Goal: Task Accomplishment & Management: Complete application form

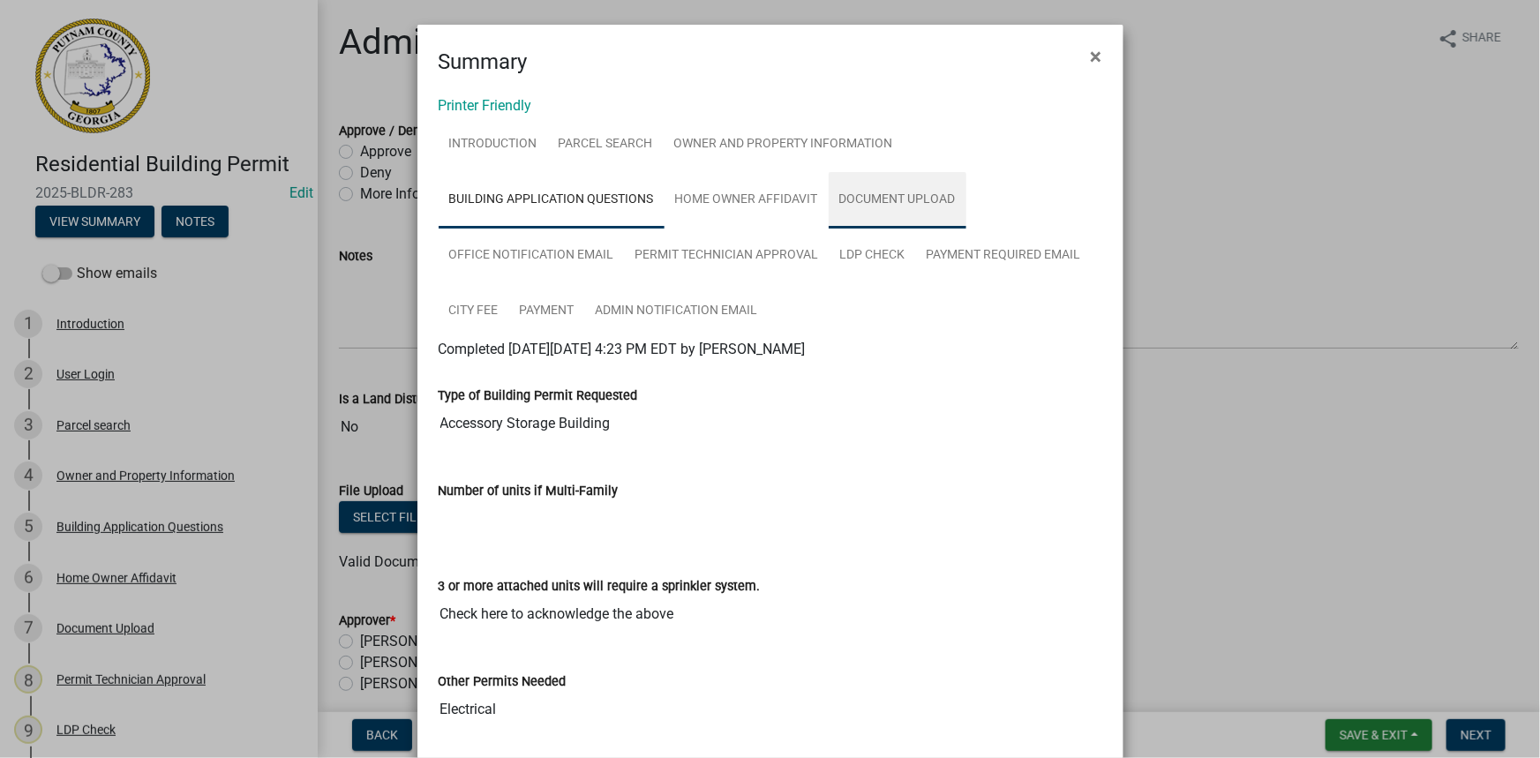
click at [944, 200] on link "Document Upload" at bounding box center [898, 200] width 138 height 56
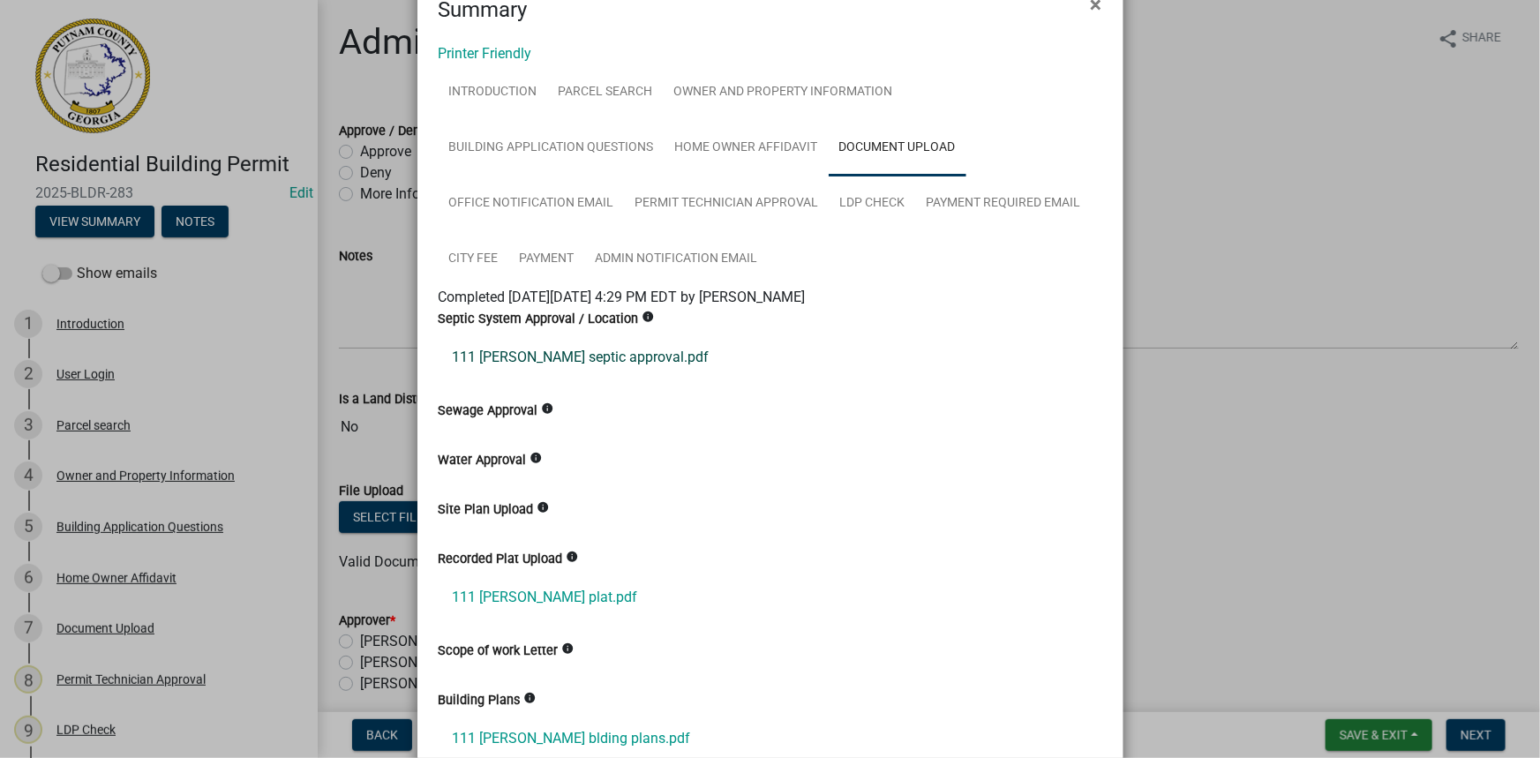
scroll to position [79, 0]
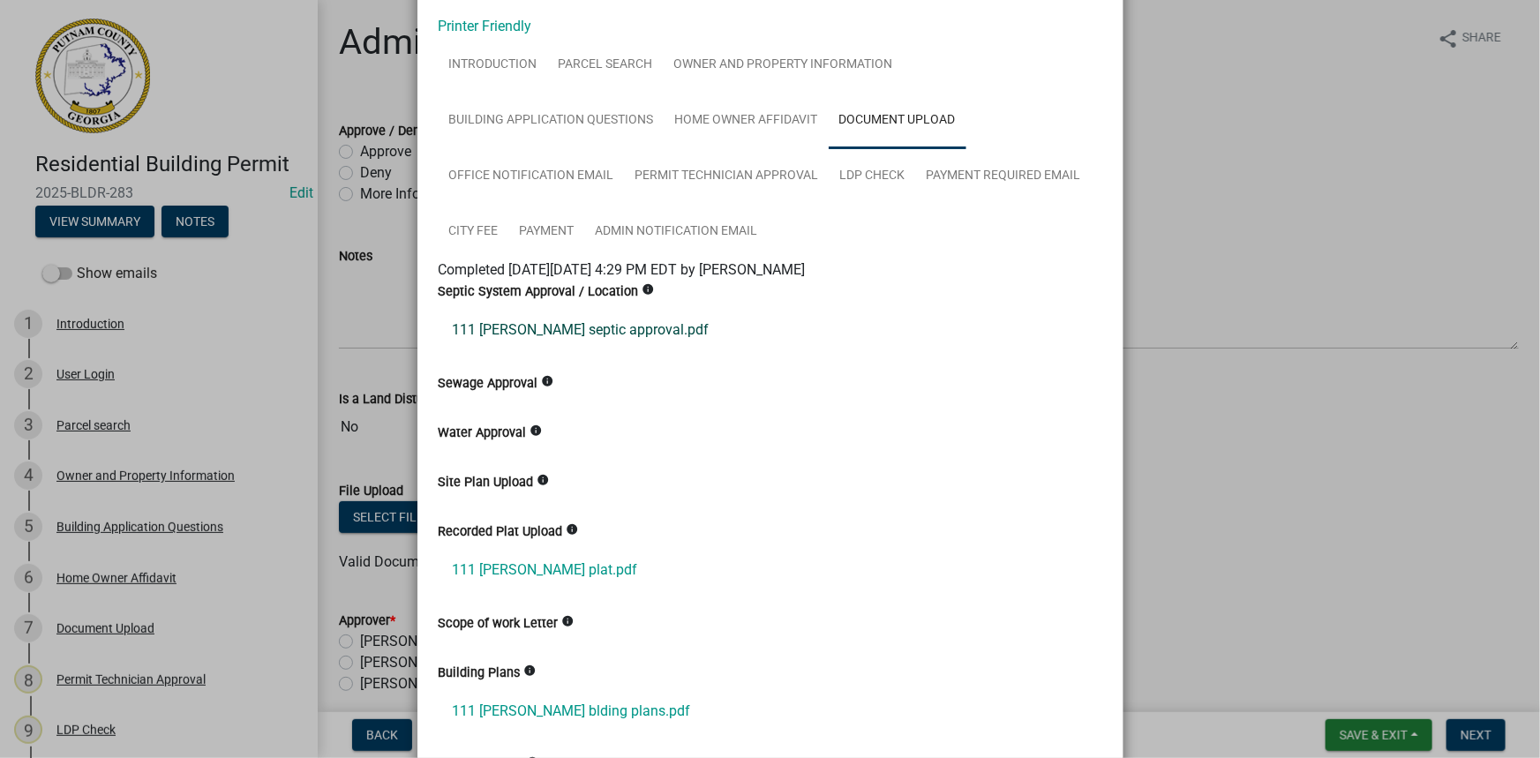
click at [642, 326] on link "111 sammons septic approval.pdf" at bounding box center [771, 330] width 664 height 42
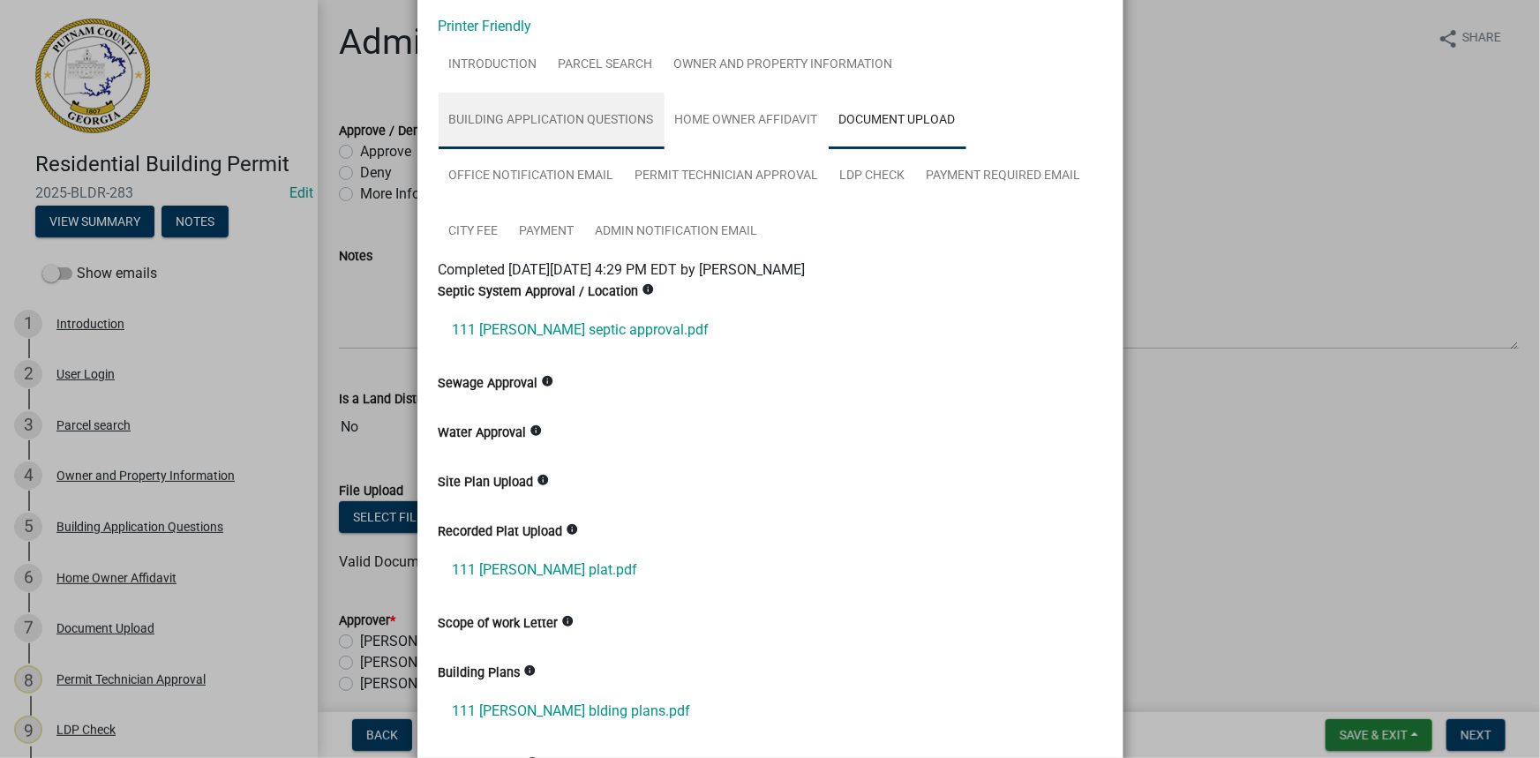
click at [593, 132] on link "Building Application Questions" at bounding box center [552, 121] width 226 height 56
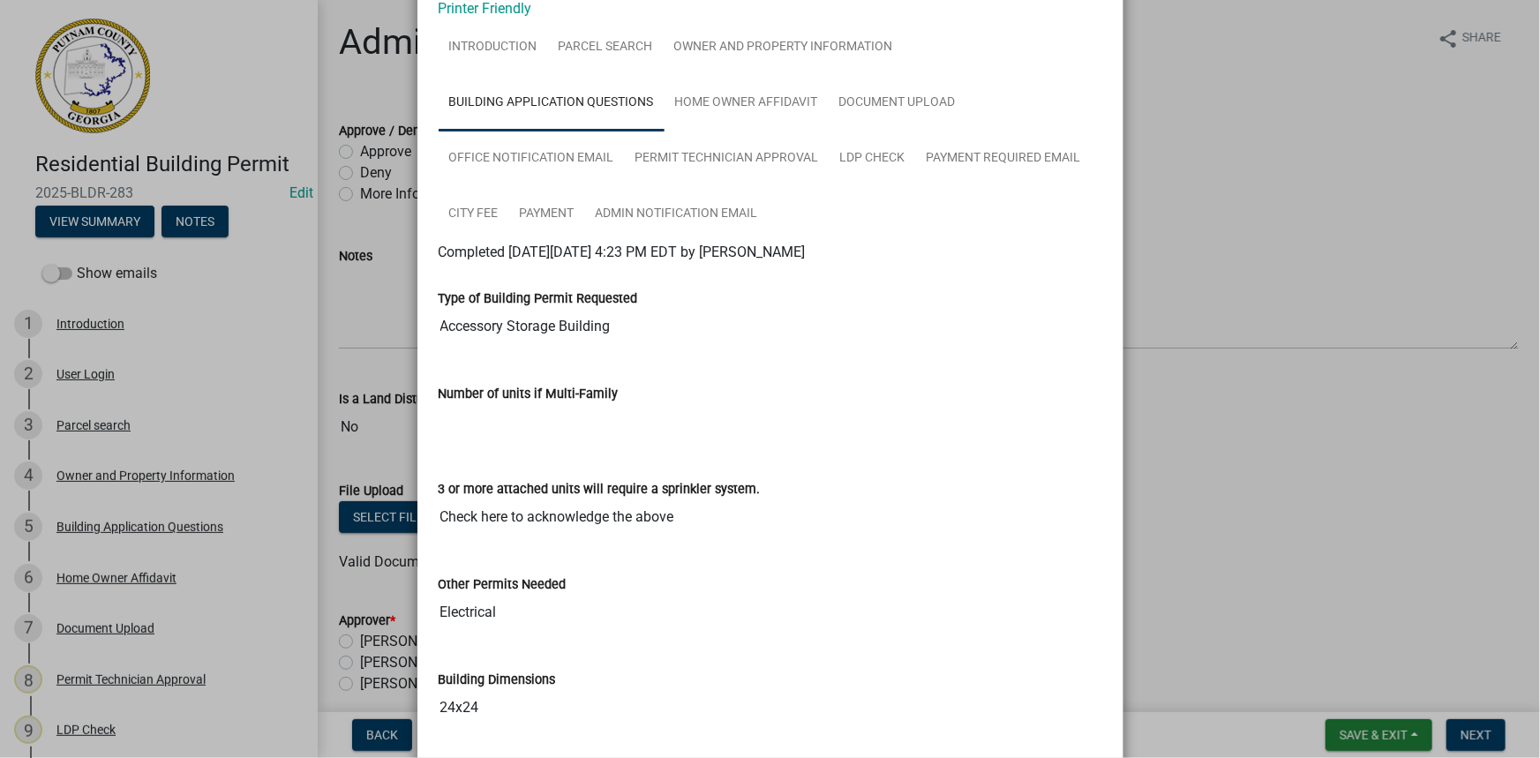
scroll to position [0, 0]
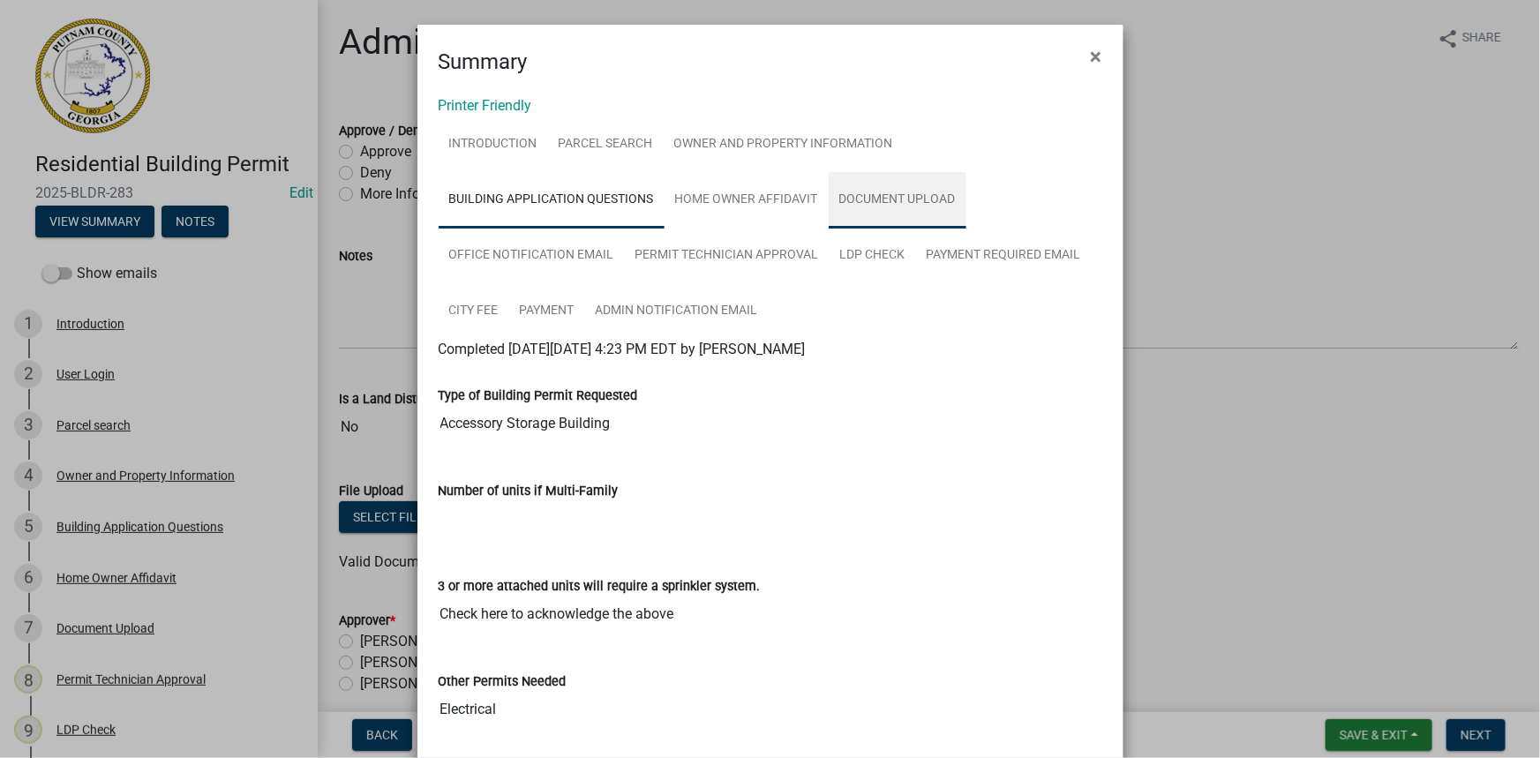
click at [885, 192] on link "Document Upload" at bounding box center [898, 200] width 138 height 56
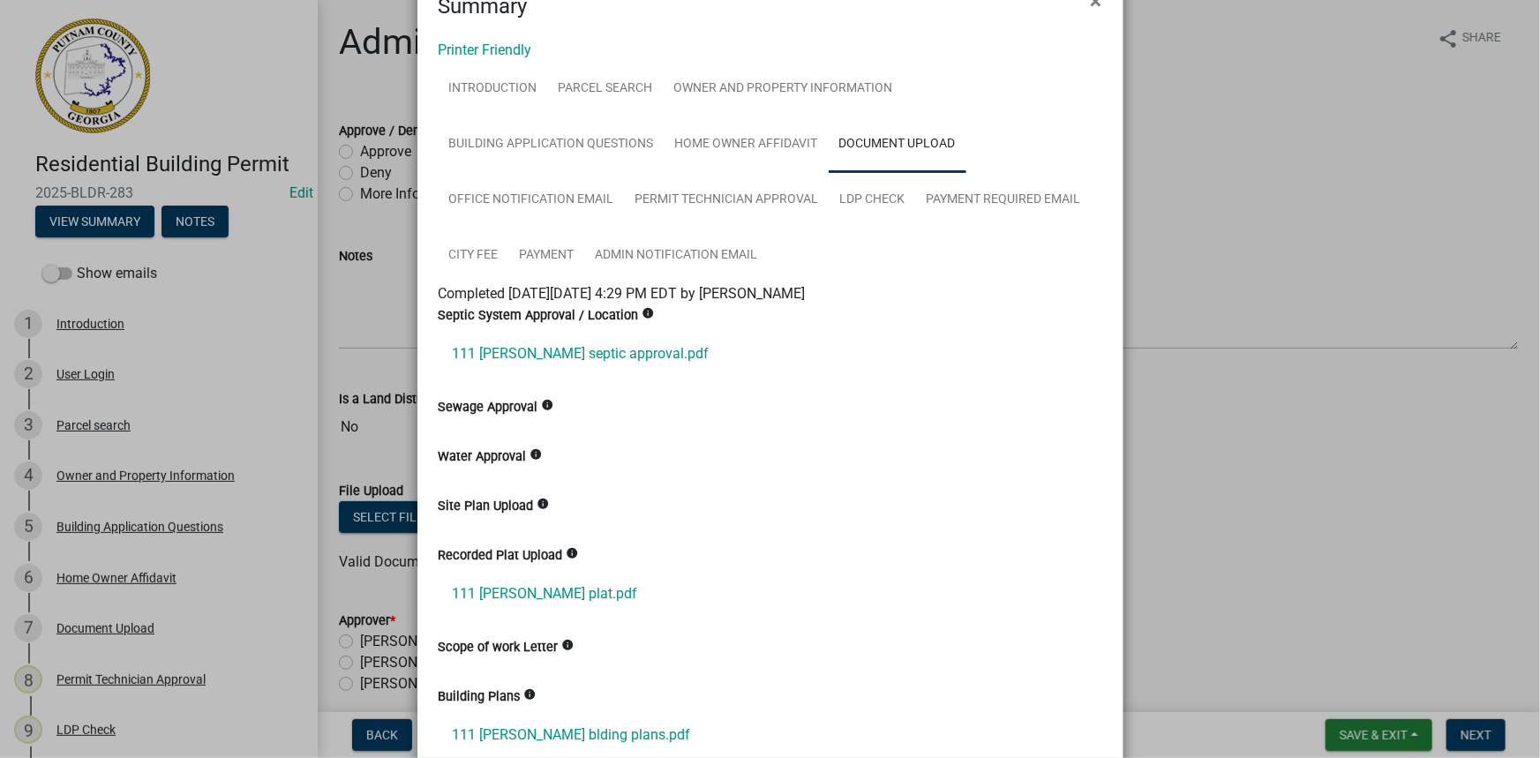
scroll to position [79, 0]
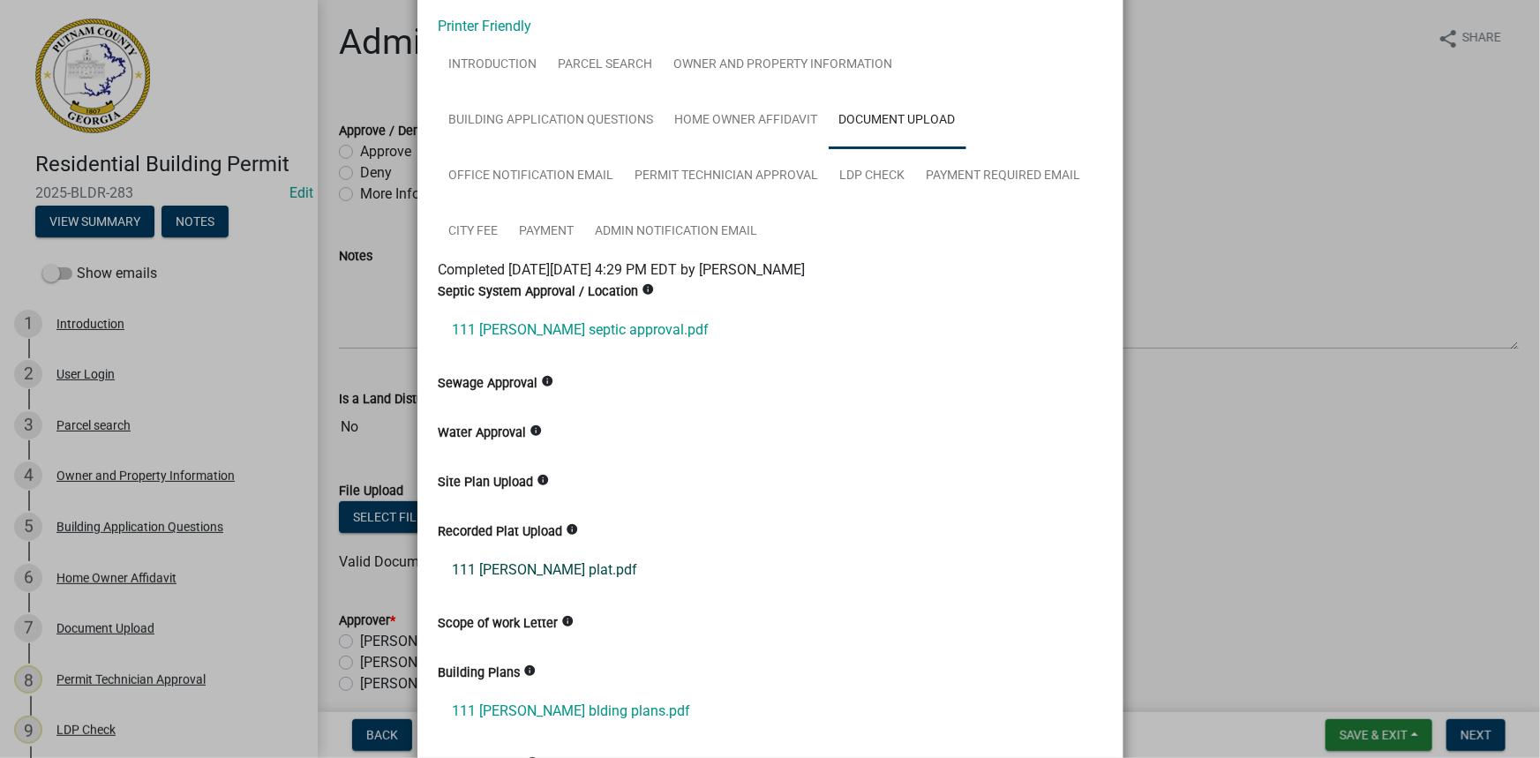
click at [475, 564] on link "111 sammons plat.pdf" at bounding box center [771, 570] width 664 height 42
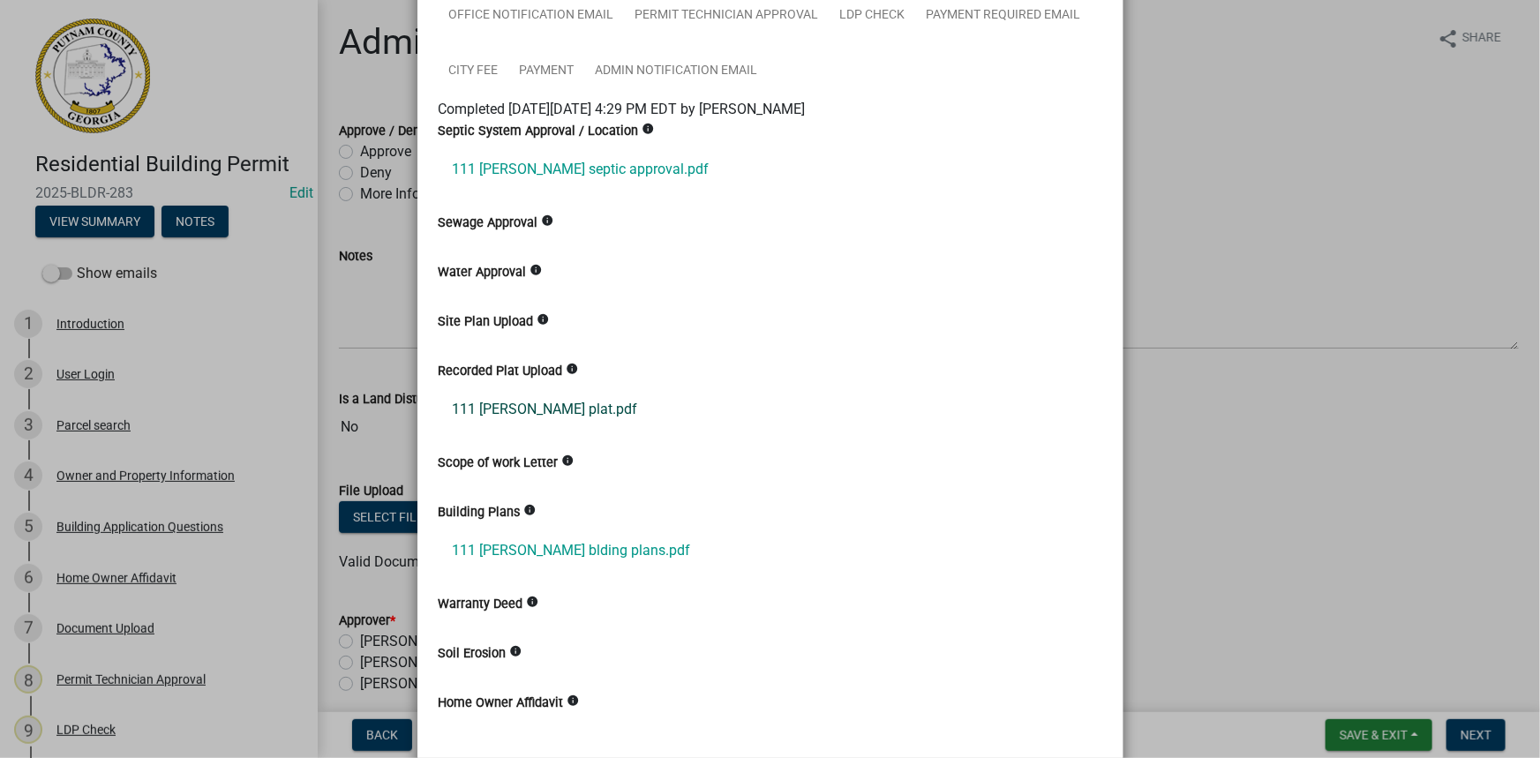
scroll to position [320, 0]
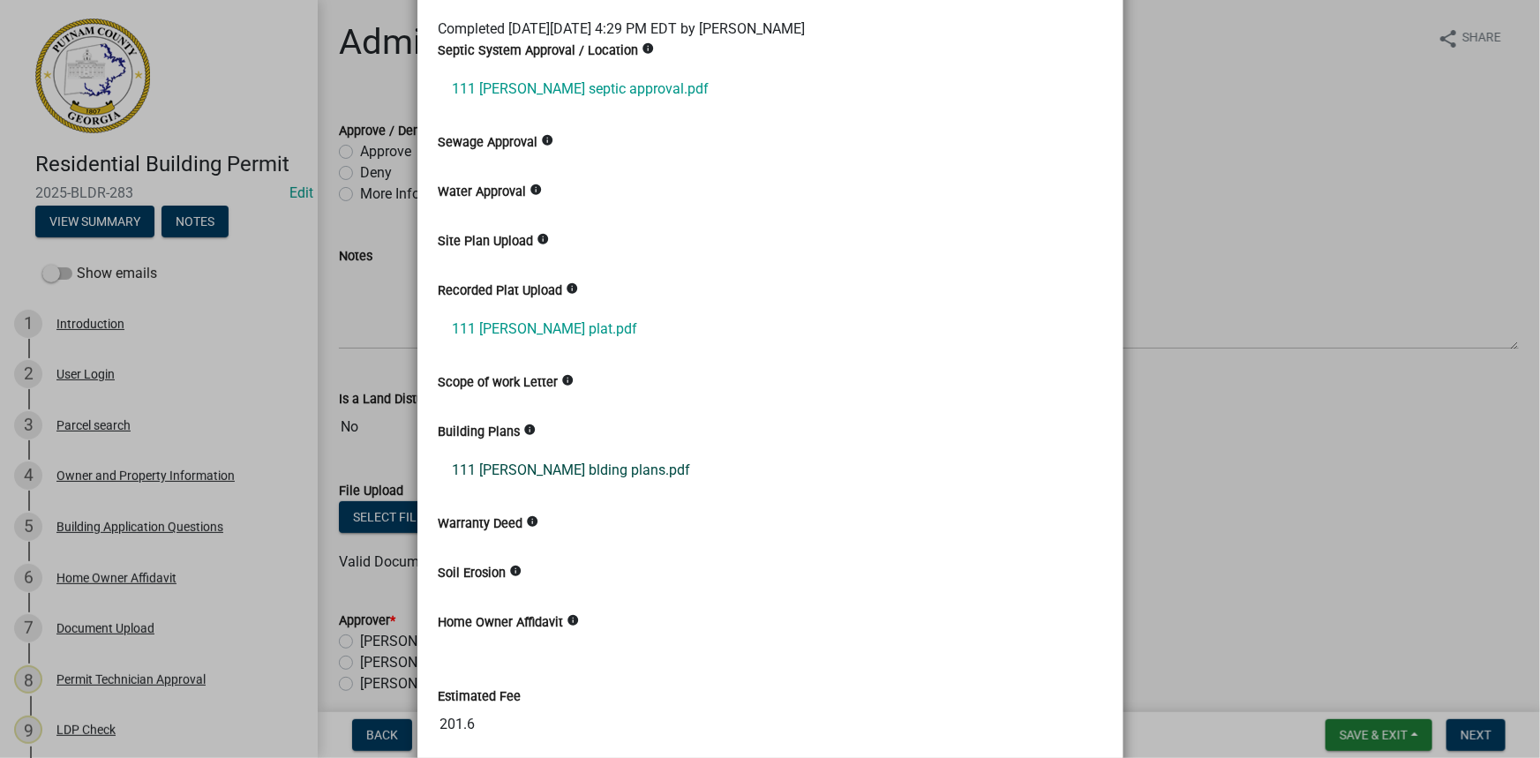
click at [592, 455] on link "111 sammons blding plans.pdf" at bounding box center [771, 470] width 664 height 42
click at [379, 247] on ngb-modal-window "Summary × Printer Friendly Introduction Parcel search Owner and Property Inform…" at bounding box center [770, 379] width 1540 height 758
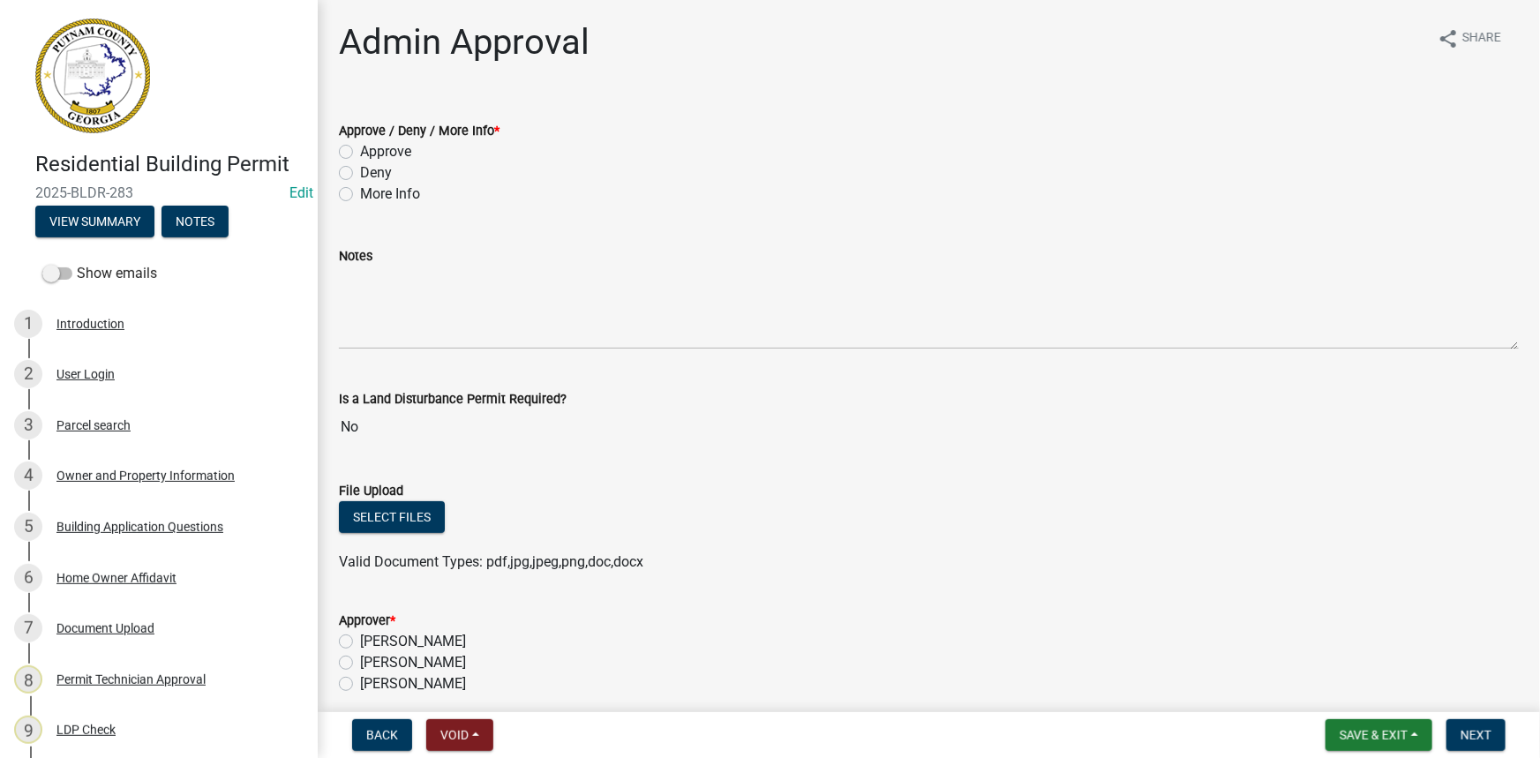
click at [381, 168] on label "Deny" at bounding box center [376, 172] width 32 height 21
click at [371, 168] on input "Deny" at bounding box center [365, 167] width 11 height 11
radio input "true"
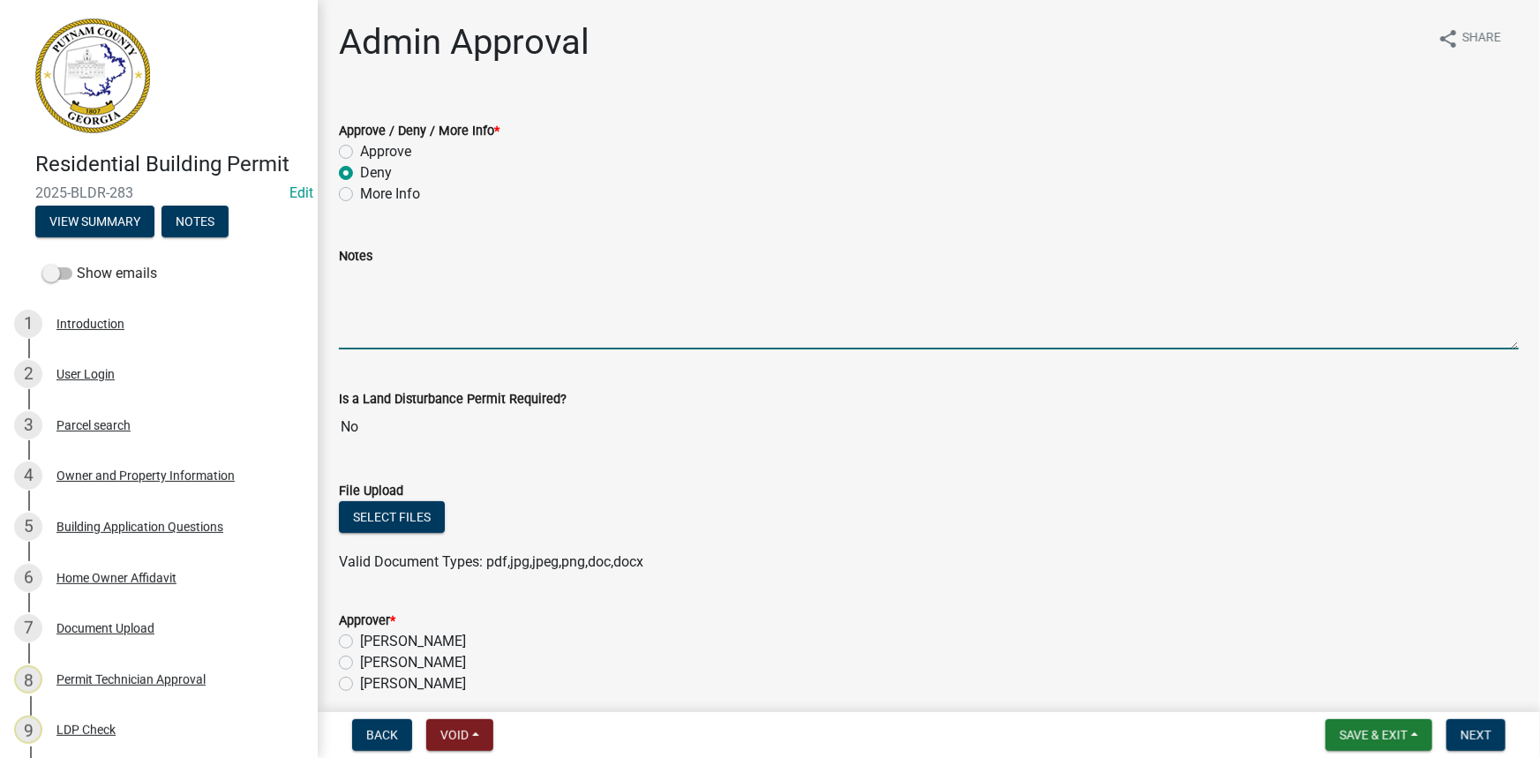
click at [401, 278] on textarea "Notes" at bounding box center [929, 307] width 1180 height 83
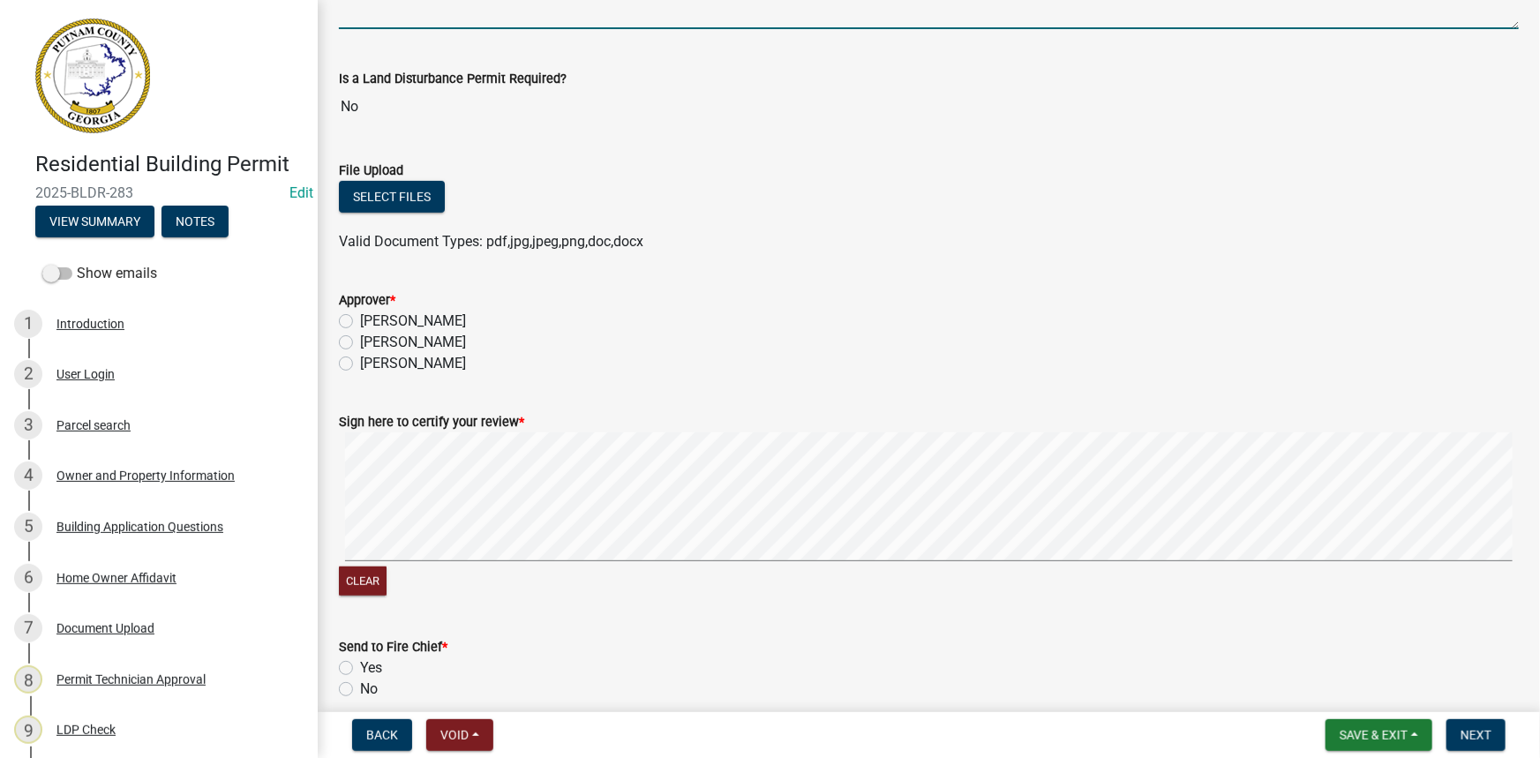
type textarea "Re-entered into the system as 2025-BLDR-284. Payment was taken under this permi…"
click at [391, 341] on label "Courtney Andrews" at bounding box center [413, 342] width 106 height 21
click at [371, 341] on input "Courtney Andrews" at bounding box center [365, 337] width 11 height 11
radio input "true"
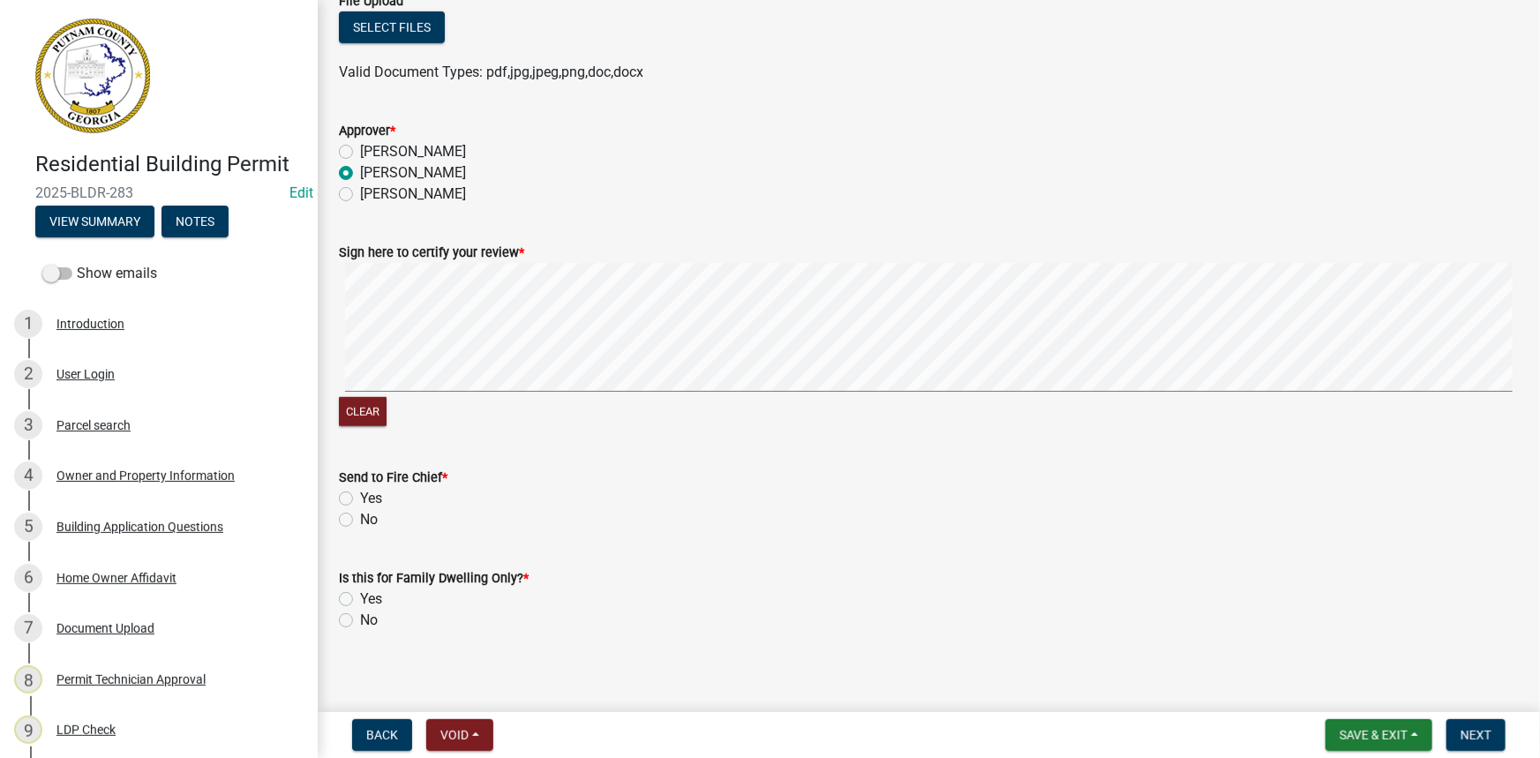
scroll to position [499, 0]
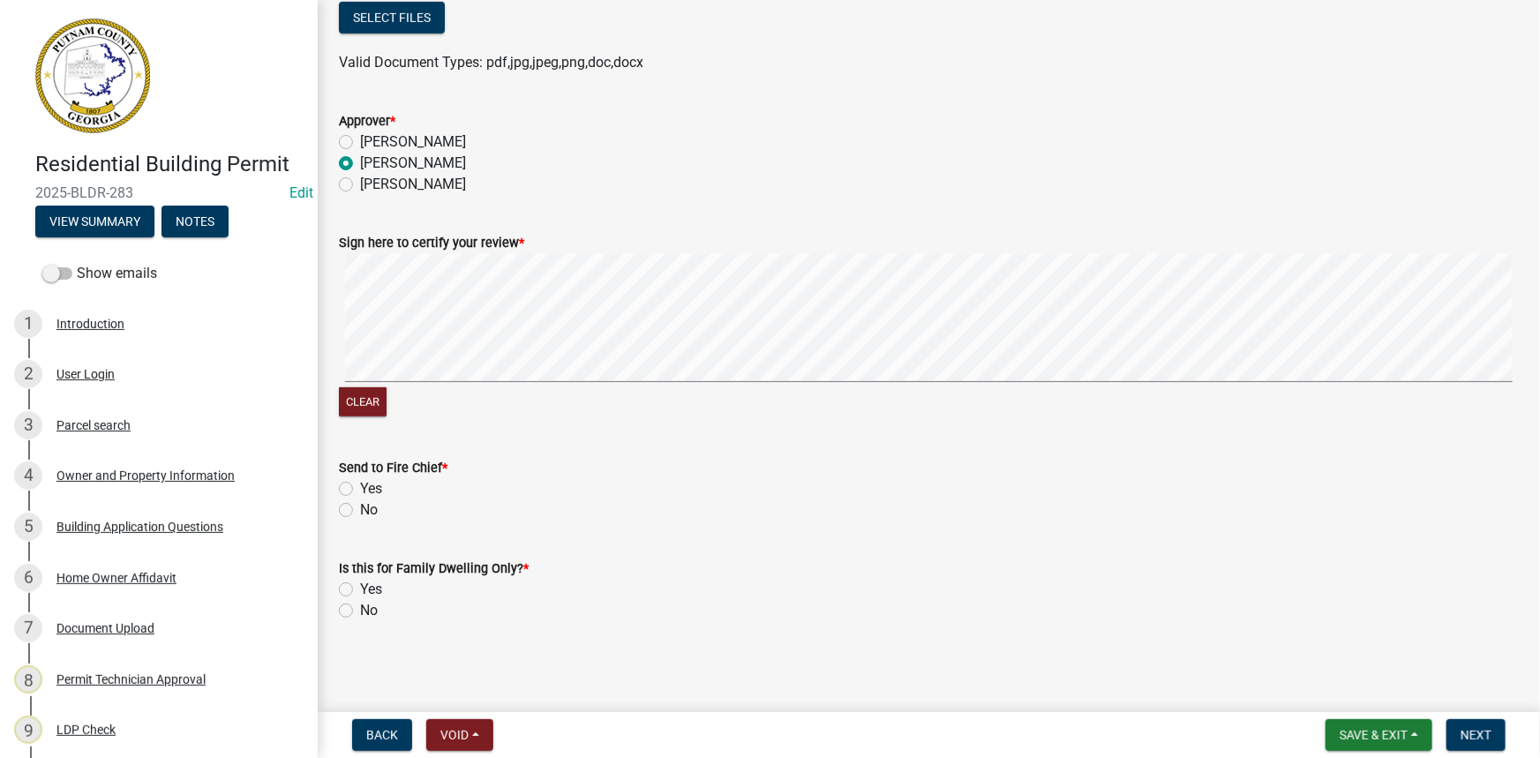
click at [360, 515] on label "No" at bounding box center [369, 509] width 18 height 21
click at [360, 511] on input "No" at bounding box center [365, 504] width 11 height 11
radio input "true"
click at [364, 609] on label "No" at bounding box center [369, 610] width 18 height 21
click at [364, 609] on input "No" at bounding box center [365, 605] width 11 height 11
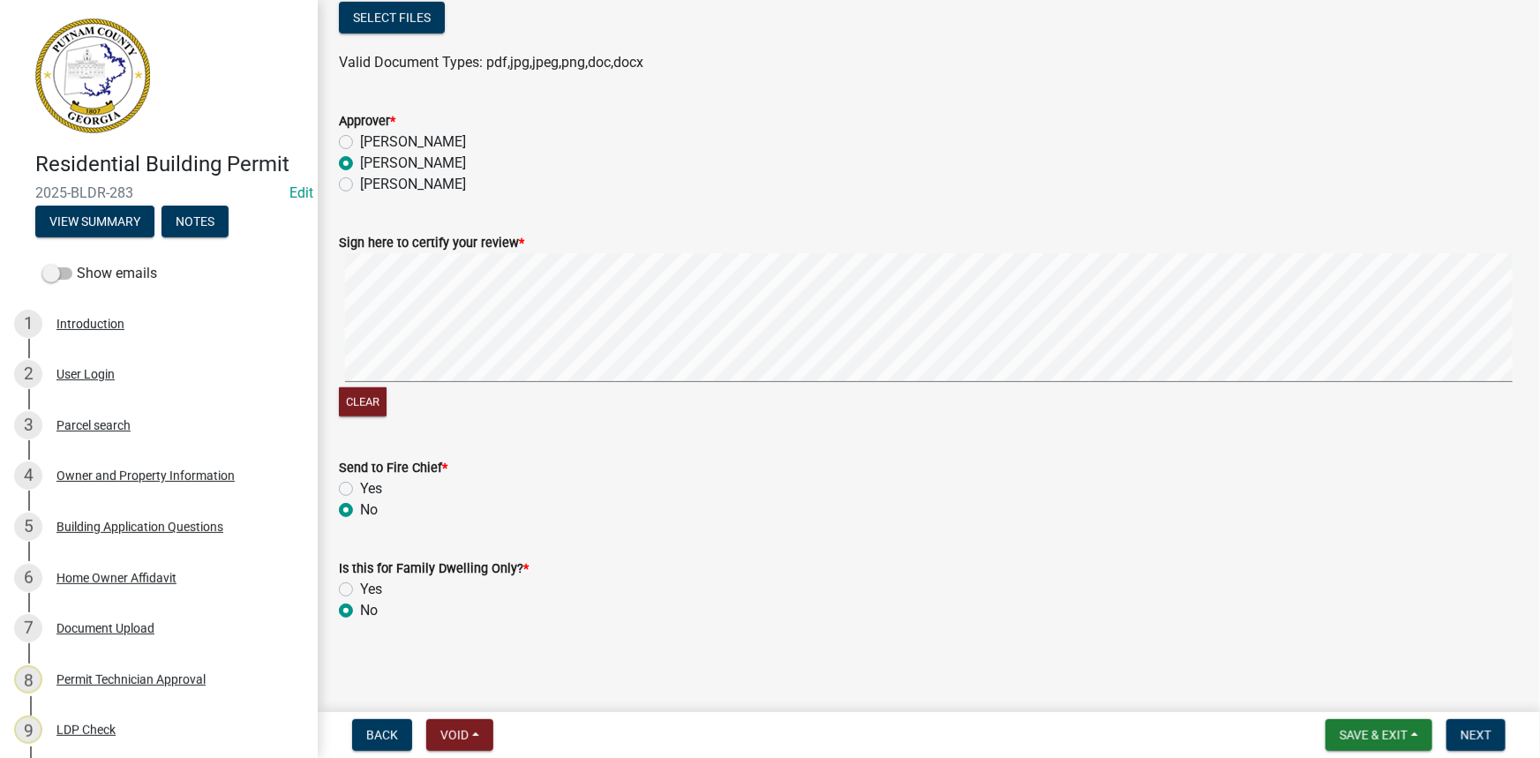
radio input "true"
click at [1503, 702] on main "Admin Approval share Share Approve / Deny / More Info * Approve Deny More Info …" at bounding box center [929, 352] width 1222 height 705
click at [1471, 738] on span "Next" at bounding box center [1475, 735] width 31 height 14
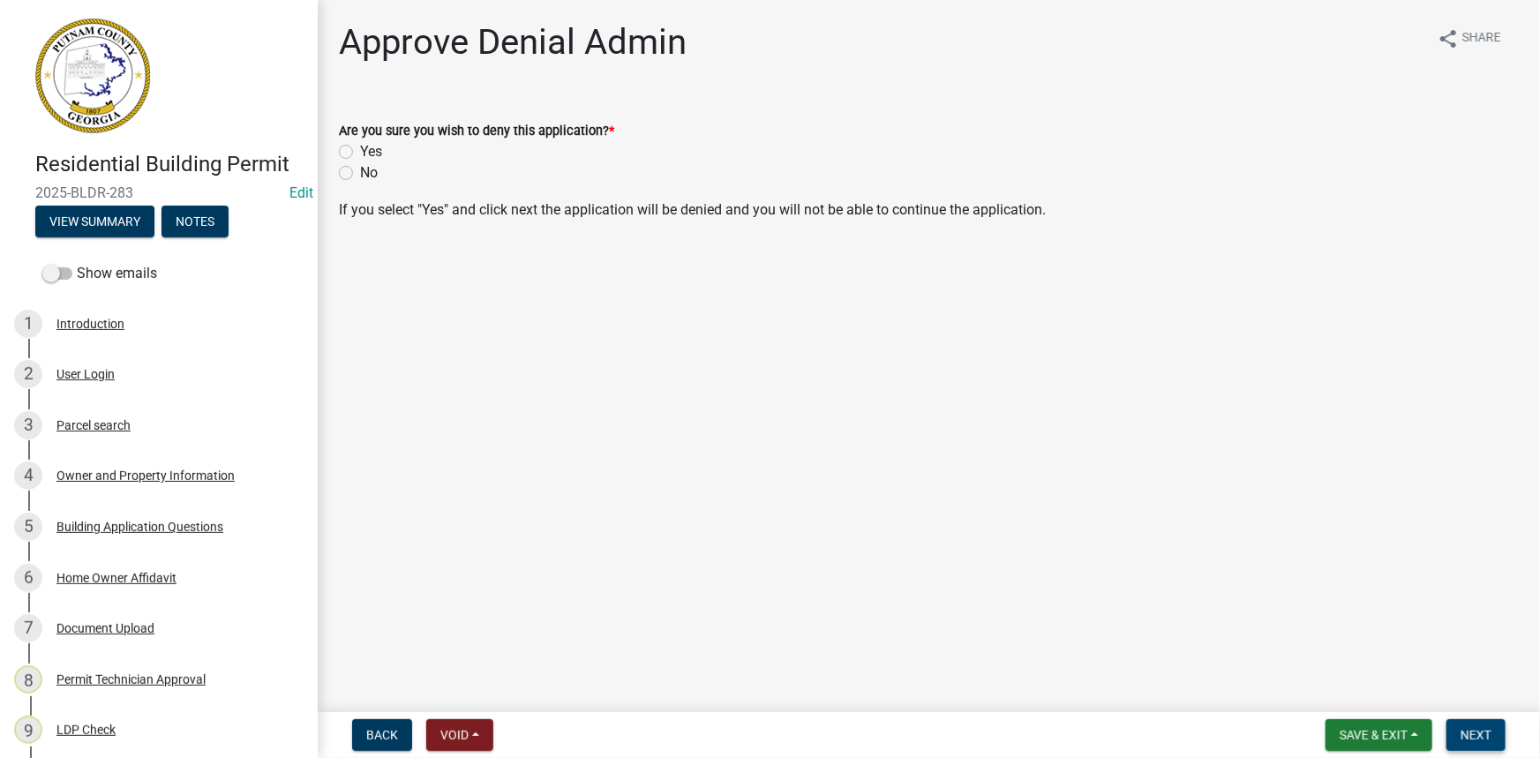
click at [374, 154] on label "Yes" at bounding box center [371, 151] width 22 height 21
click at [371, 153] on input "Yes" at bounding box center [365, 146] width 11 height 11
radio input "true"
click at [1466, 719] on form "Save & Exit Save Save & Exit Next" at bounding box center [1415, 735] width 194 height 32
click at [1462, 732] on span "Next" at bounding box center [1475, 735] width 31 height 14
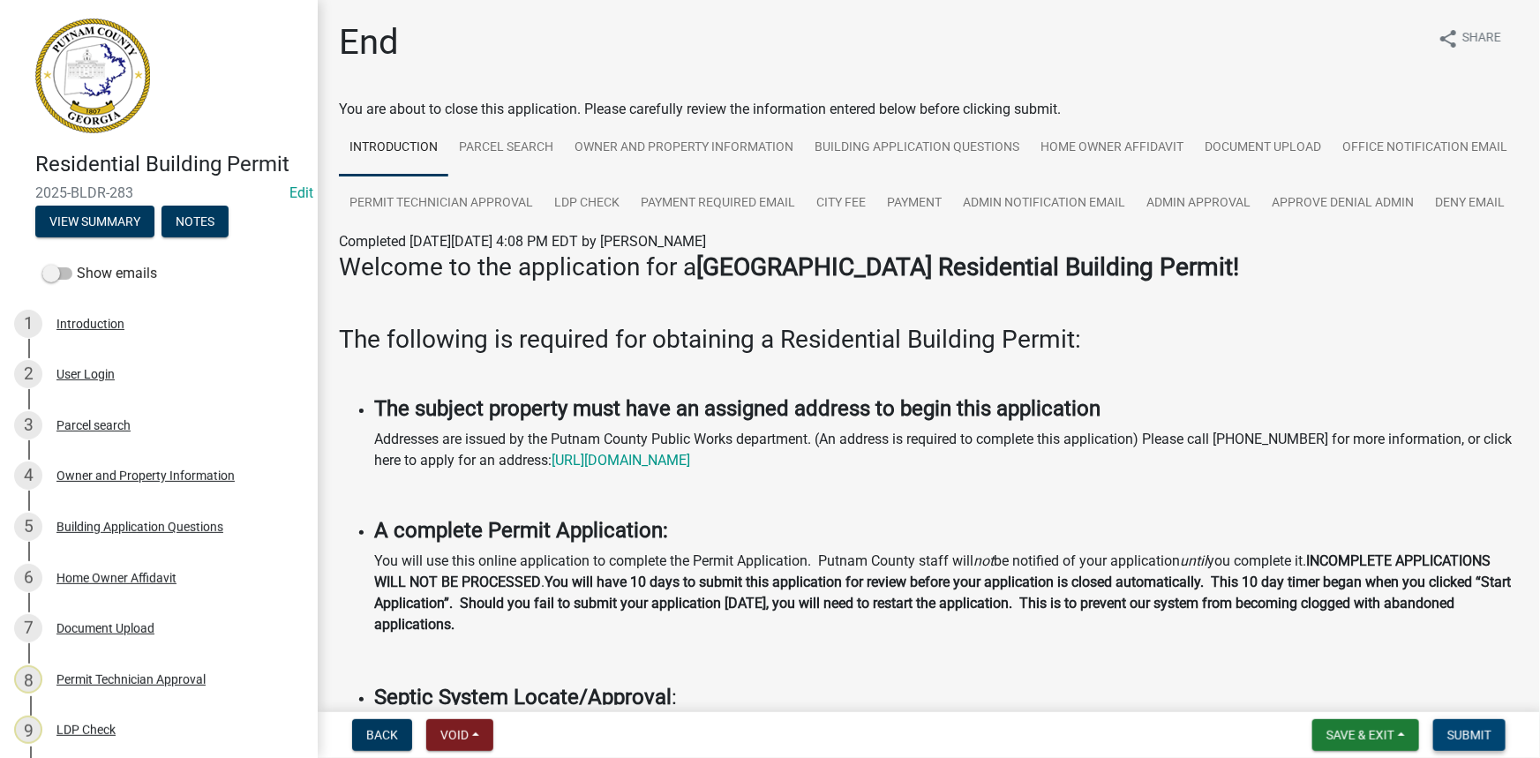
click at [1470, 733] on span "Submit" at bounding box center [1469, 735] width 44 height 14
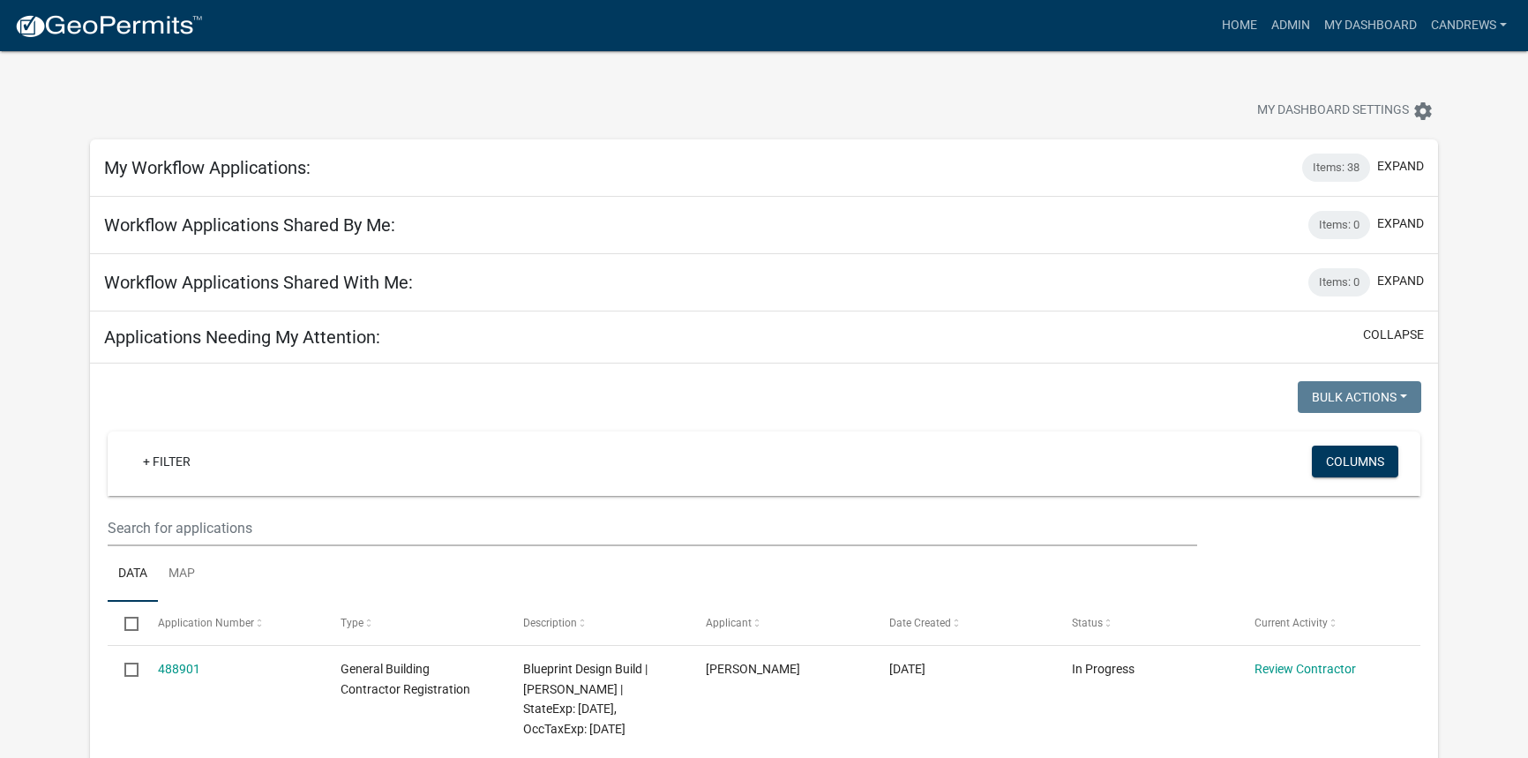
select select "2: 50"
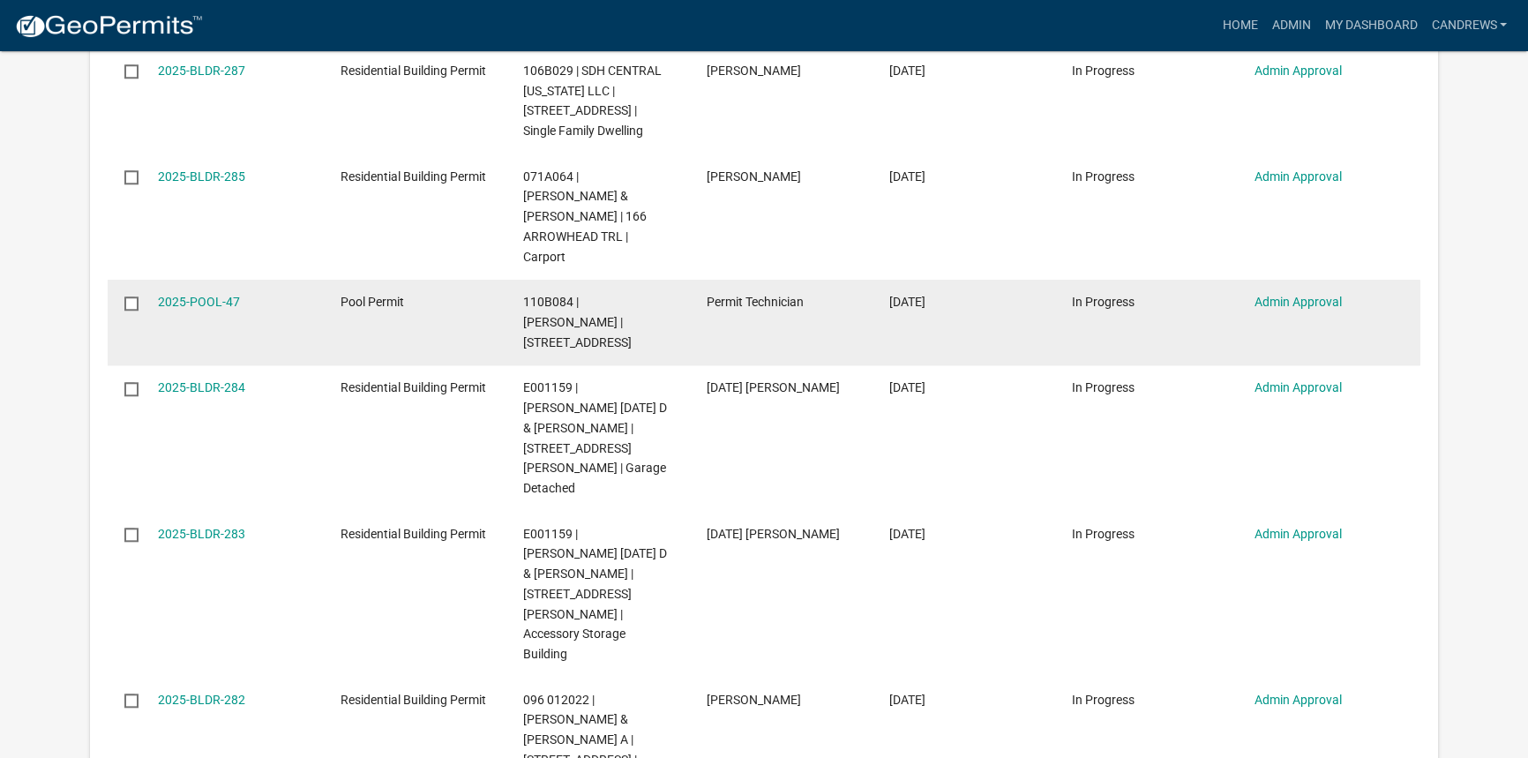
click at [208, 280] on datatable-body-cell "2025-POOL-47" at bounding box center [232, 323] width 183 height 86
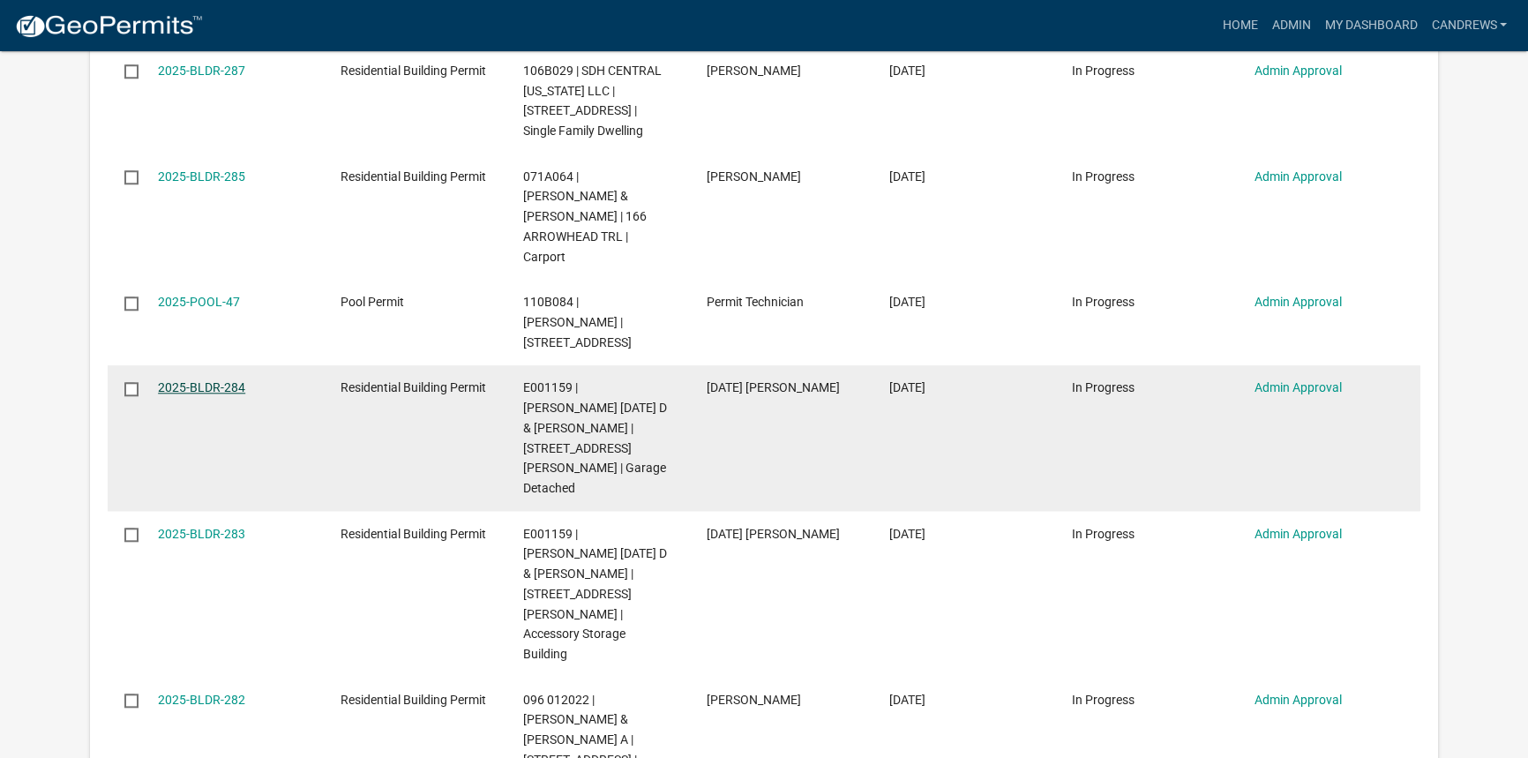
click at [222, 380] on link "2025-BLDR-284" at bounding box center [201, 387] width 87 height 14
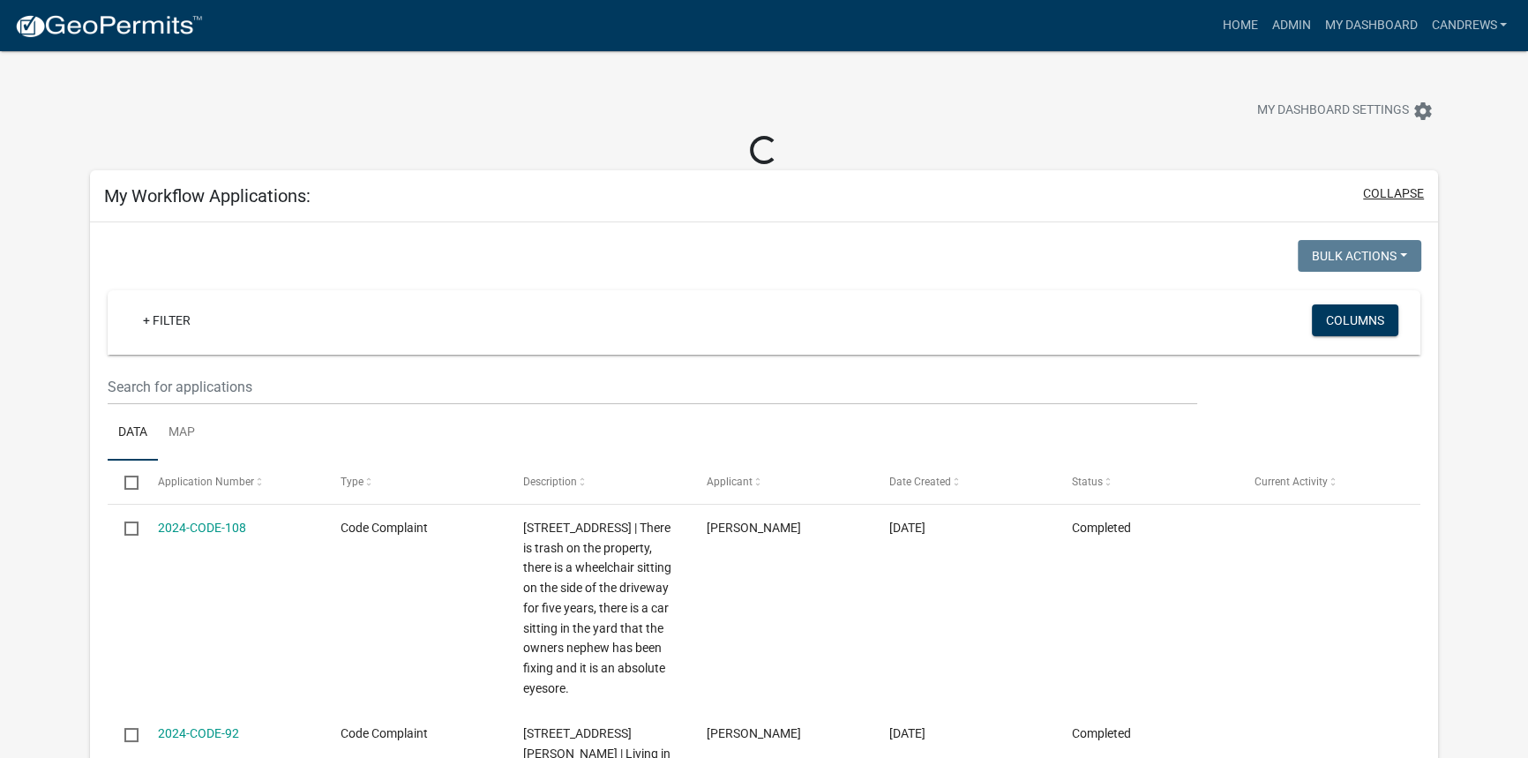
click at [1382, 196] on button "collapse" at bounding box center [1393, 193] width 61 height 19
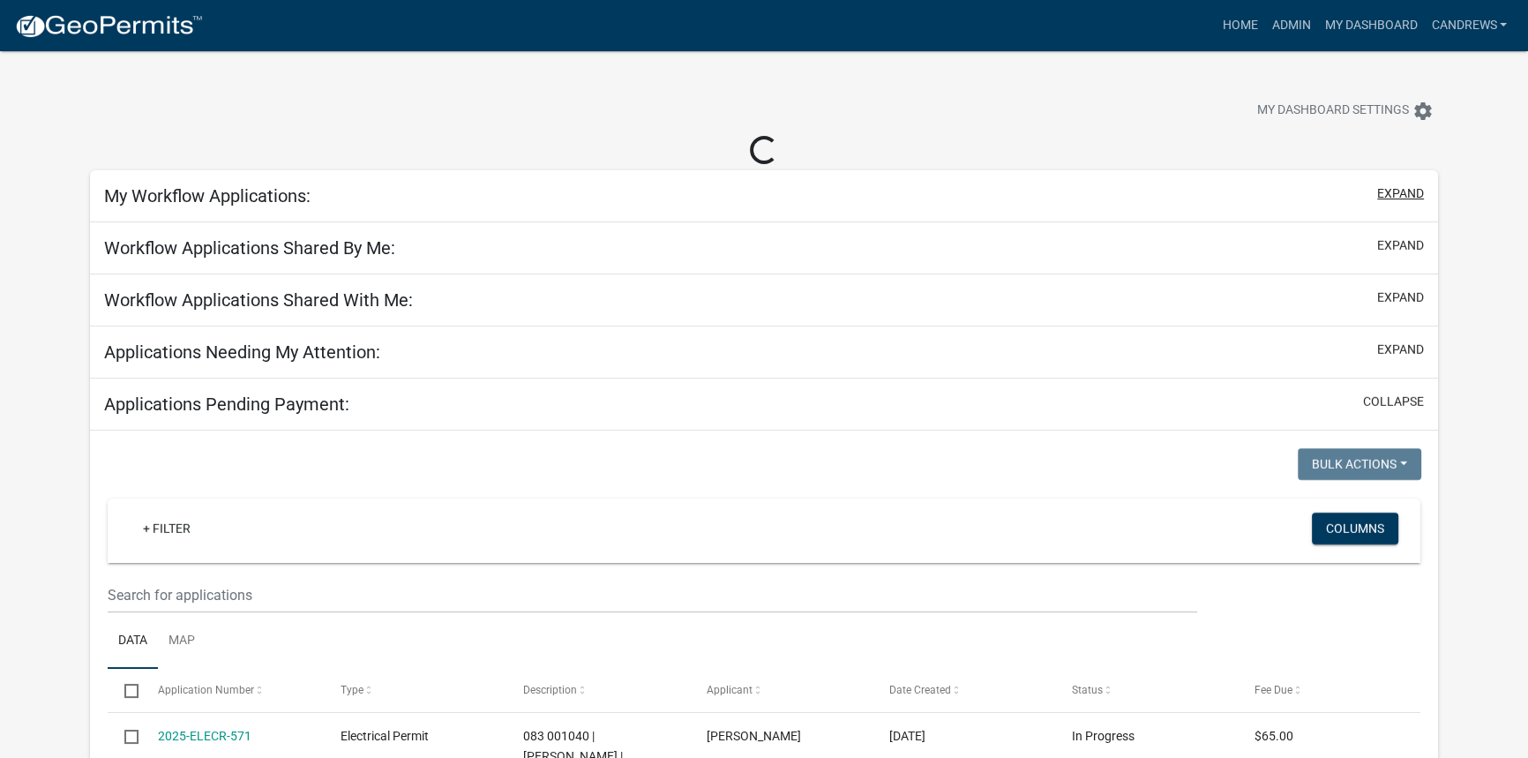
select select "2: 50"
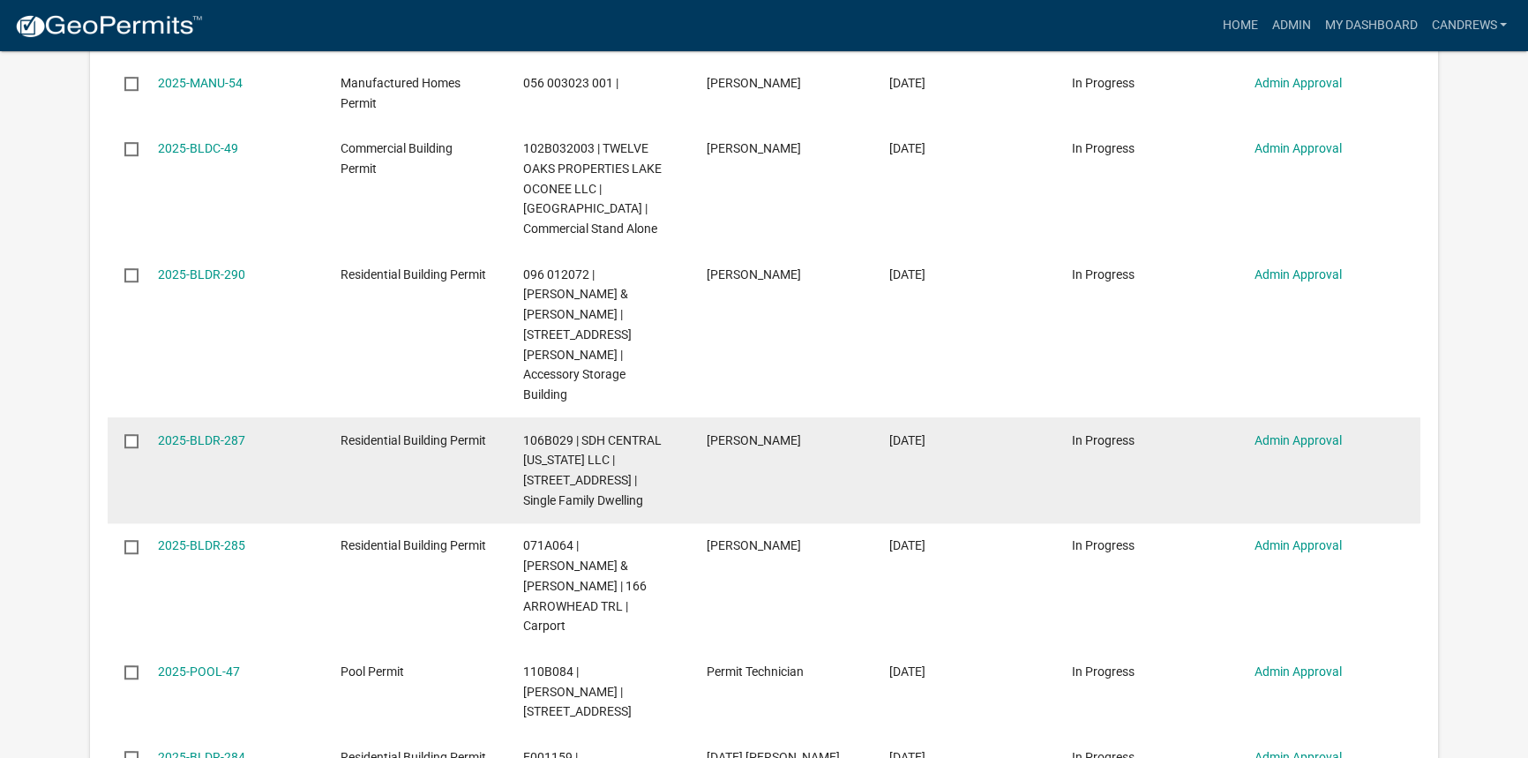
scroll to position [1444, 0]
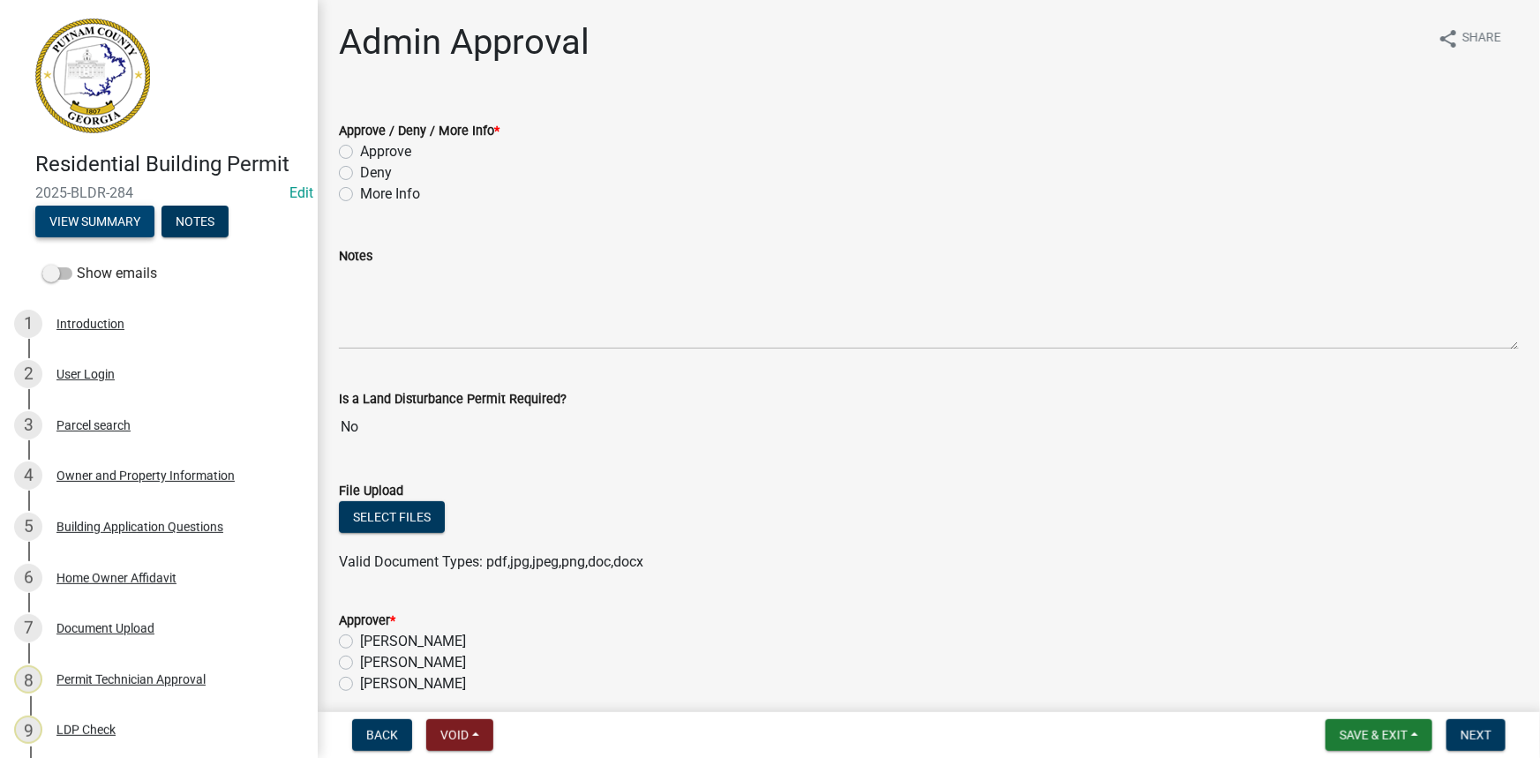
click at [103, 236] on button "View Summary" at bounding box center [94, 222] width 119 height 32
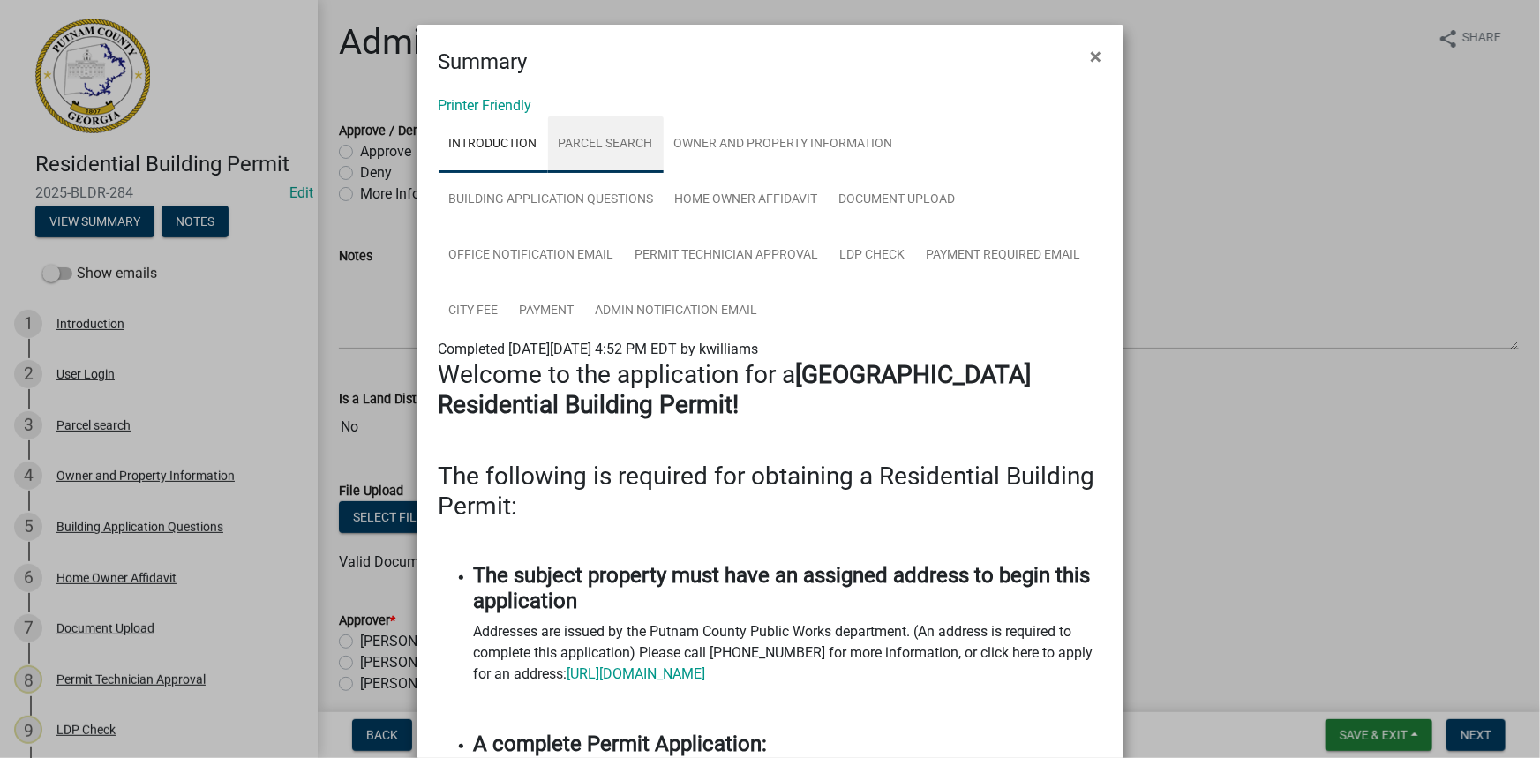
click at [604, 149] on link "Parcel search" at bounding box center [606, 144] width 116 height 56
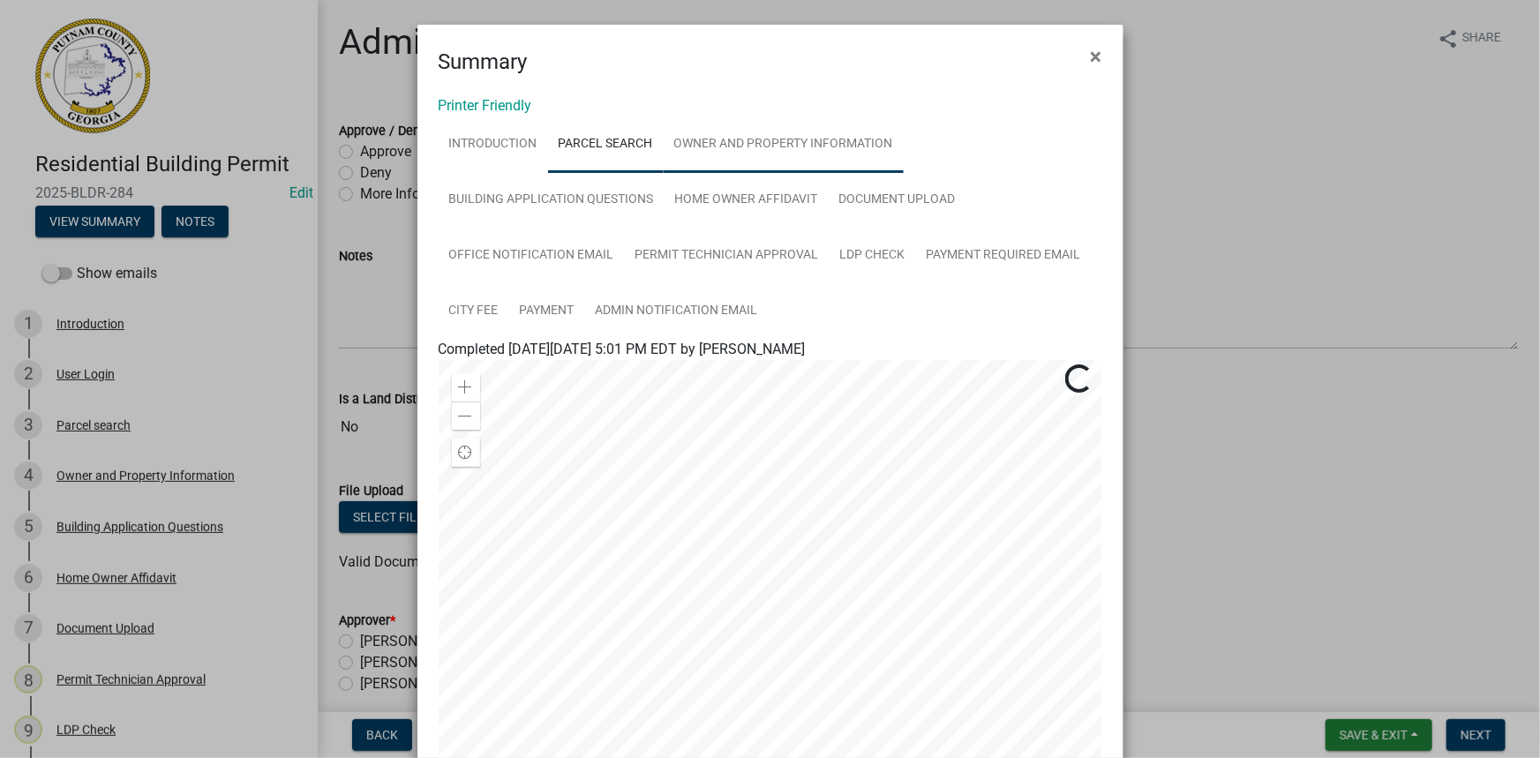
click at [791, 124] on link "Owner and Property Information" at bounding box center [784, 144] width 240 height 56
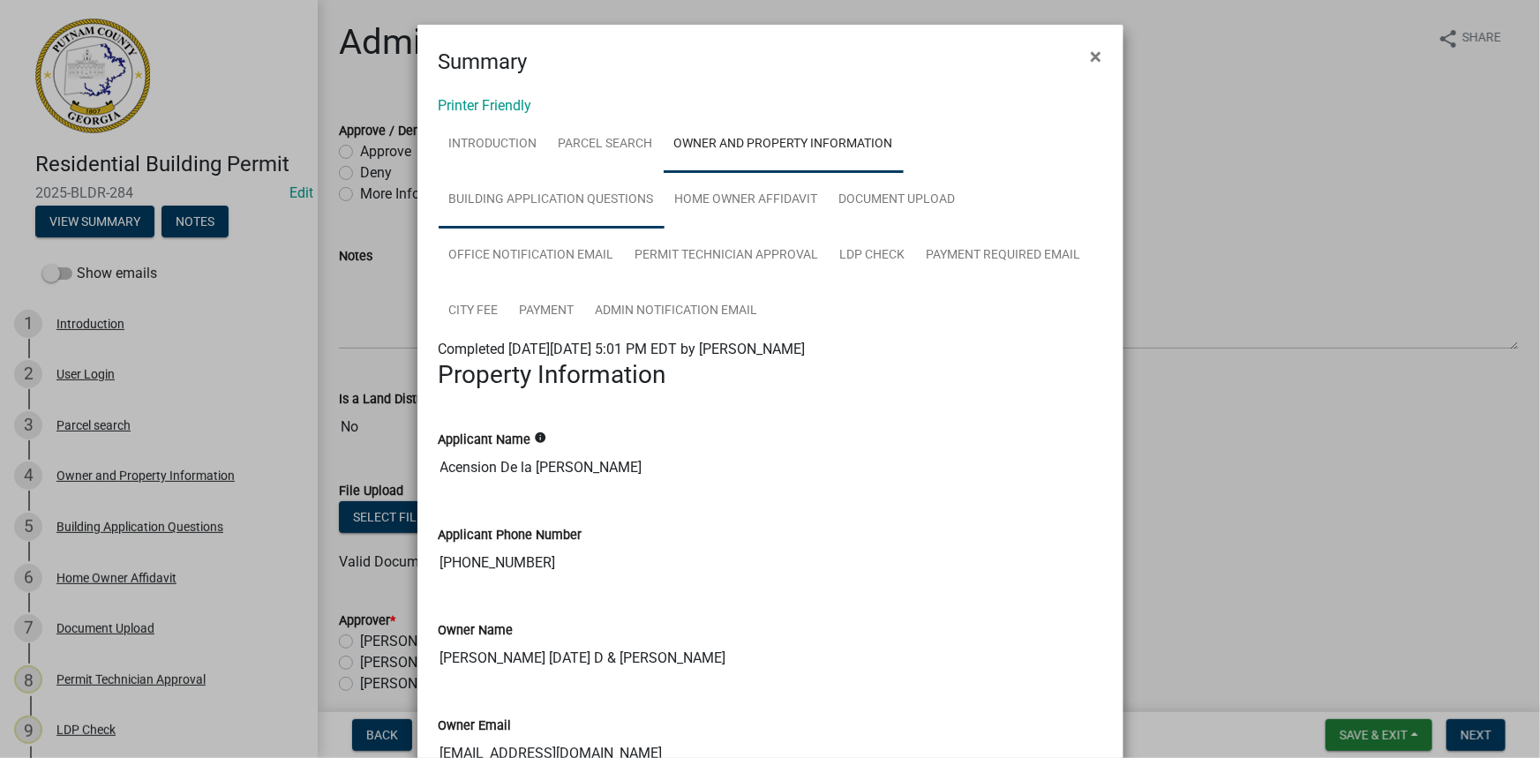
click at [606, 191] on link "Building Application Questions" at bounding box center [552, 200] width 226 height 56
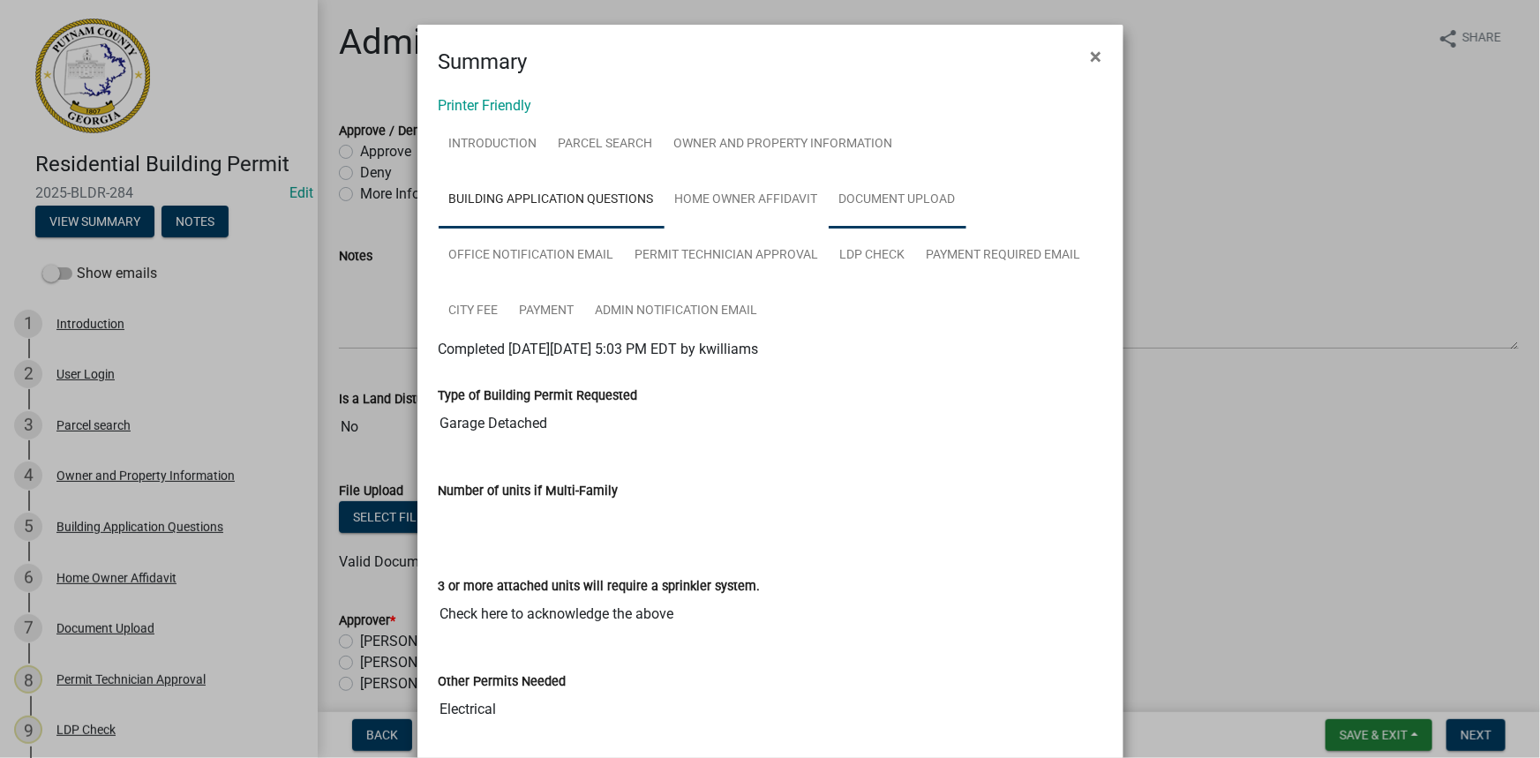
click at [868, 214] on link "Document Upload" at bounding box center [898, 200] width 138 height 56
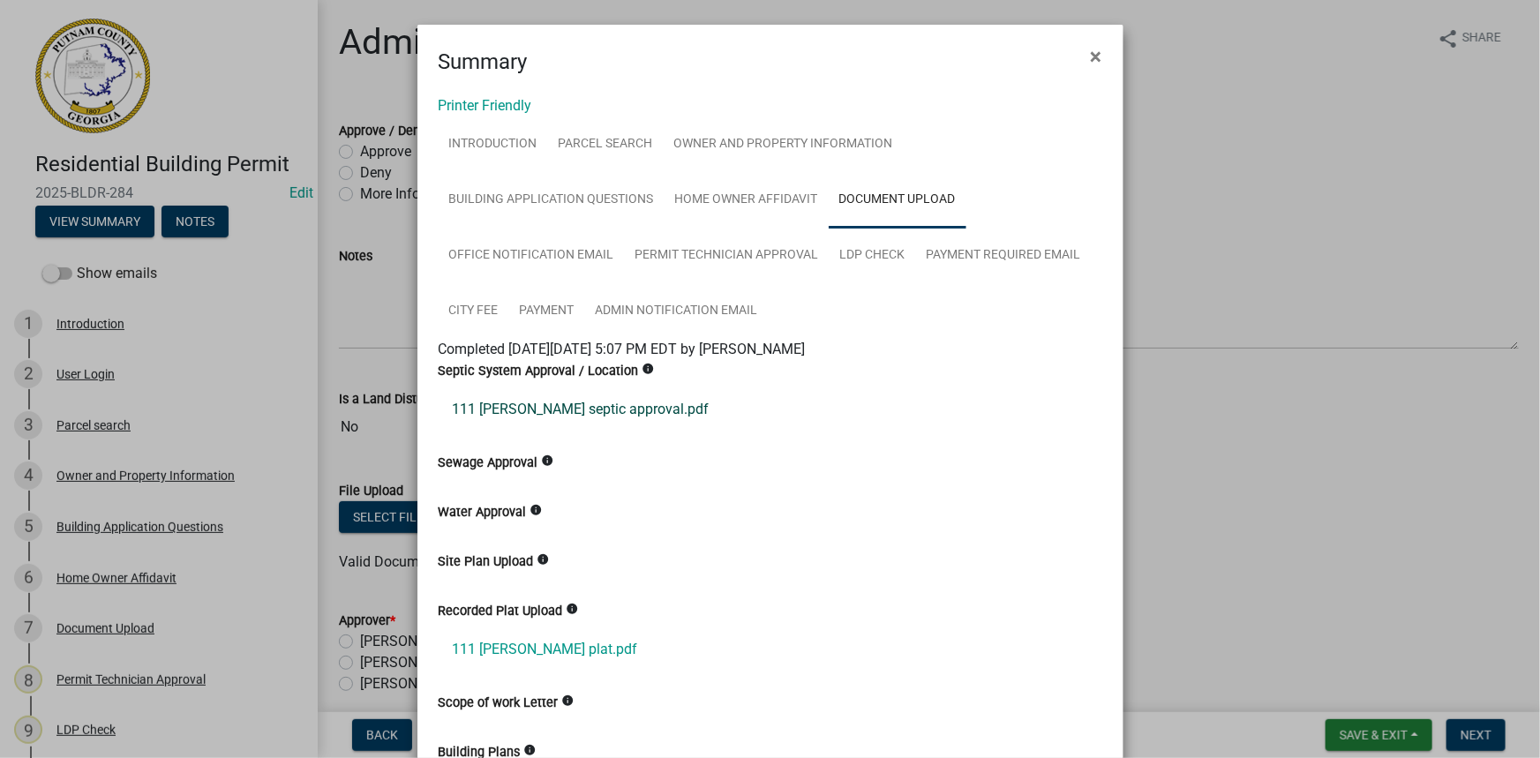
click at [589, 401] on link "111 sammons septic approval.pdf" at bounding box center [771, 409] width 664 height 42
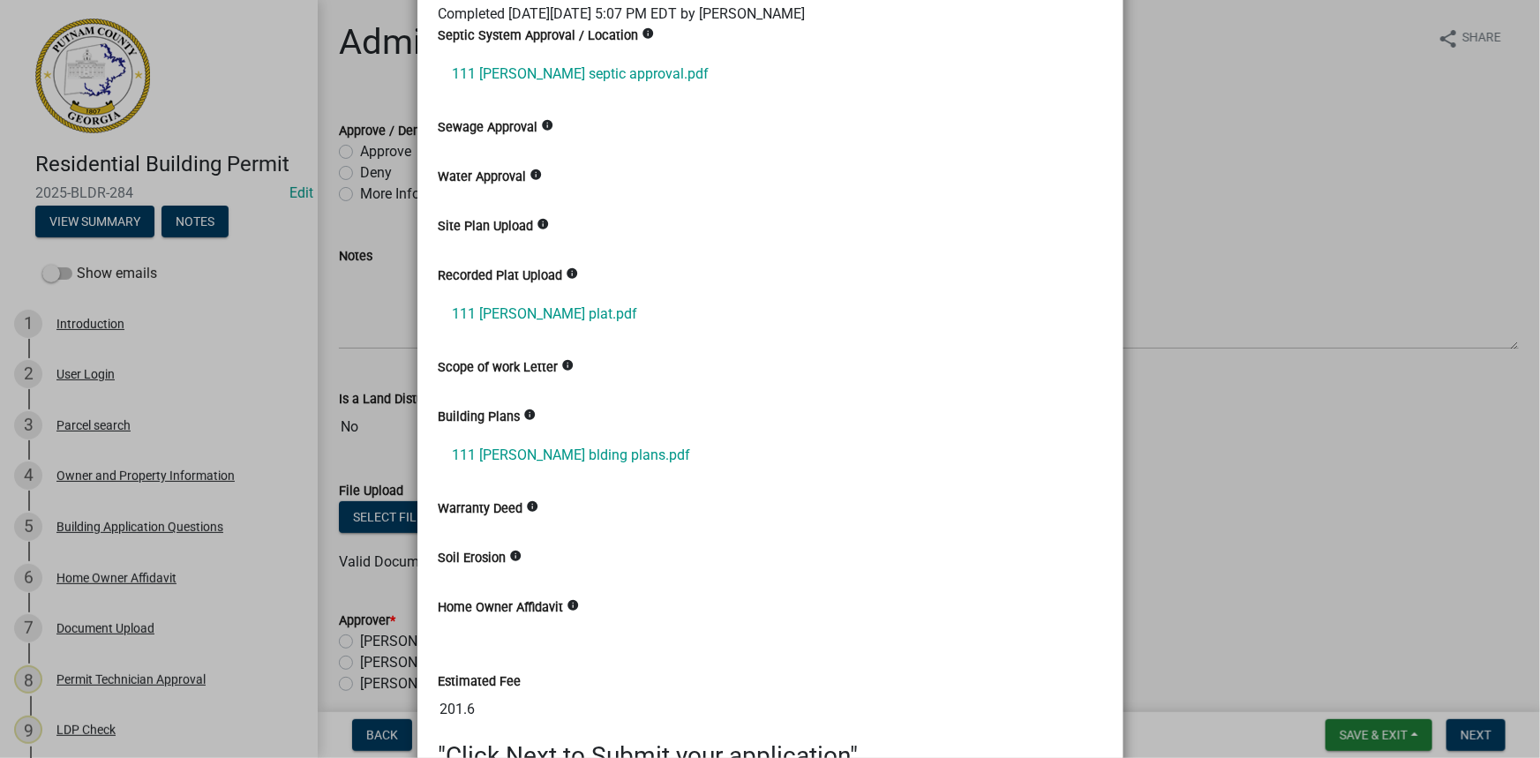
scroll to position [481, 0]
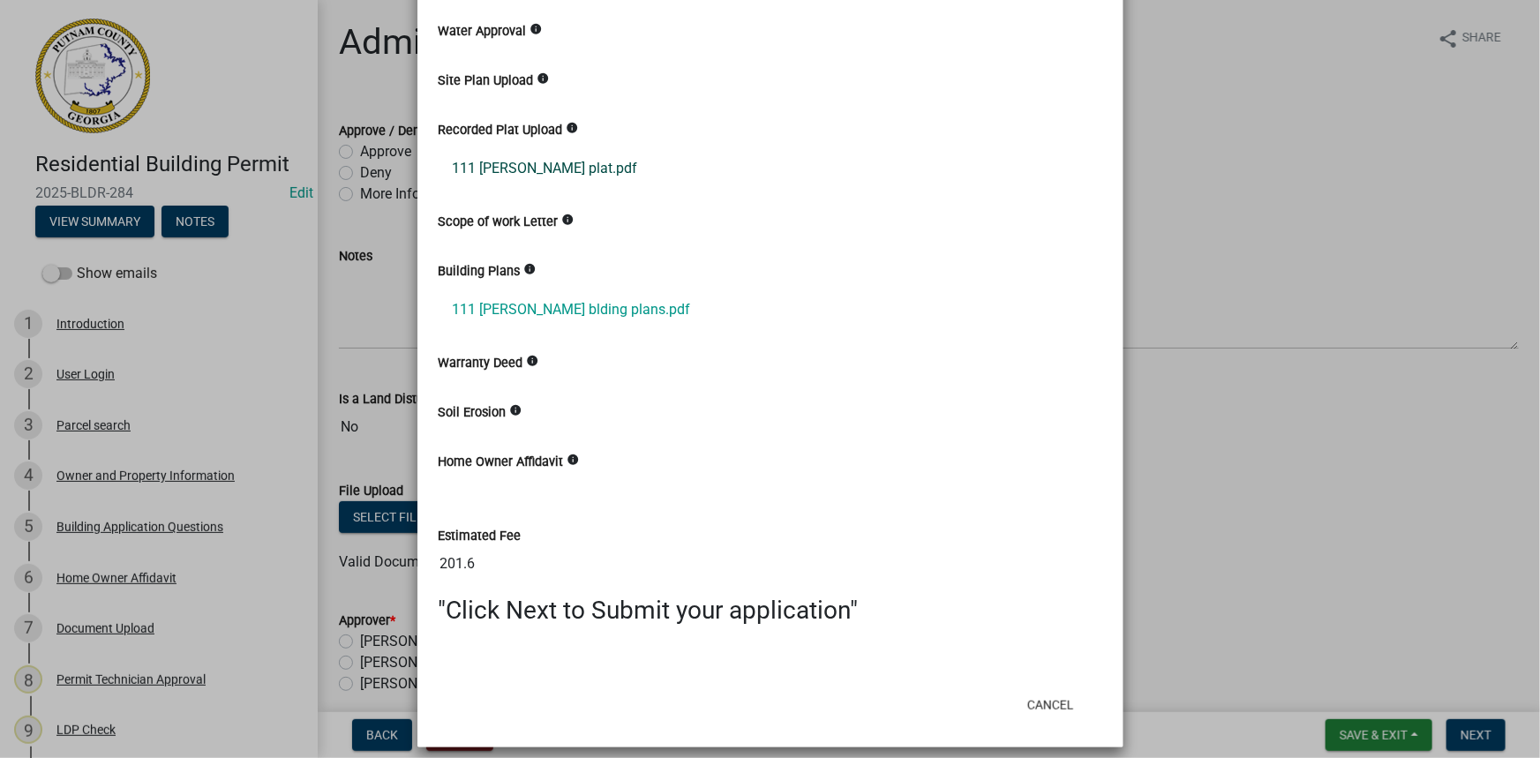
click at [566, 169] on link "111 sammons plat.pdf" at bounding box center [771, 168] width 664 height 42
click at [611, 313] on link "111 sammons blding plans.pdf" at bounding box center [771, 310] width 664 height 42
drag, startPoint x: 1250, startPoint y: 379, endPoint x: 1129, endPoint y: 326, distance: 133.1
click at [1239, 371] on ngb-modal-window "Summary × Printer Friendly Introduction Parcel search Owner and Property Inform…" at bounding box center [770, 379] width 1540 height 758
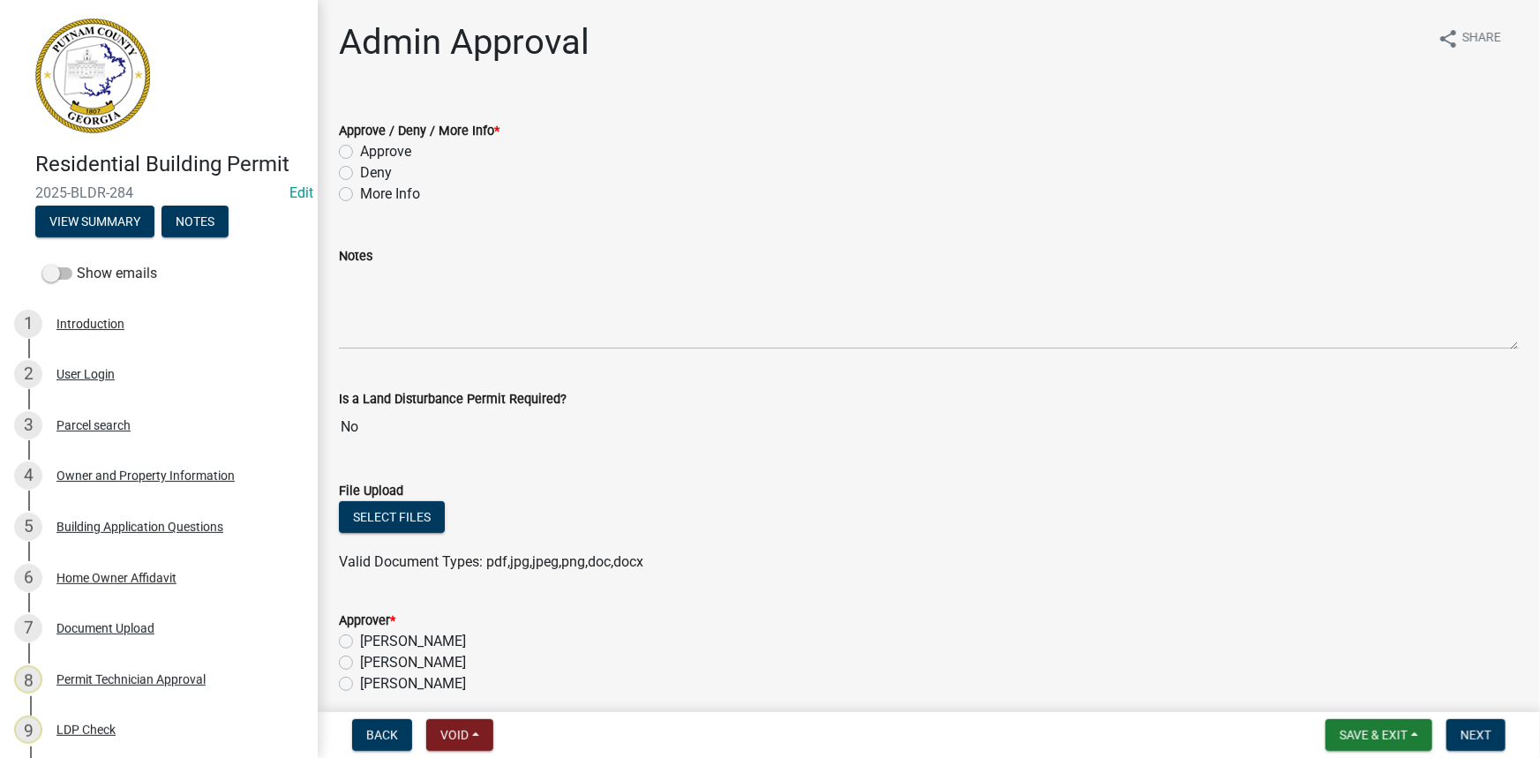
click at [367, 196] on label "More Info" at bounding box center [390, 194] width 60 height 21
click at [367, 195] on input "More Info" at bounding box center [365, 189] width 11 height 11
radio input "true"
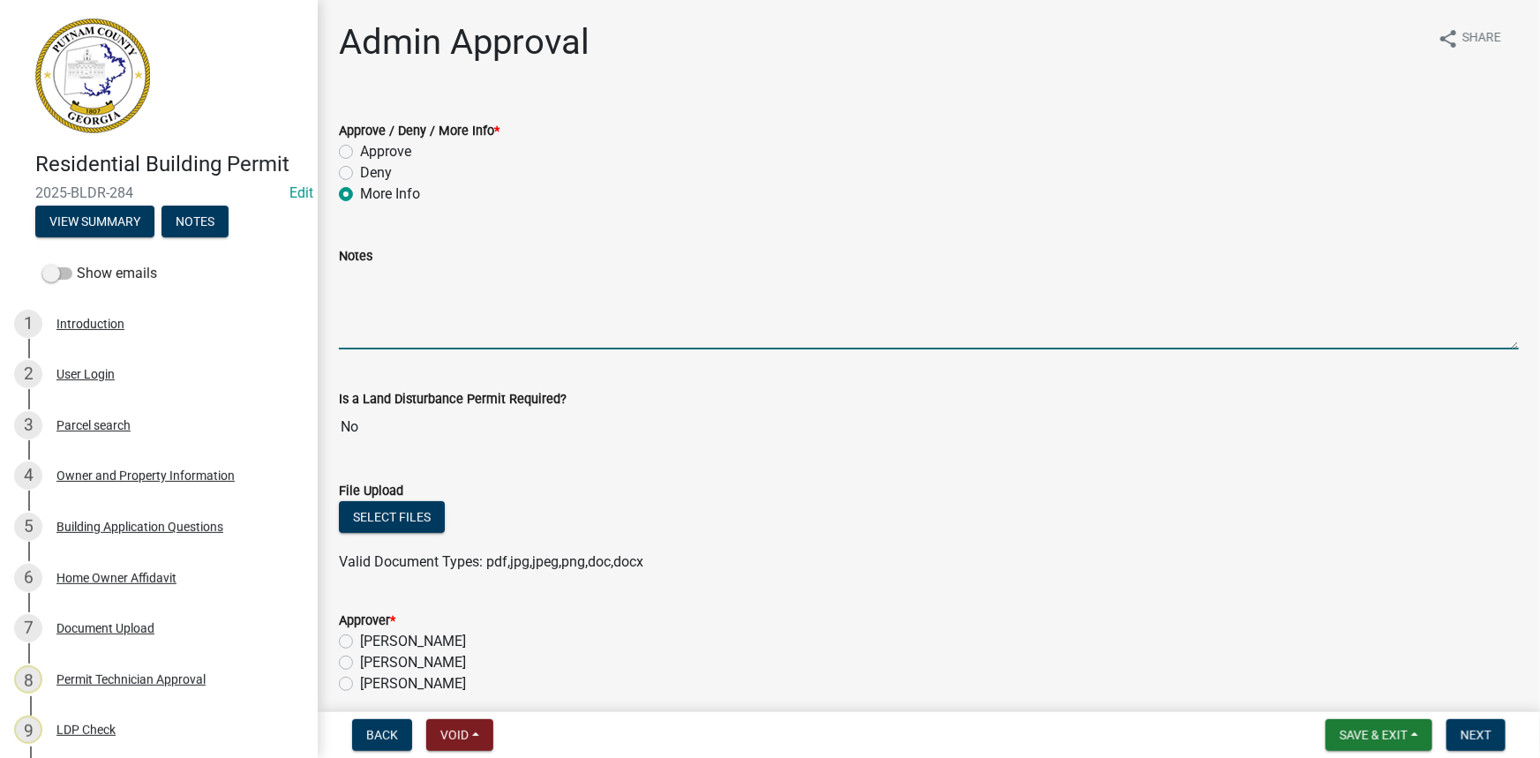
click at [421, 296] on textarea "Notes" at bounding box center [929, 307] width 1180 height 83
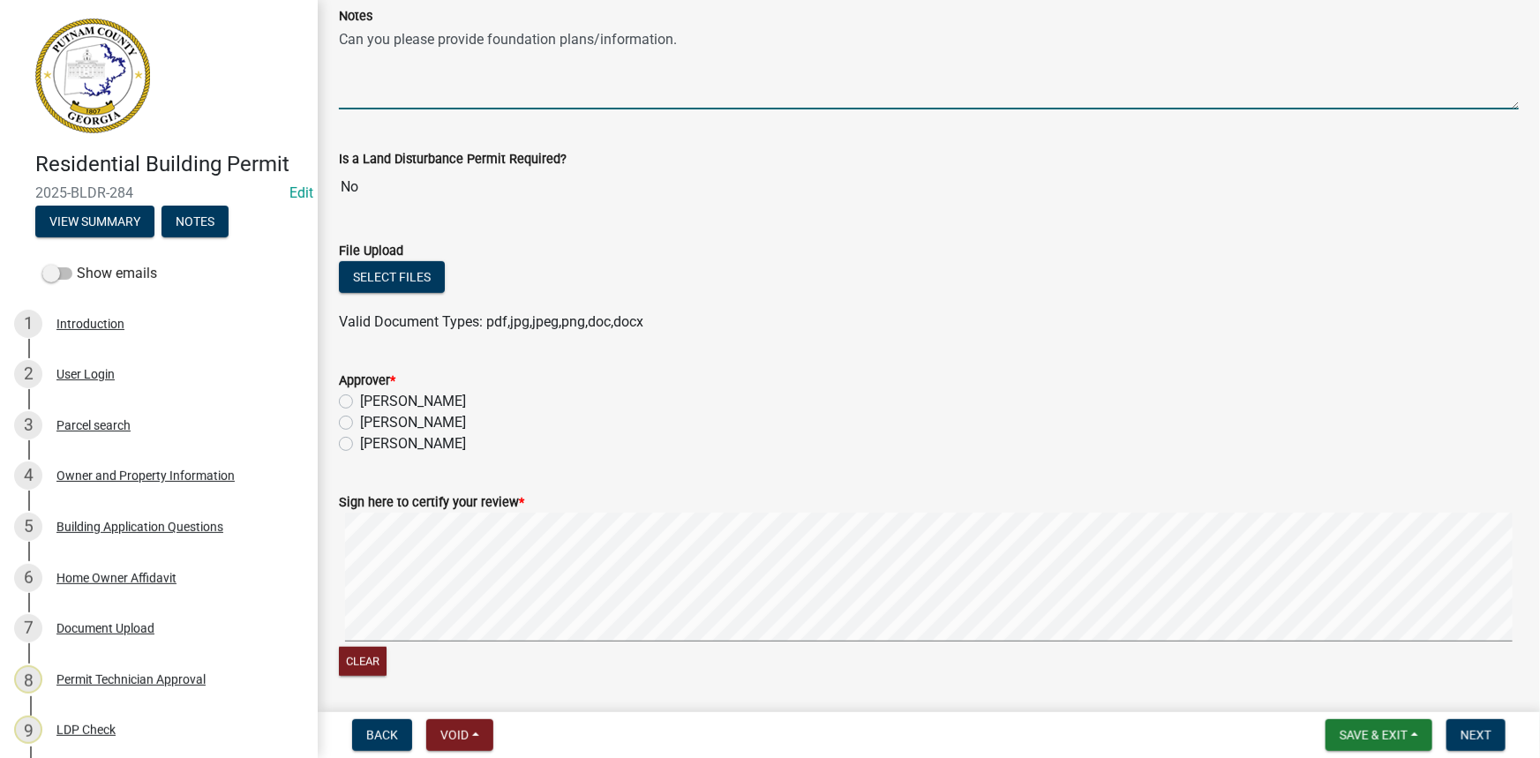
type textarea "Can you please provide foundation plans/information."
click at [444, 418] on label "Courtney Andrews" at bounding box center [413, 422] width 106 height 21
click at [371, 418] on input "Courtney Andrews" at bounding box center [365, 417] width 11 height 11
radio input "true"
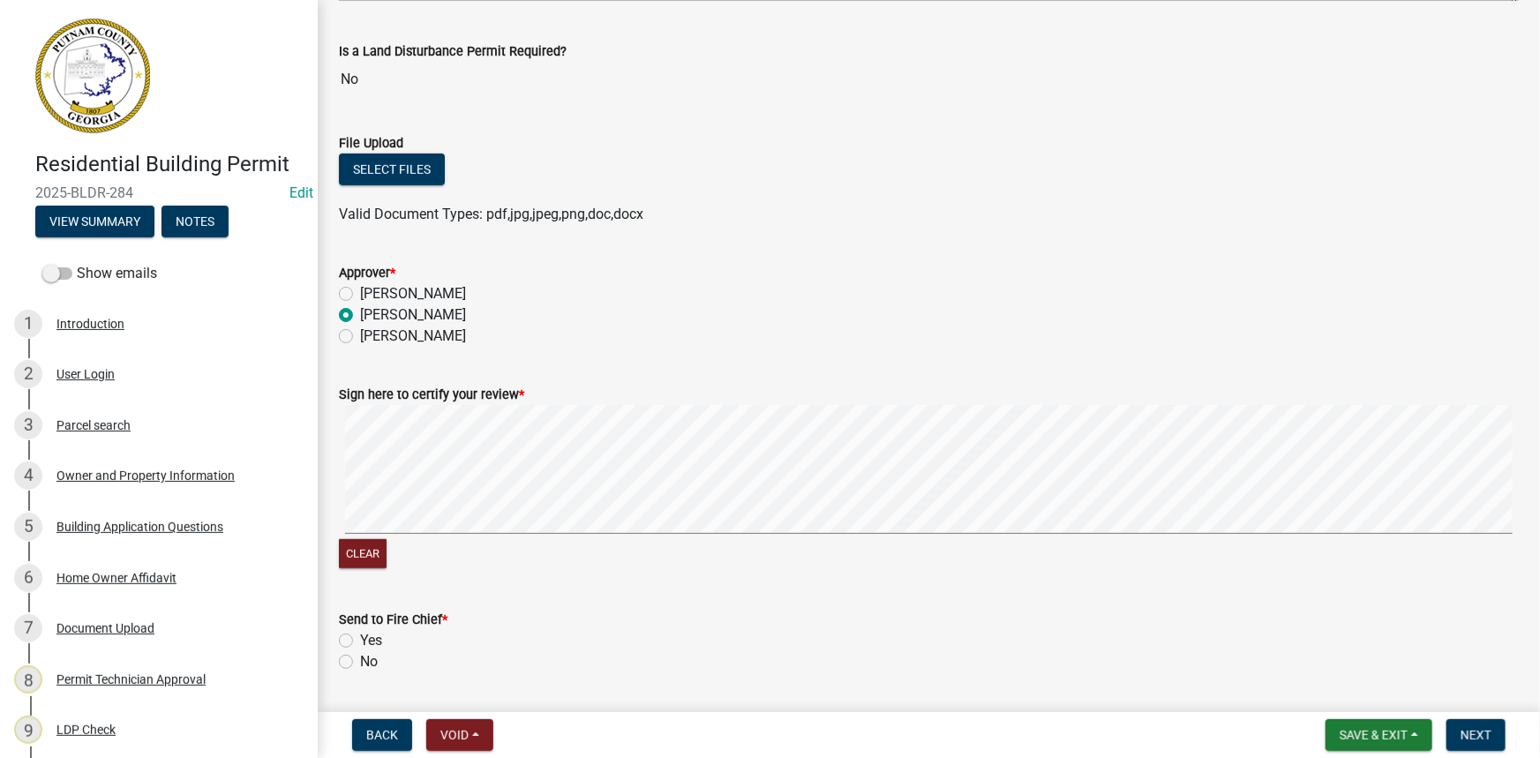
scroll to position [401, 0]
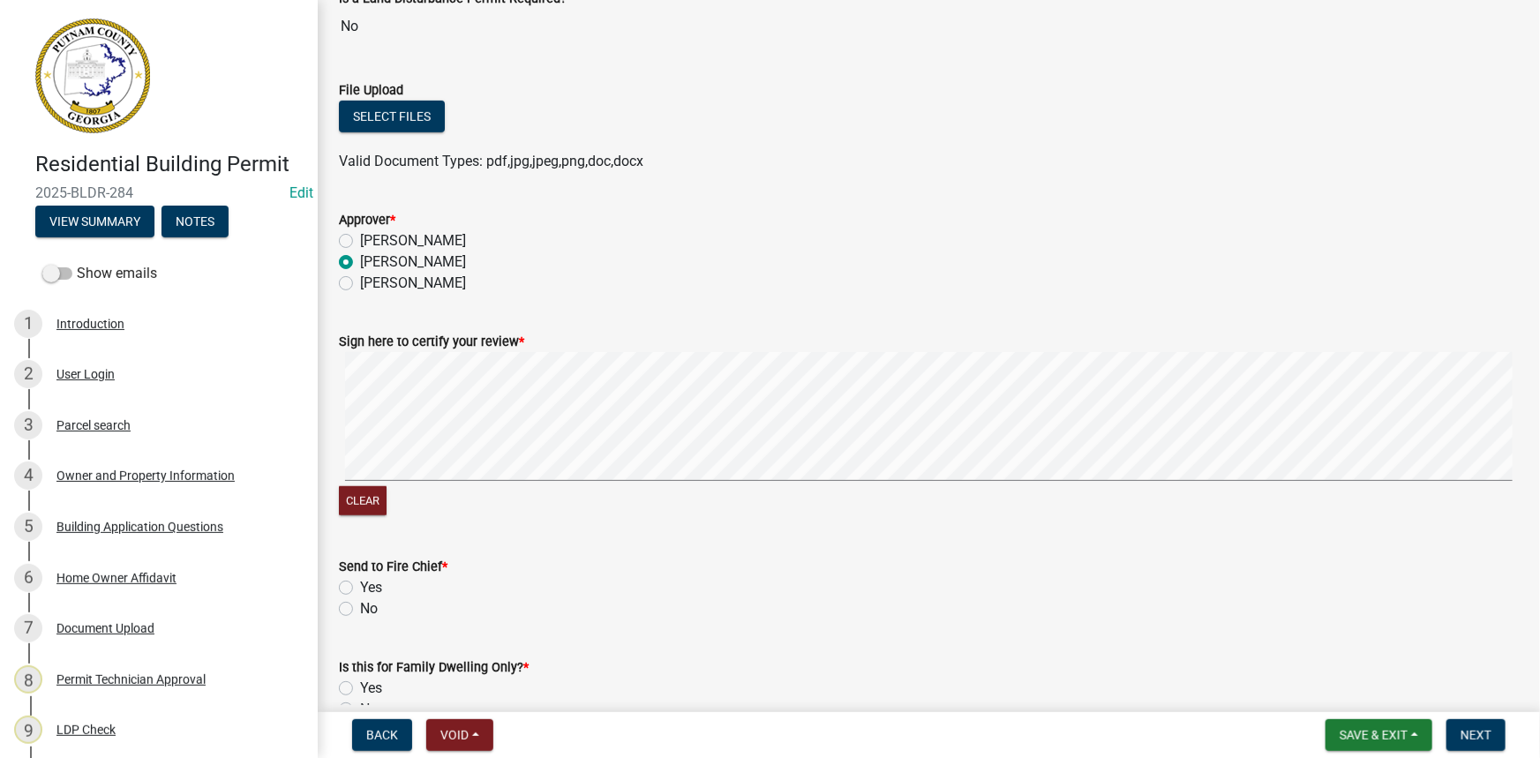
click at [360, 609] on label "No" at bounding box center [369, 608] width 18 height 21
click at [360, 609] on input "No" at bounding box center [365, 603] width 11 height 11
radio input "true"
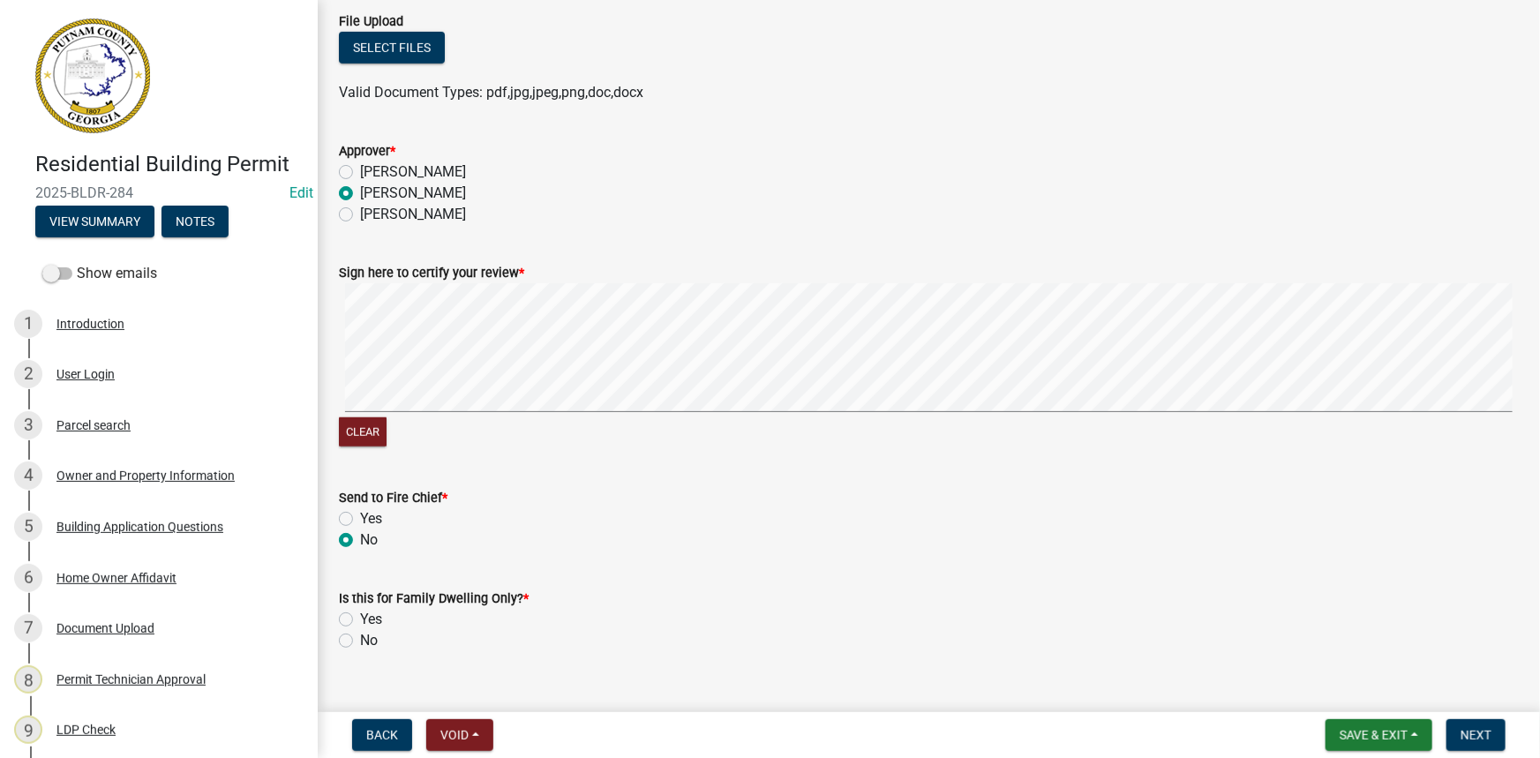
scroll to position [499, 0]
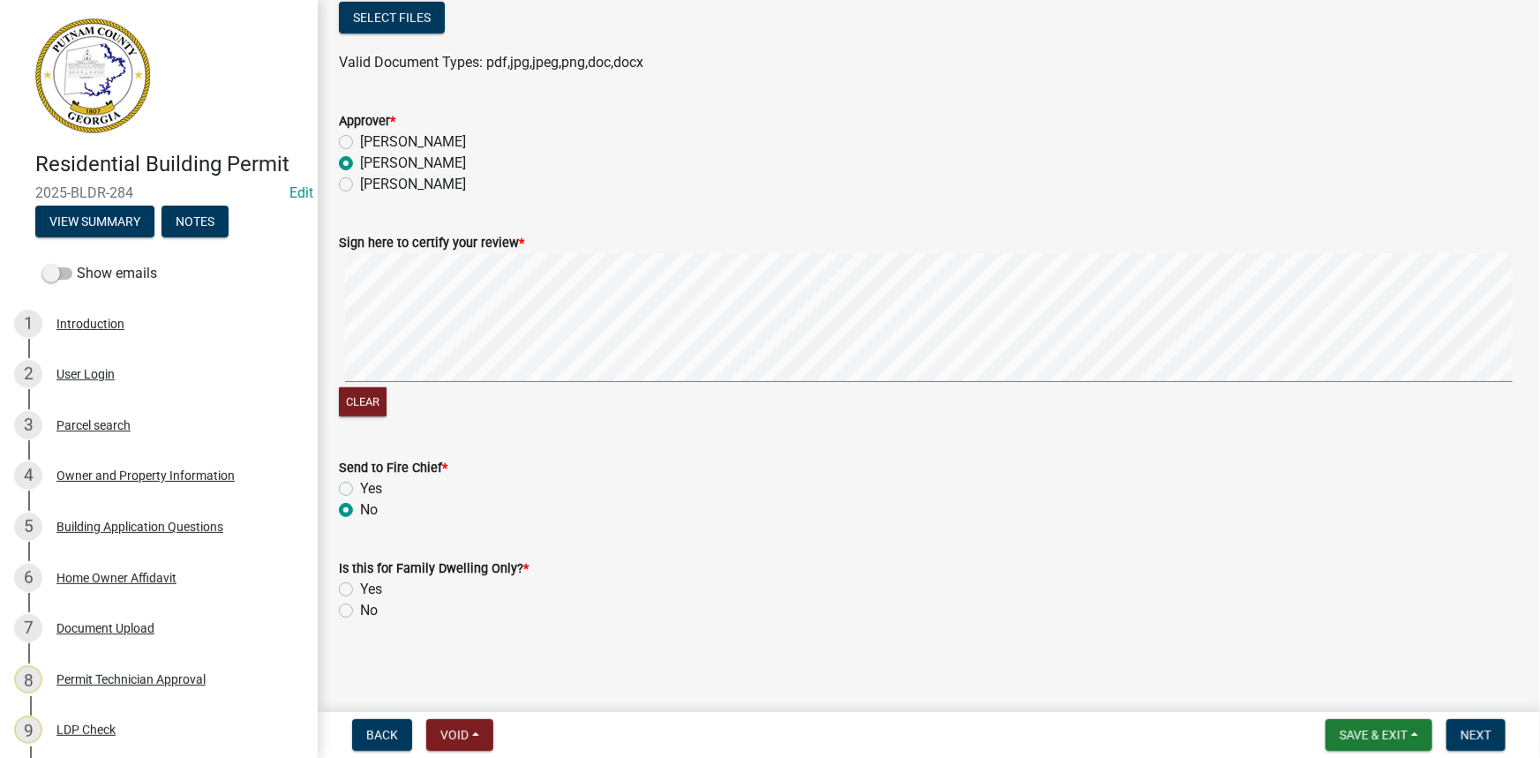
click at [360, 605] on label "No" at bounding box center [369, 610] width 18 height 21
click at [360, 605] on input "No" at bounding box center [365, 605] width 11 height 11
radio input "true"
click at [1466, 741] on span "Next" at bounding box center [1475, 735] width 31 height 14
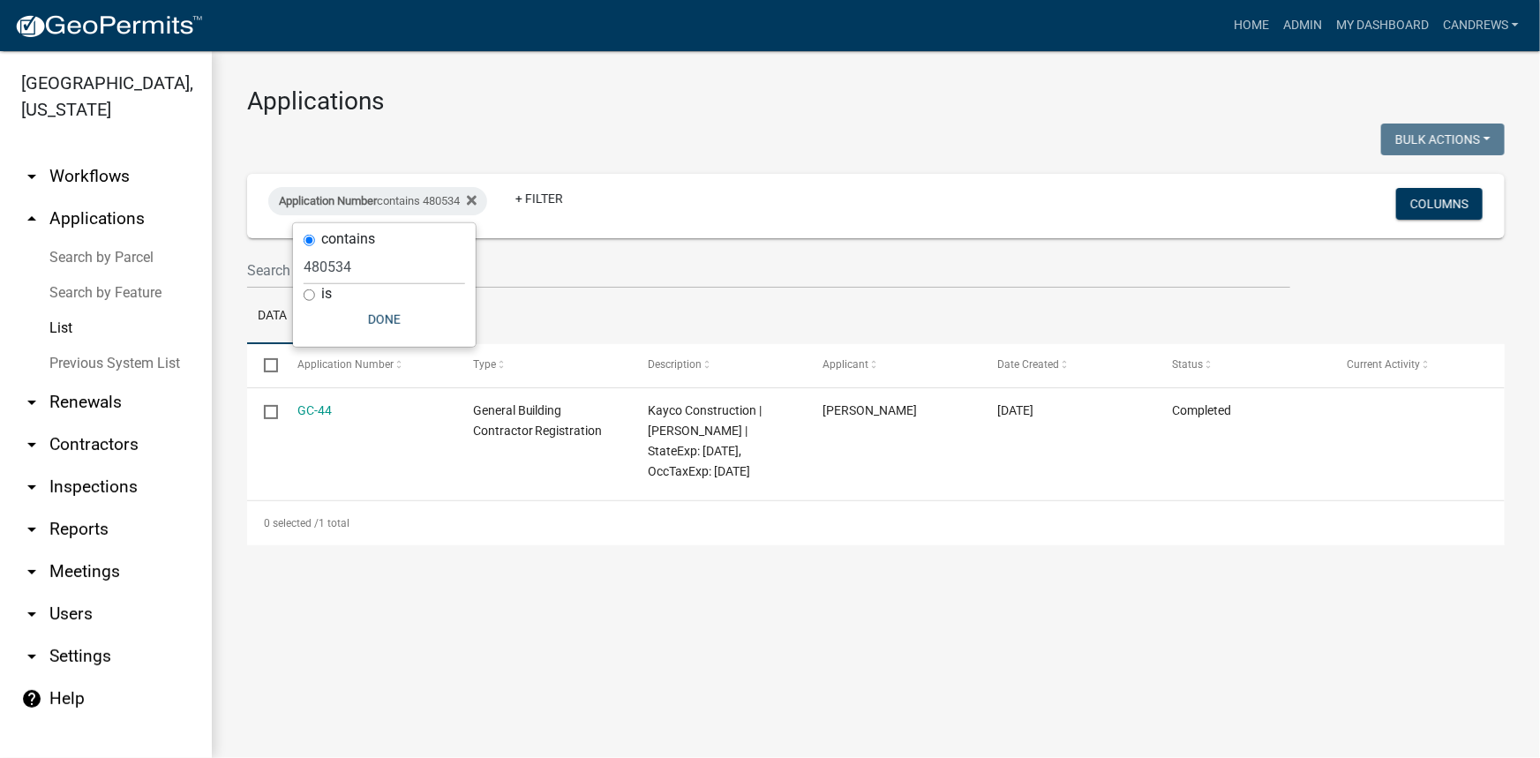
click at [99, 153] on ul "arrow_drop_down Workflows List arrow_drop_up Applications Search by Parcel Sear…" at bounding box center [106, 449] width 212 height 617
click at [95, 169] on link "arrow_drop_down Workflows" at bounding box center [106, 176] width 212 height 42
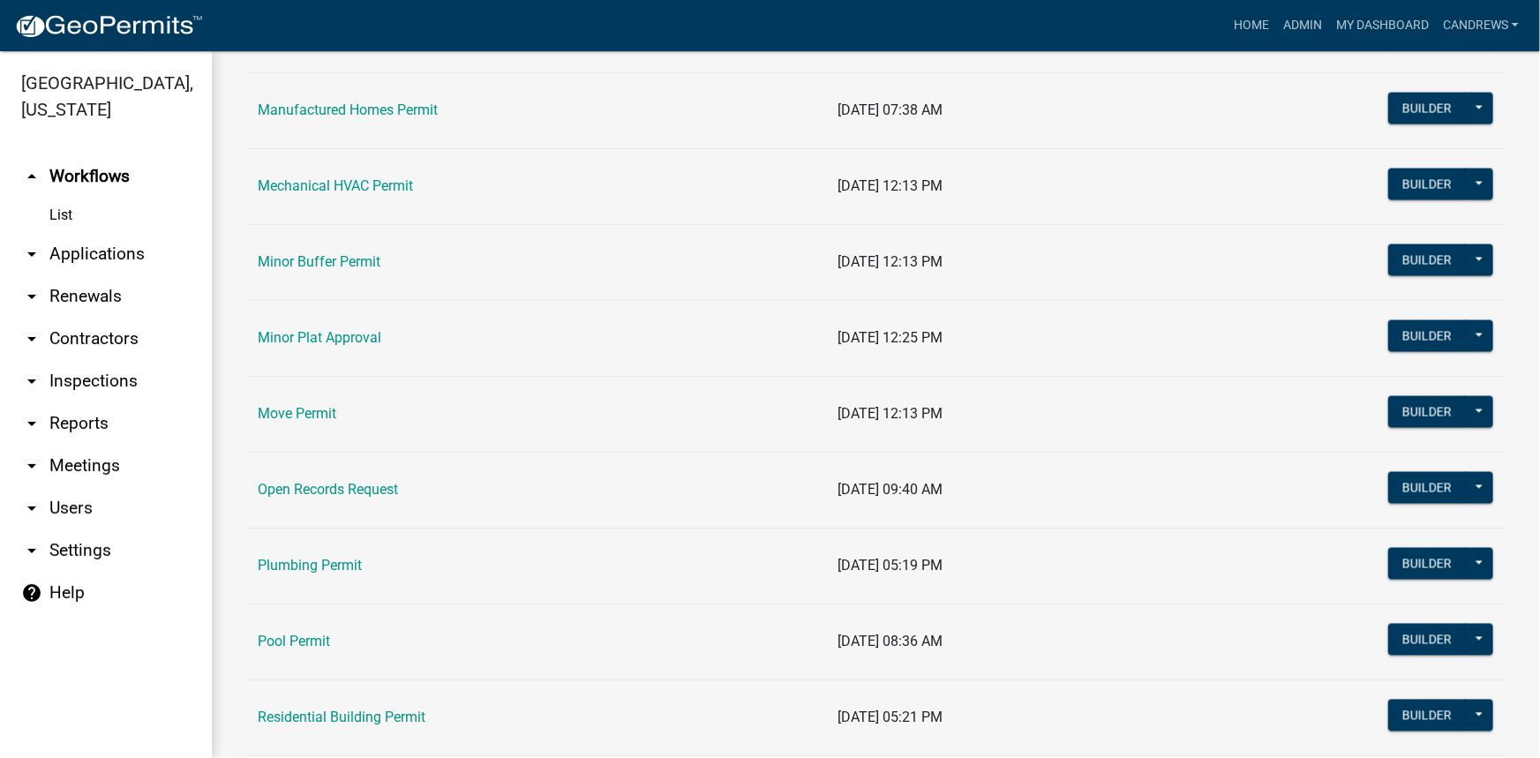
scroll to position [1524, 0]
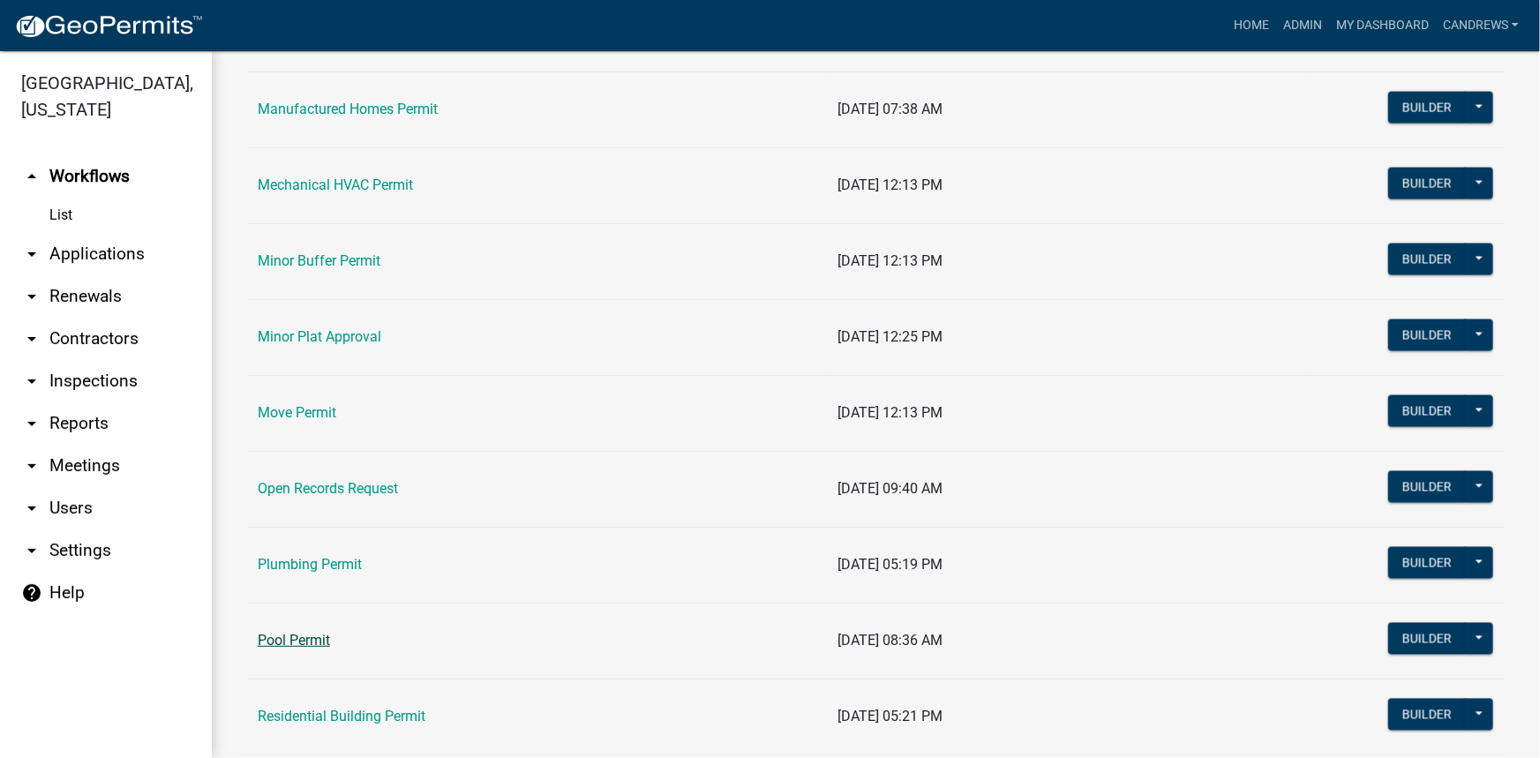
click at [296, 641] on link "Pool Permit" at bounding box center [294, 640] width 72 height 17
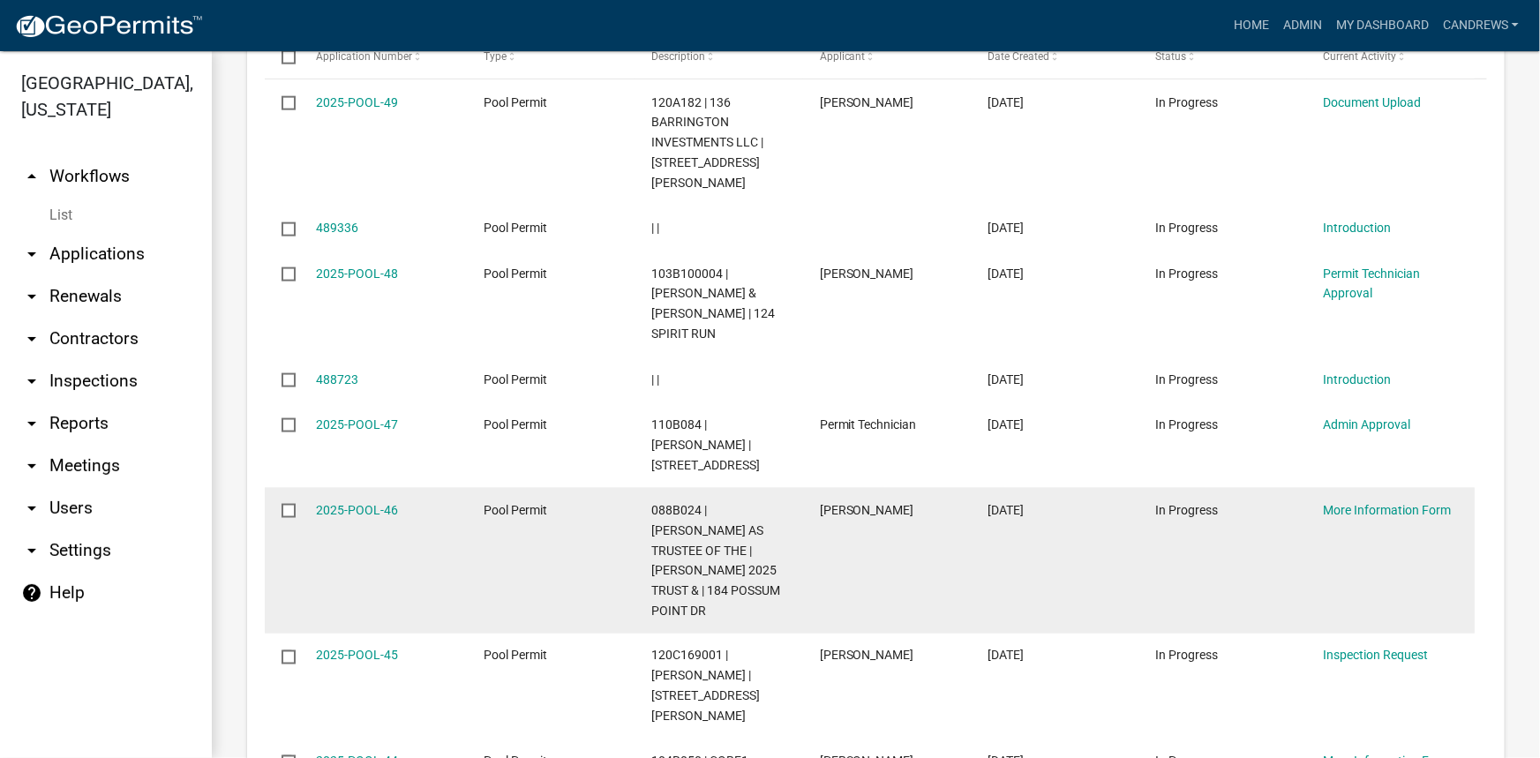
scroll to position [1122, 0]
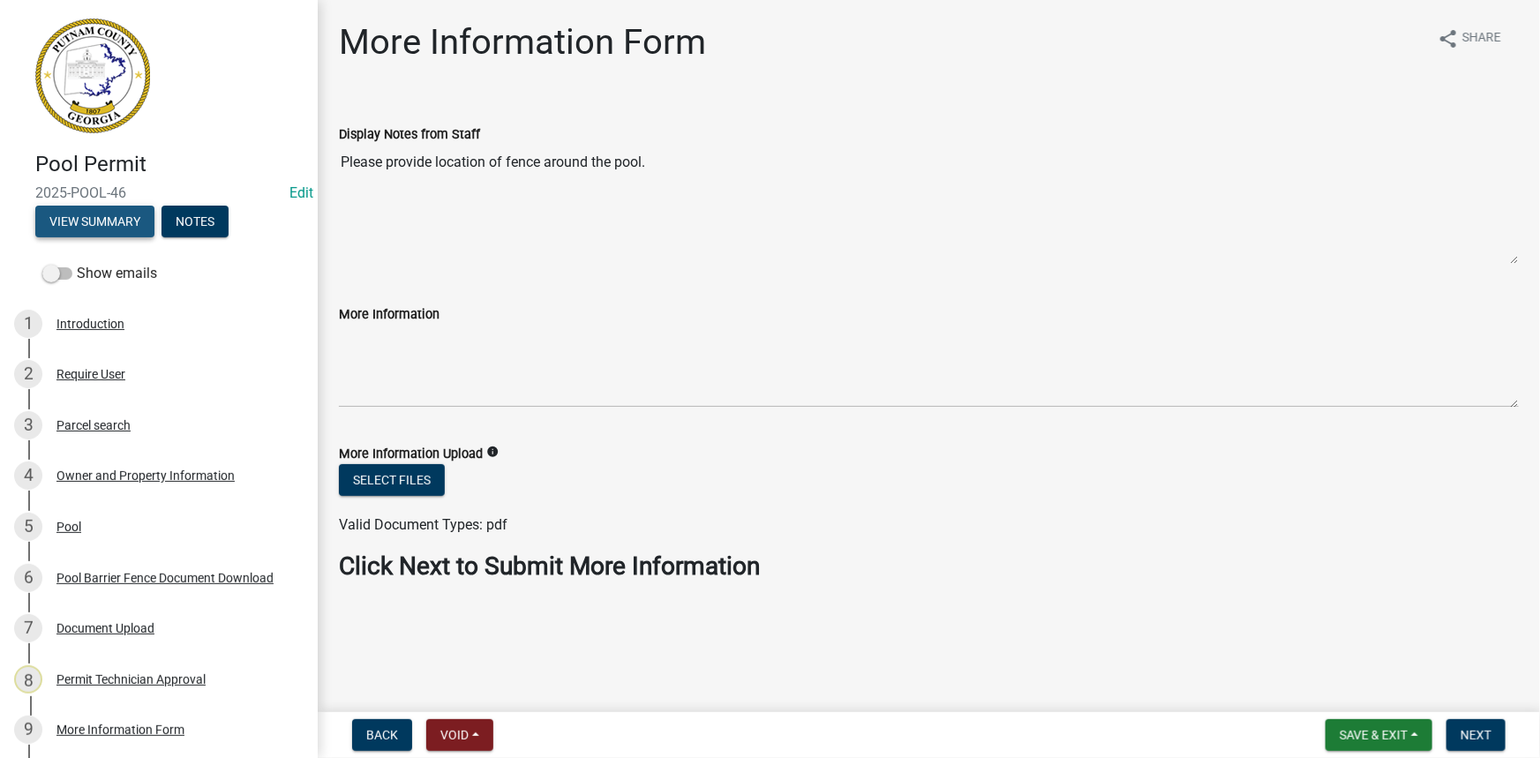
click at [139, 213] on button "View Summary" at bounding box center [94, 222] width 119 height 32
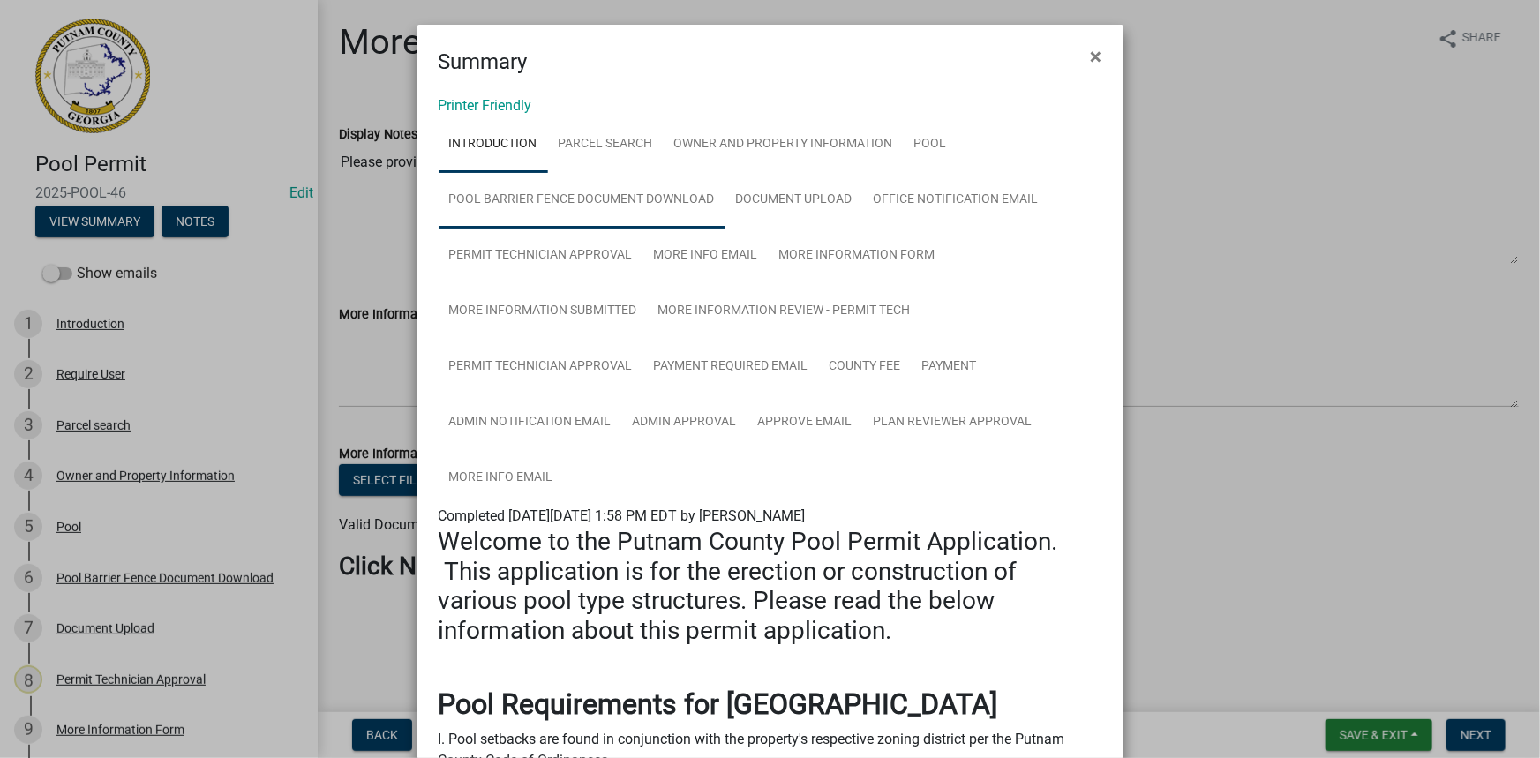
click at [627, 191] on link "Pool Barrier Fence Document Download" at bounding box center [582, 200] width 287 height 56
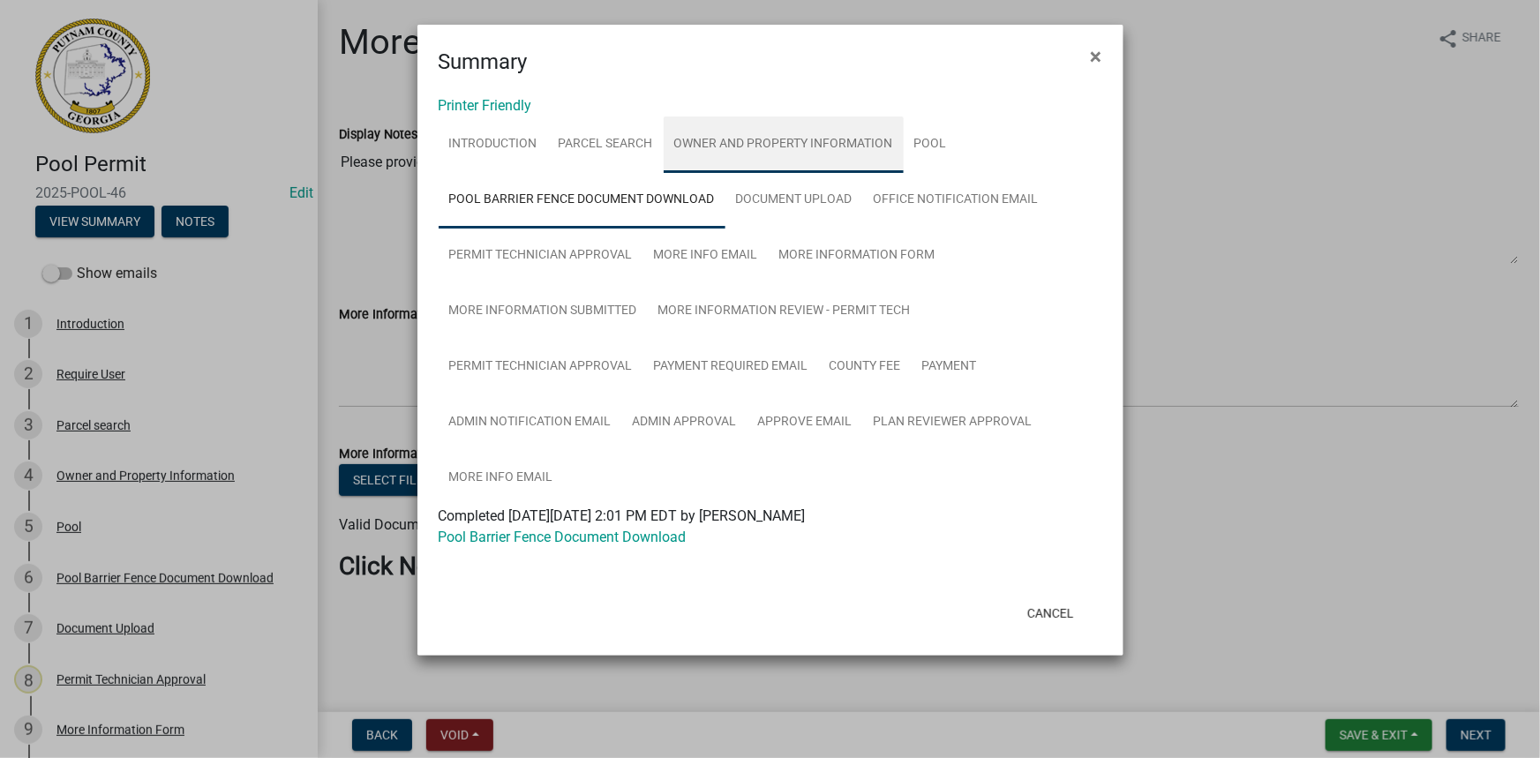
click at [747, 154] on link "Owner and Property Information" at bounding box center [784, 144] width 240 height 56
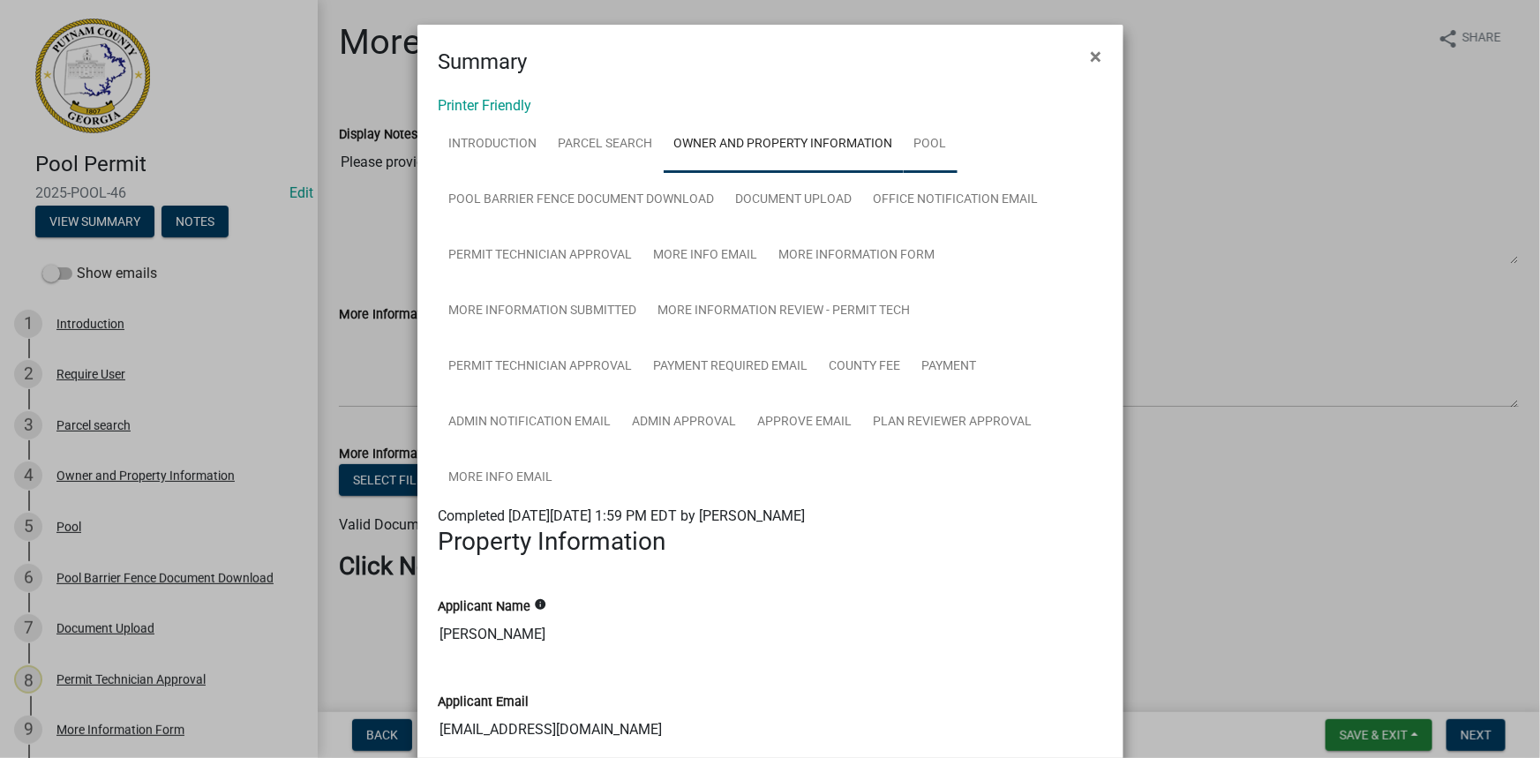
click at [905, 159] on link "Pool" at bounding box center [931, 144] width 54 height 56
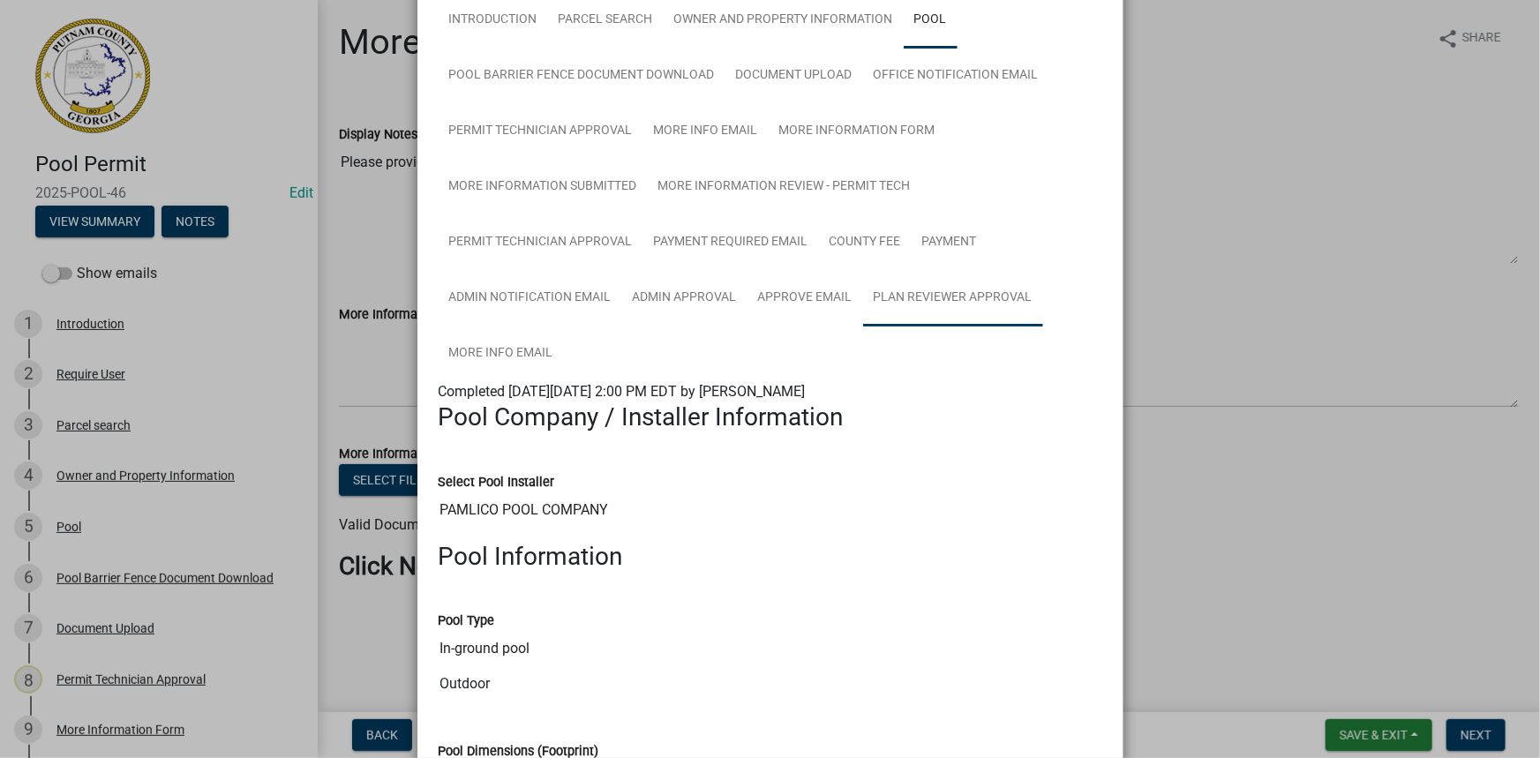
scroll to position [41, 0]
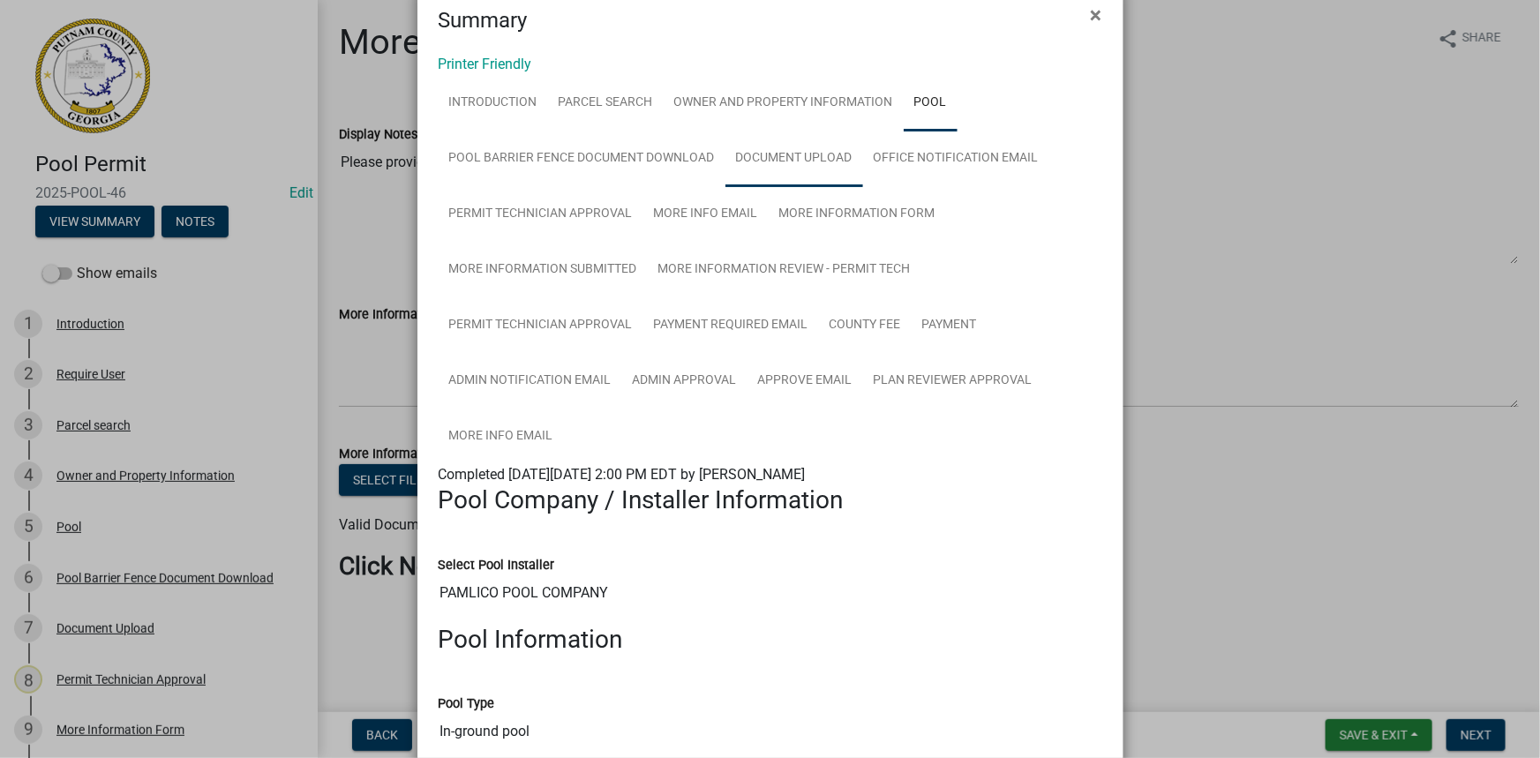
click at [811, 156] on link "Document Upload" at bounding box center [794, 159] width 138 height 56
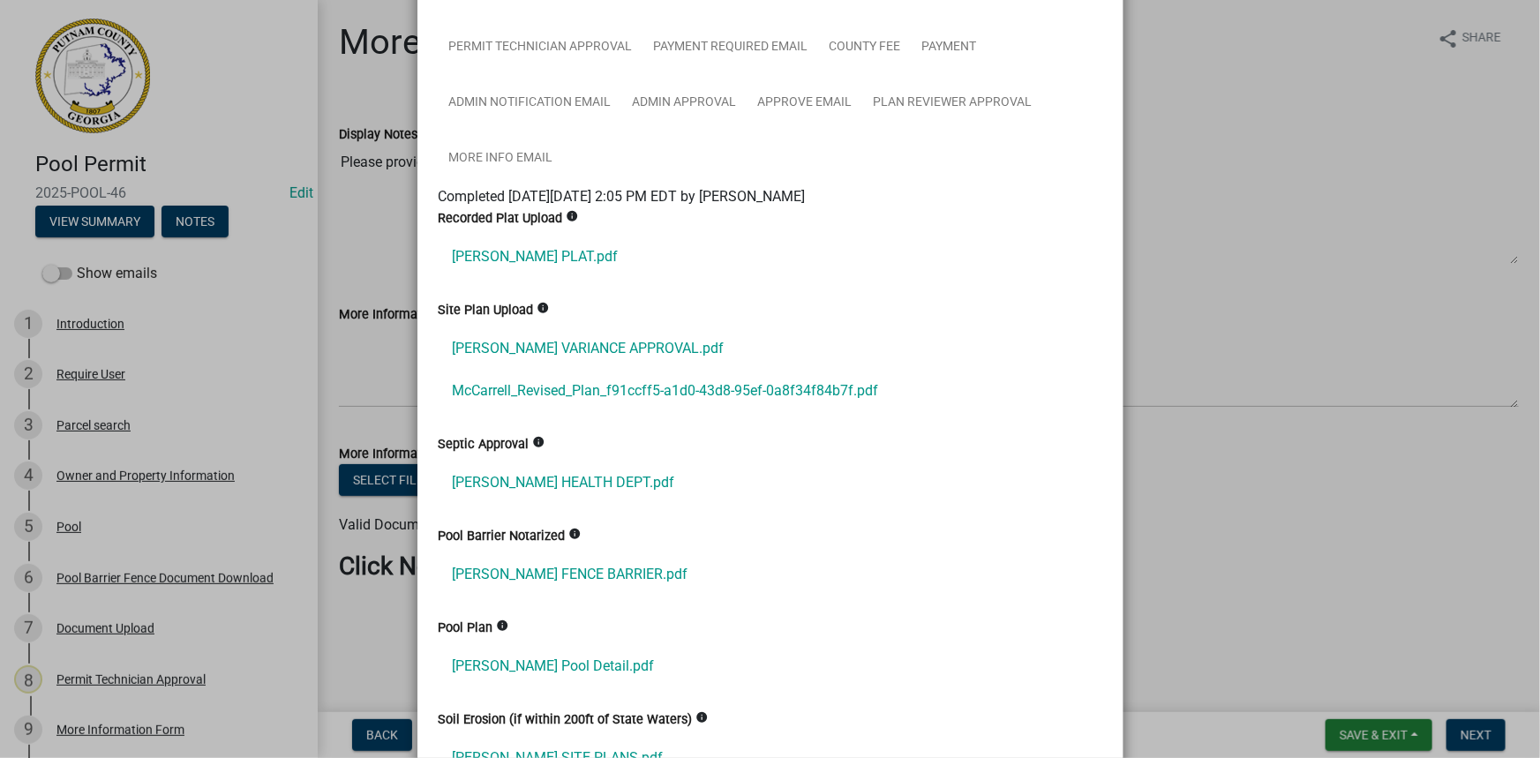
scroll to position [320, 0]
click at [670, 375] on link "McCarrell_Revised_Plan_f91ccff5-a1d0-43d8-95ef-0a8f34f84b7f.pdf" at bounding box center [771, 390] width 664 height 42
click at [627, 342] on link "MCCARRELL VARIANCE APPROVAL.pdf" at bounding box center [771, 347] width 664 height 42
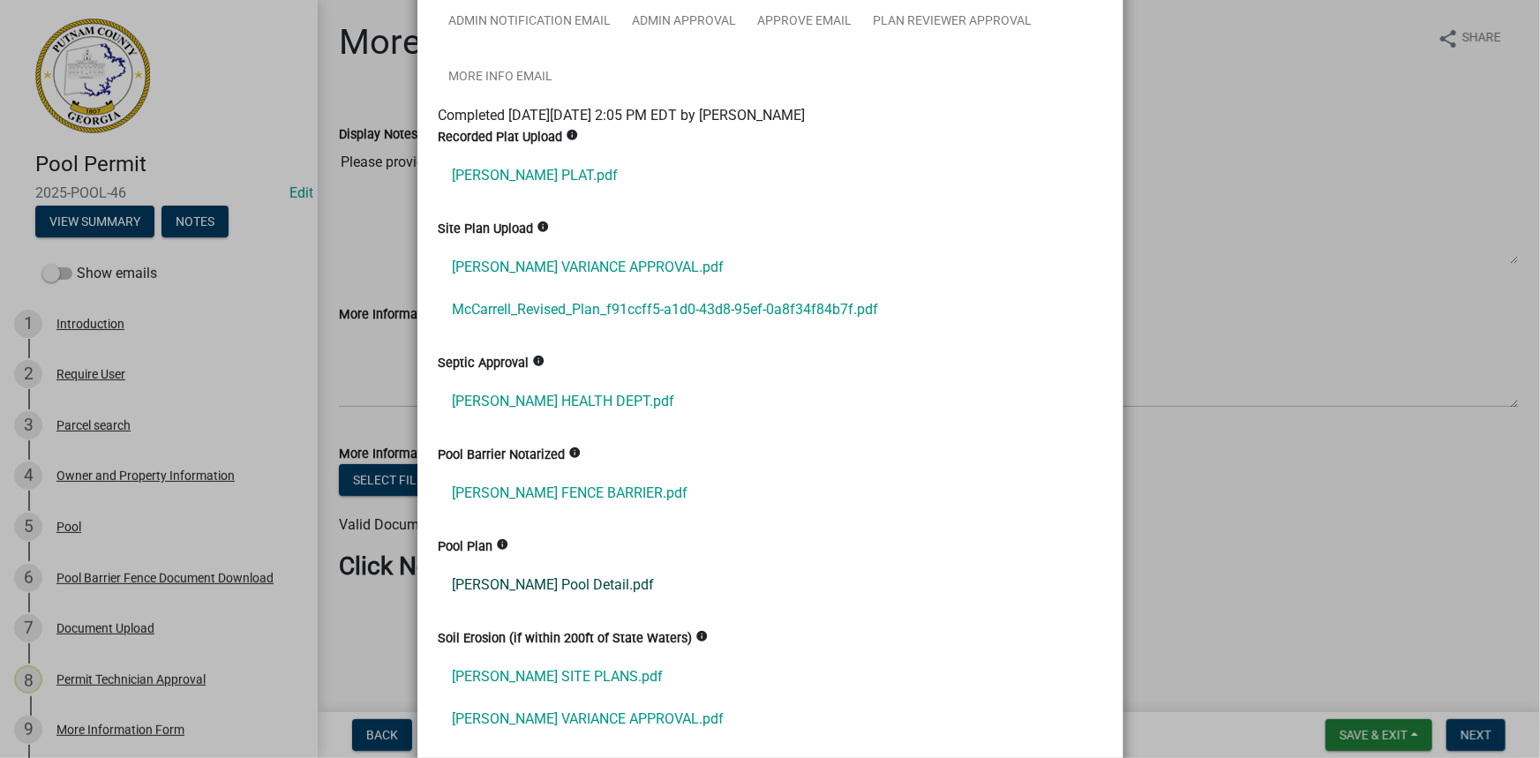
click at [627, 570] on link "McCarrell DianE Pool Detail.pdf" at bounding box center [771, 585] width 664 height 42
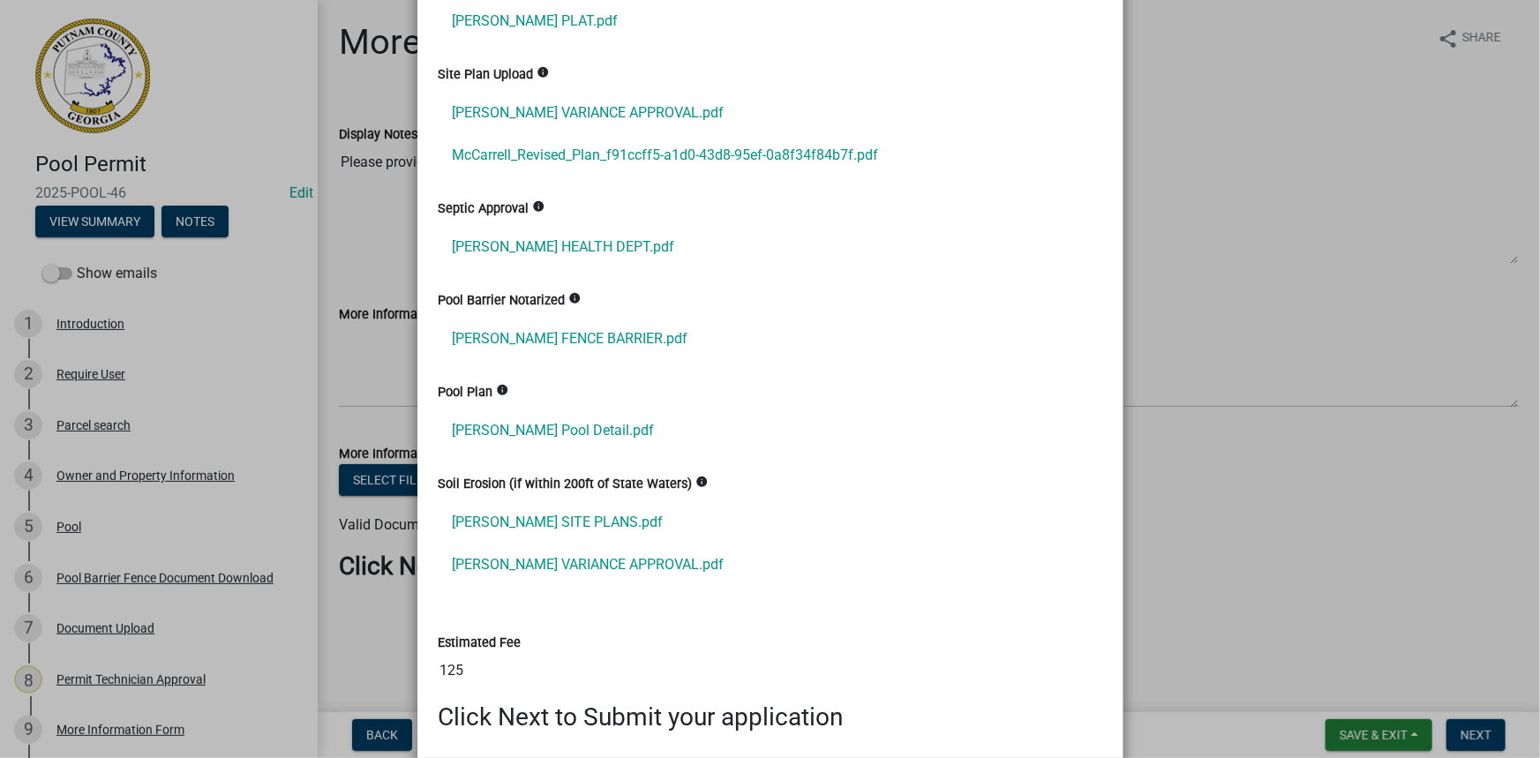
scroll to position [561, 0]
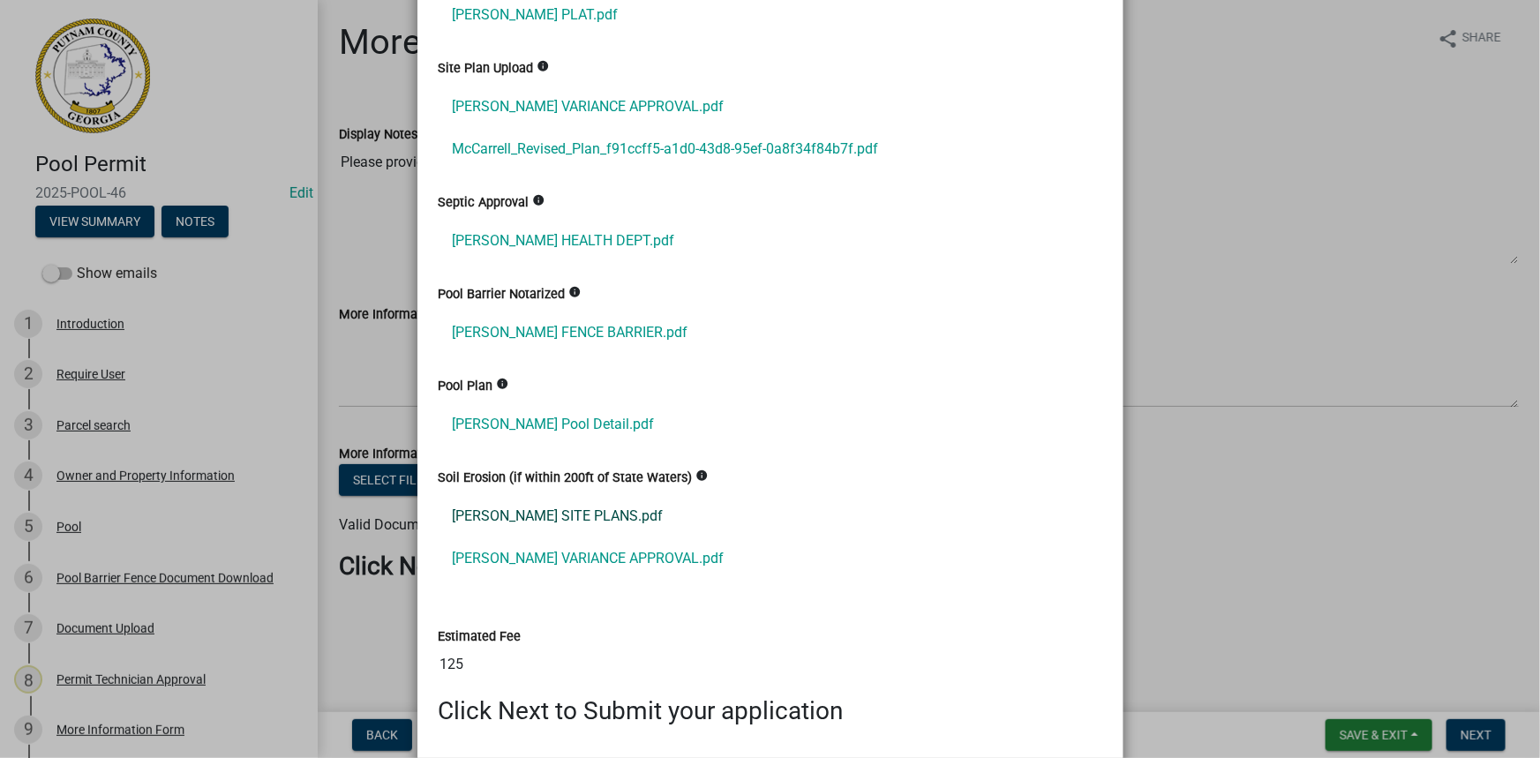
click at [644, 521] on link "MCCARRELL SITE PLANS.pdf" at bounding box center [771, 516] width 664 height 42
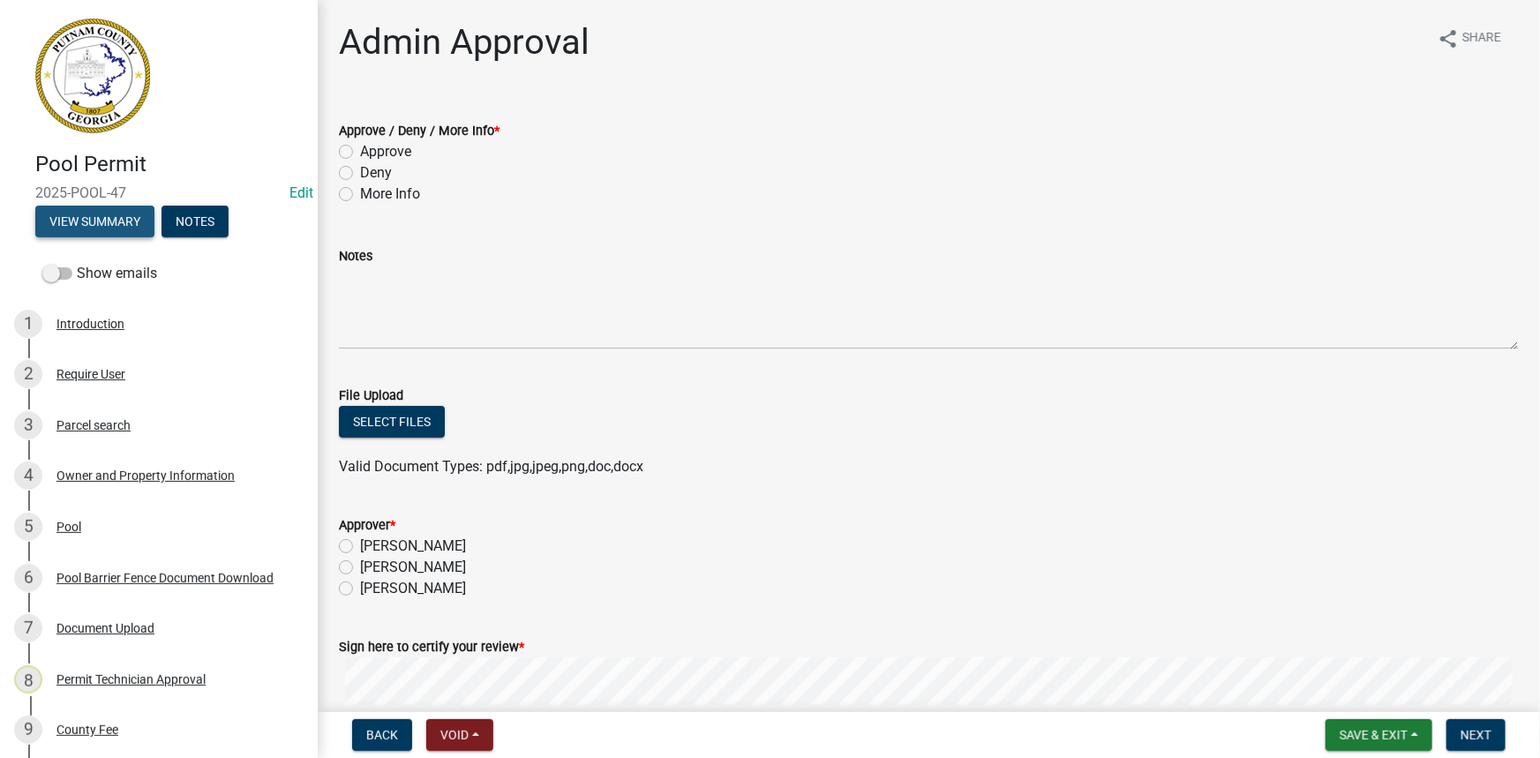
click at [140, 214] on button "View Summary" at bounding box center [94, 222] width 119 height 32
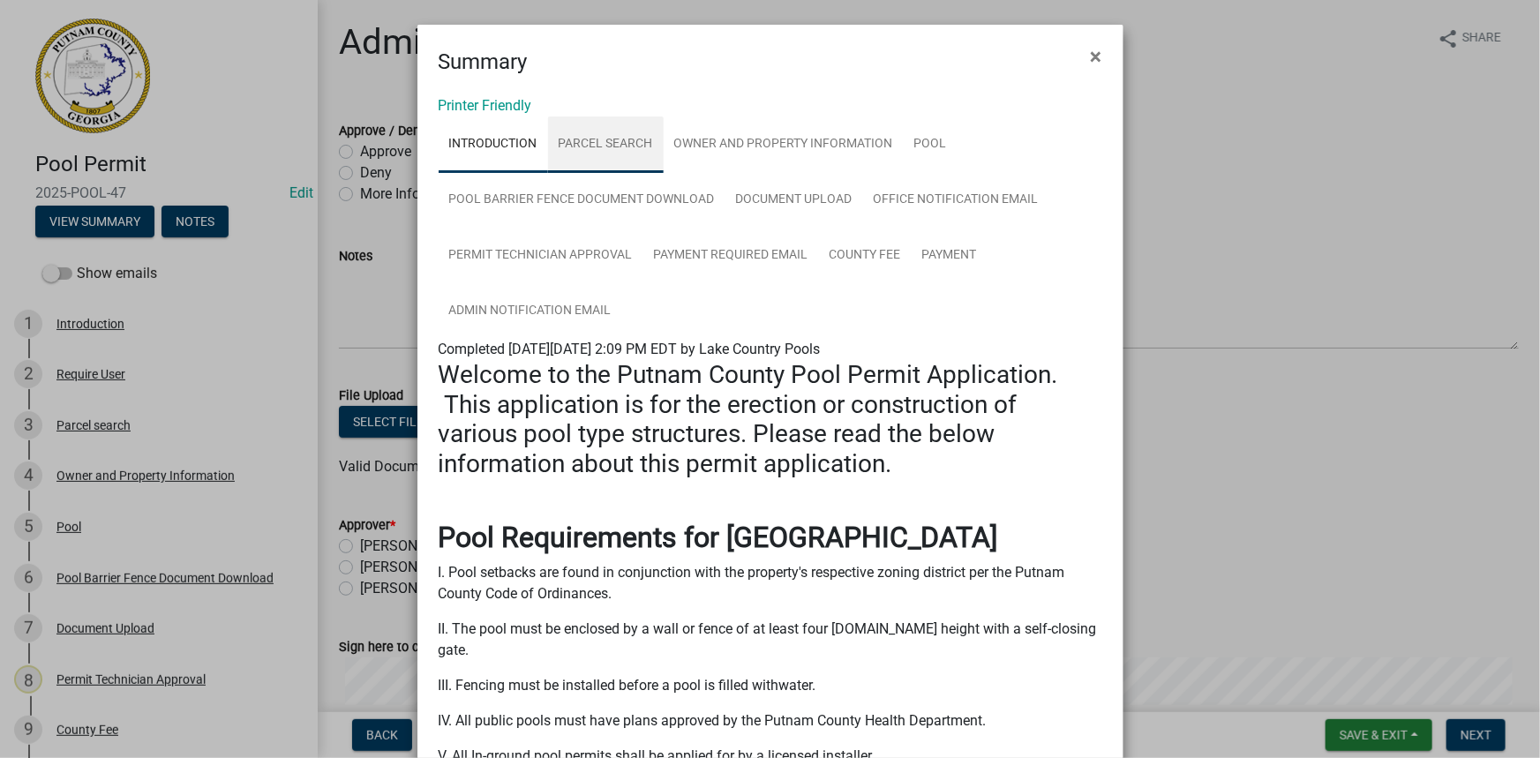
click at [625, 146] on link "Parcel search" at bounding box center [606, 144] width 116 height 56
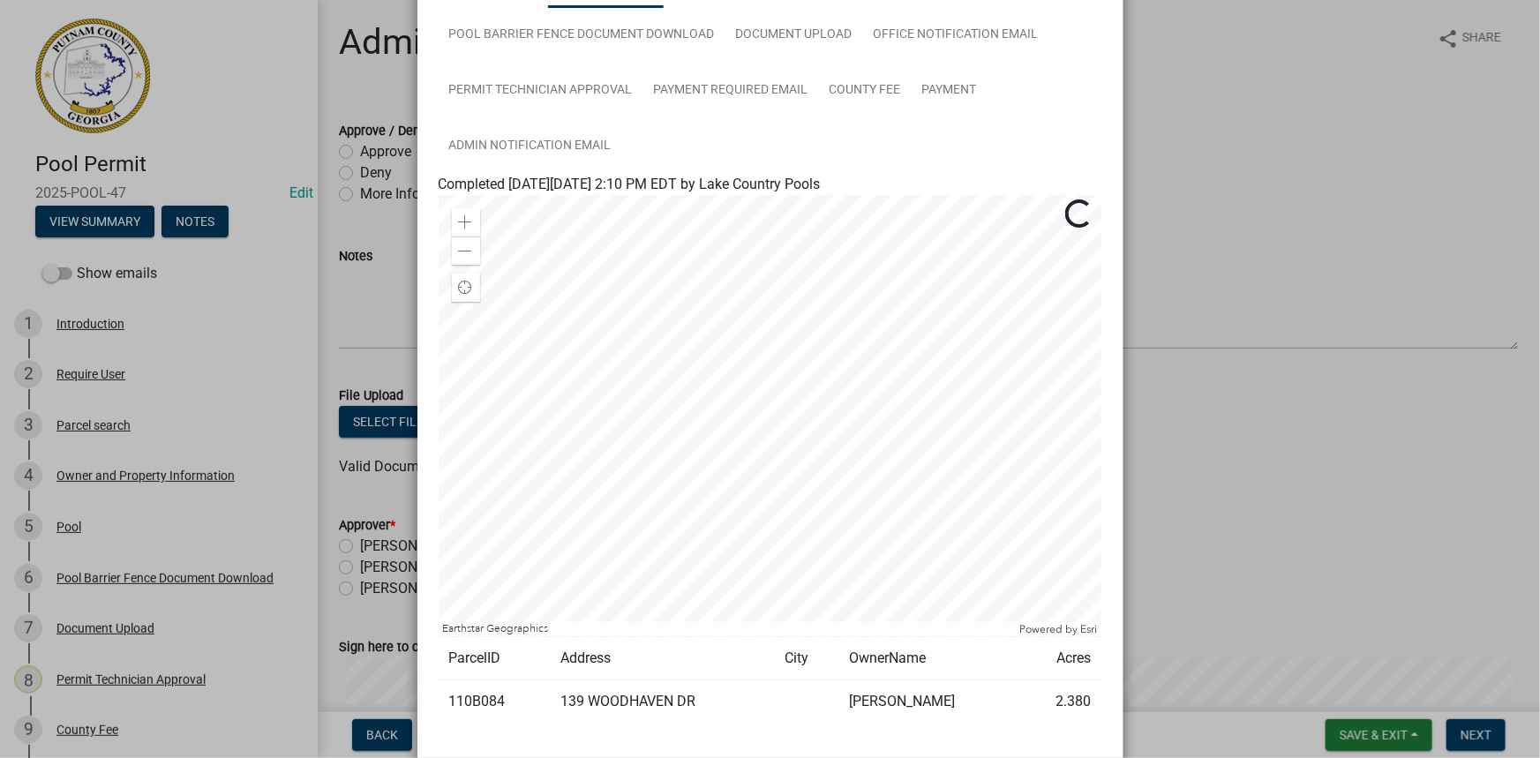
scroll to position [274, 0]
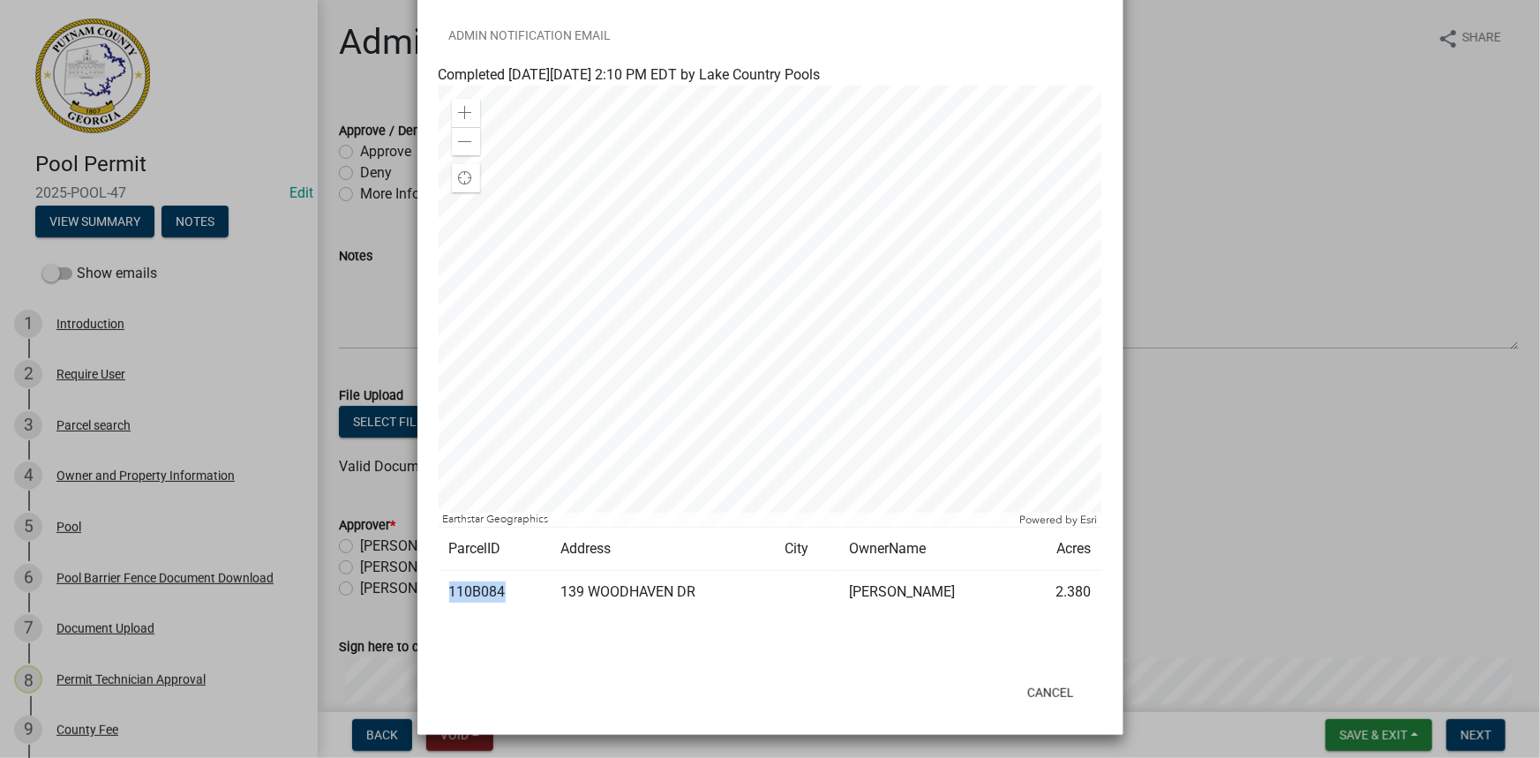
drag, startPoint x: 496, startPoint y: 592, endPoint x: 433, endPoint y: 587, distance: 62.9
click at [439, 587] on td "110B084" at bounding box center [494, 592] width 111 height 43
copy td "110B084"
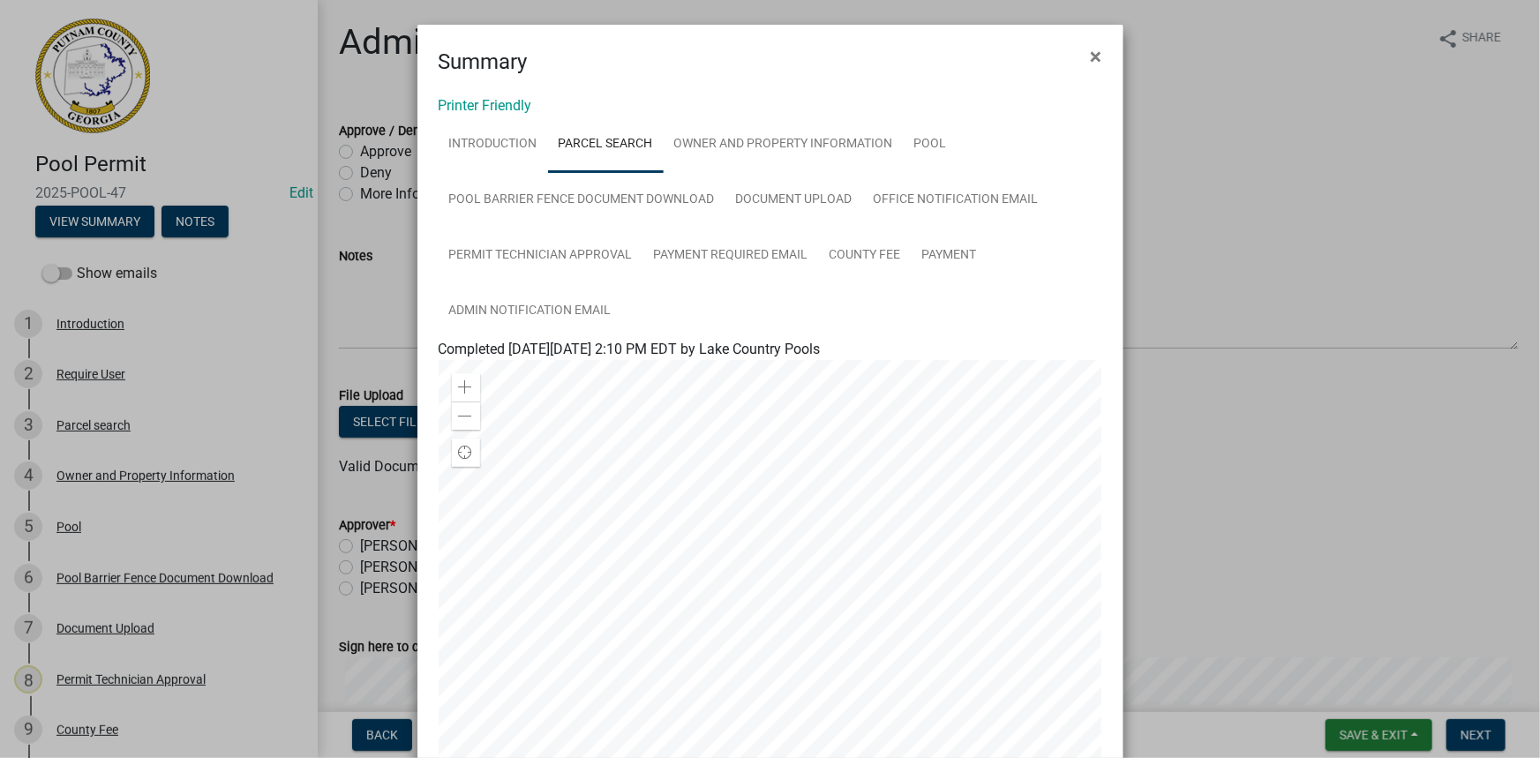
scroll to position [0, 0]
click at [907, 150] on link "Pool" at bounding box center [931, 144] width 54 height 56
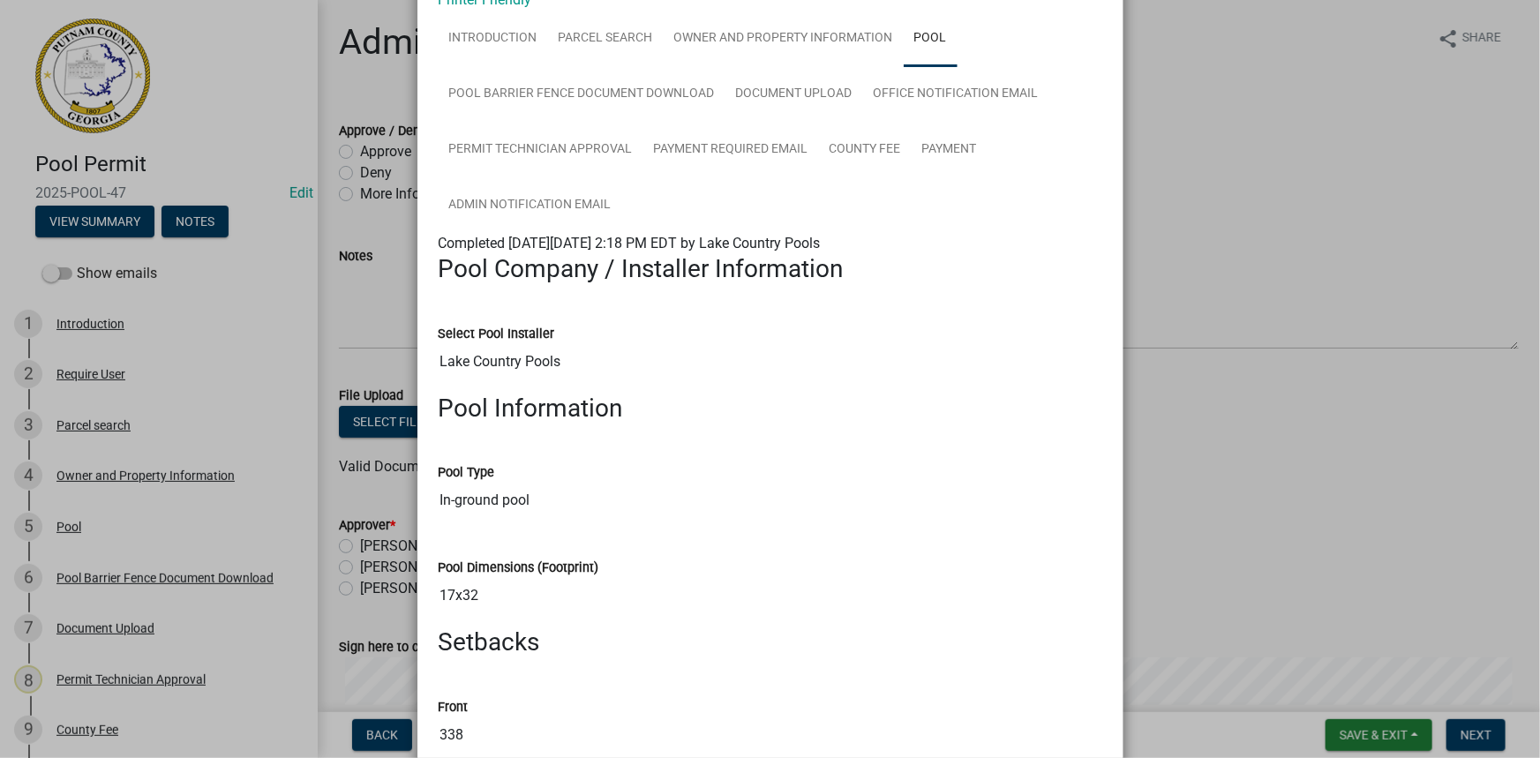
scroll to position [81, 0]
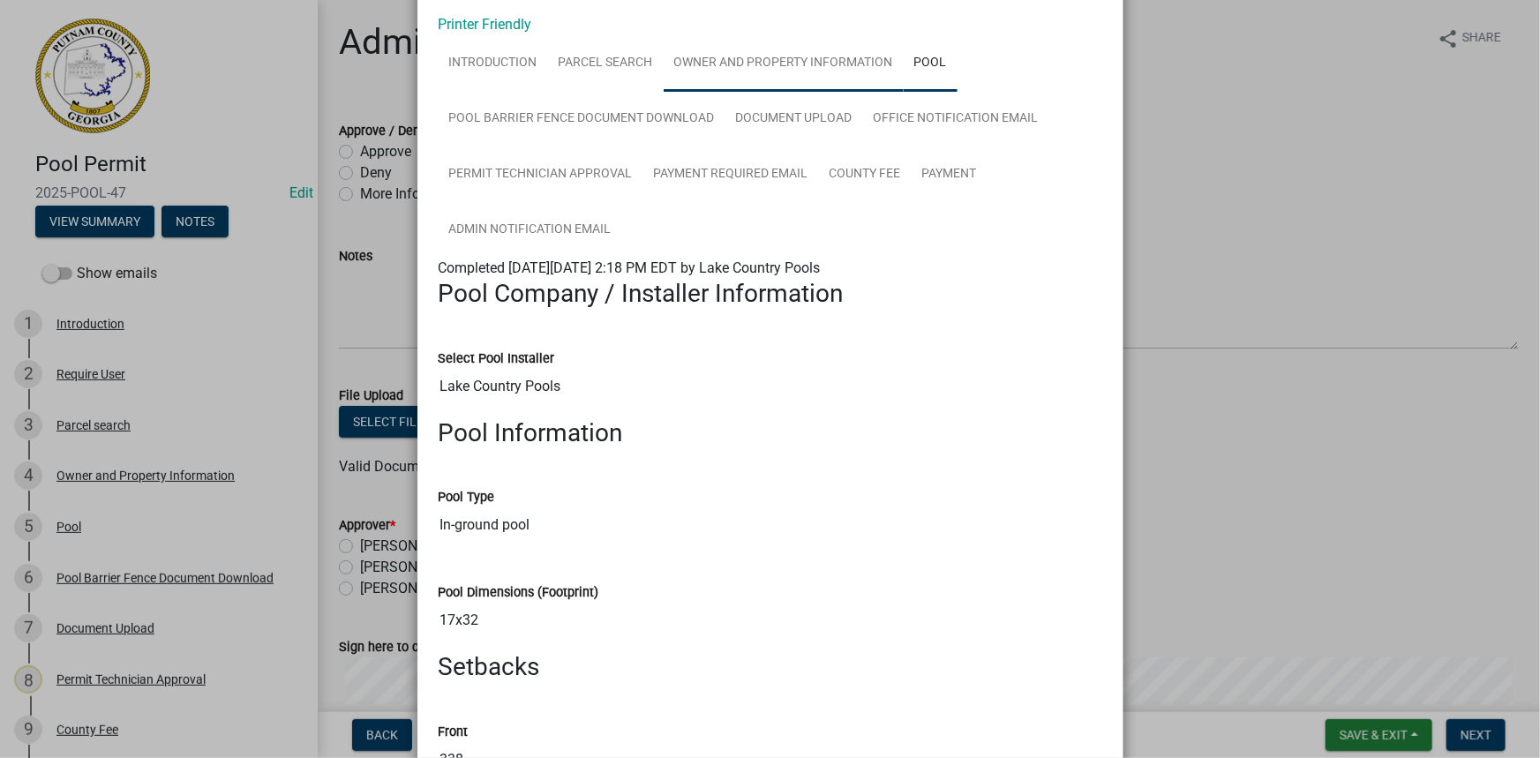
click at [732, 67] on link "Owner and Property Information" at bounding box center [784, 63] width 240 height 56
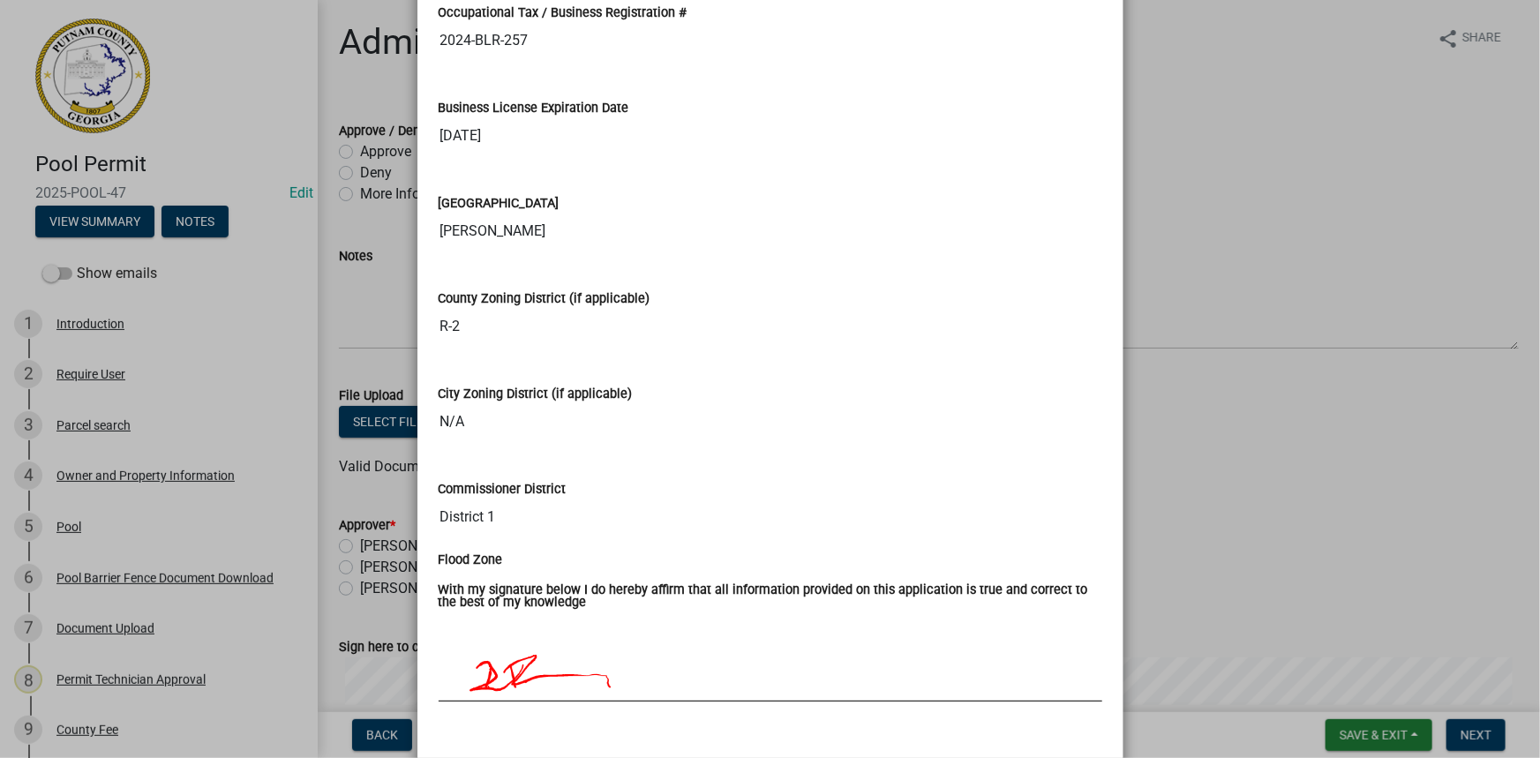
scroll to position [2860, 0]
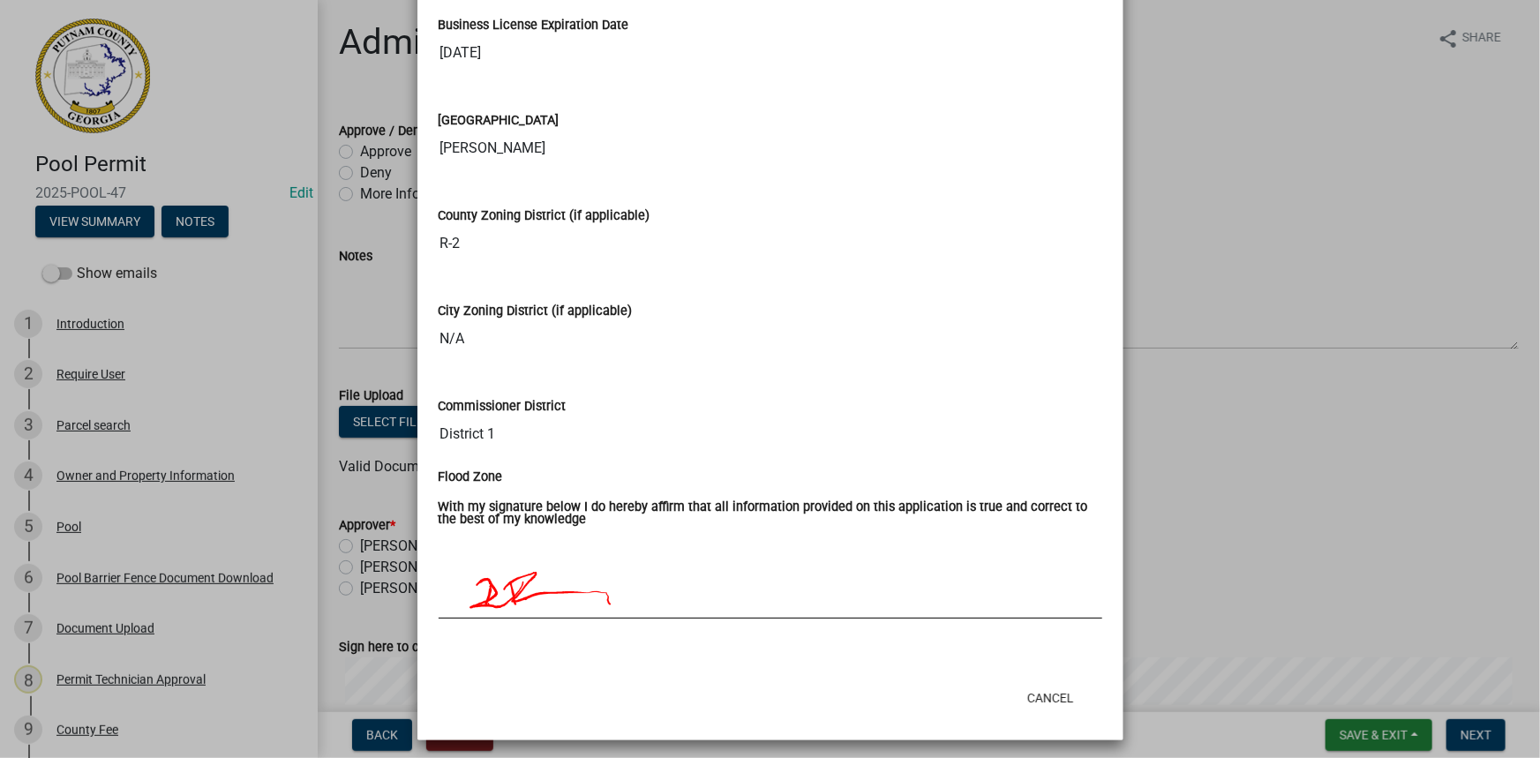
drag, startPoint x: 373, startPoint y: 291, endPoint x: 371, endPoint y: 278, distance: 13.5
click at [371, 288] on ngb-modal-window "Summary × Printer Friendly Introduction Parcel search Owner and Property Inform…" at bounding box center [770, 379] width 1540 height 758
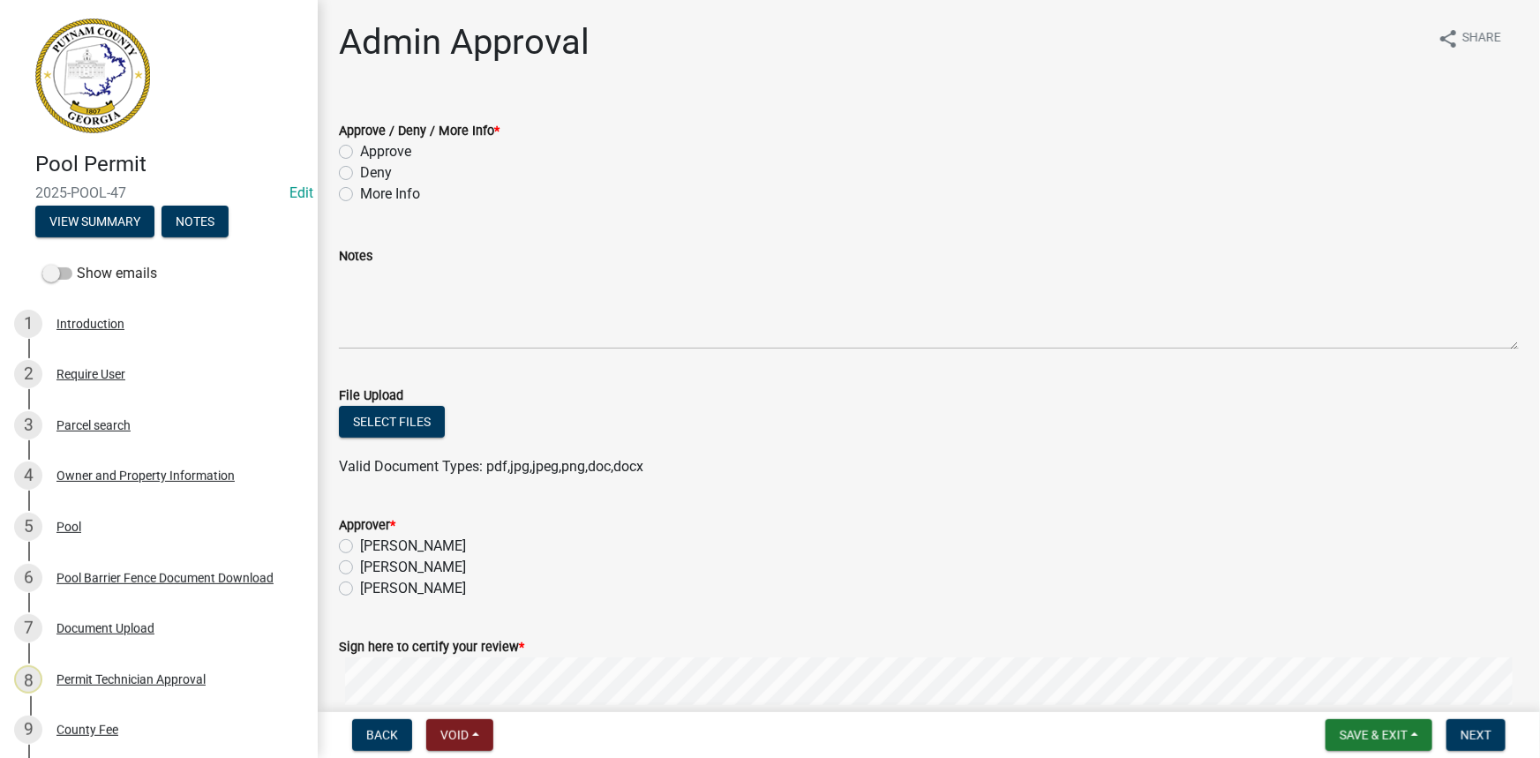
click at [386, 198] on label "More Info" at bounding box center [390, 194] width 60 height 21
click at [371, 195] on input "More Info" at bounding box center [365, 189] width 11 height 11
radio input "true"
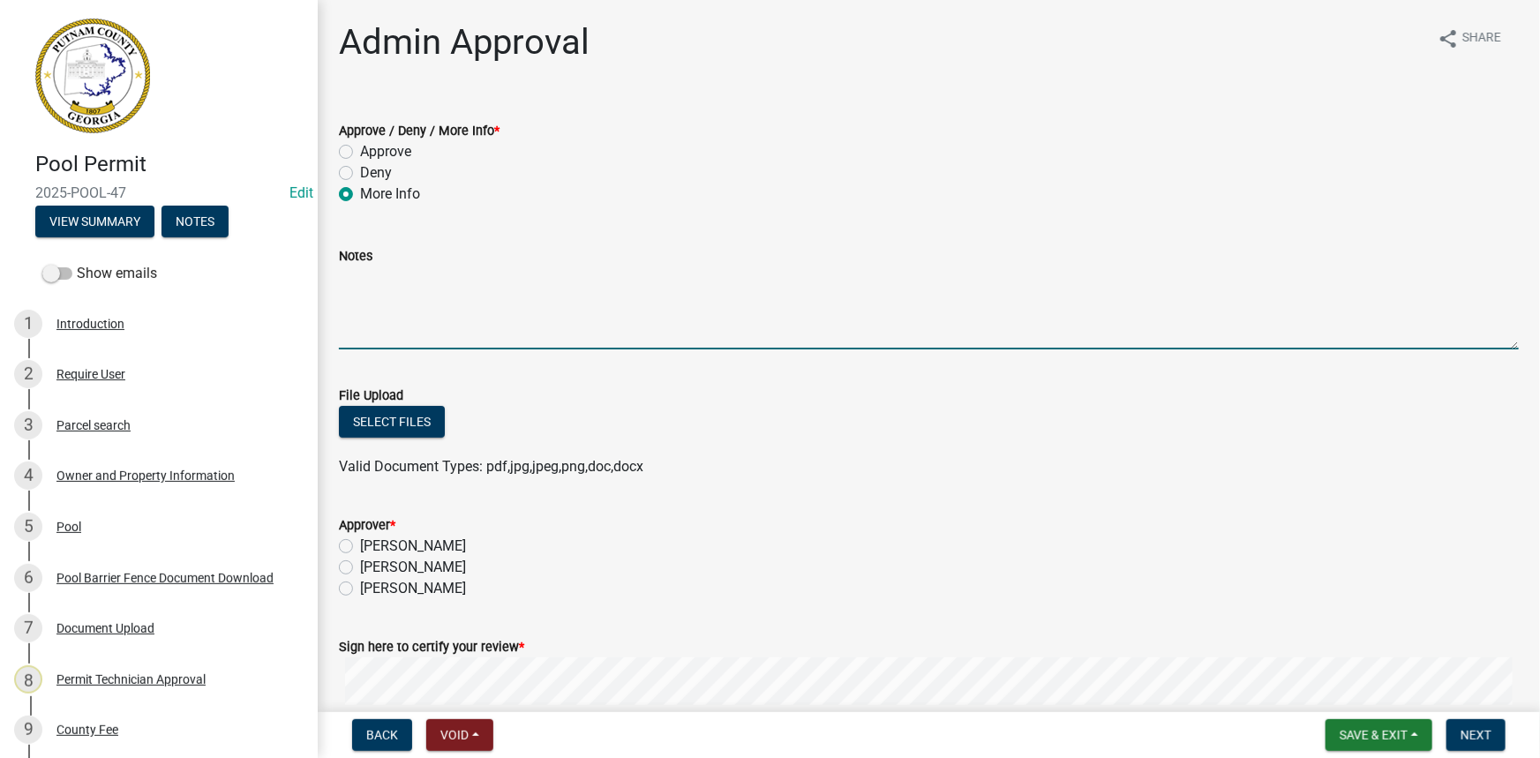
click at [387, 289] on textarea "Notes" at bounding box center [929, 307] width 1180 height 83
type textarea "Can you please list the existing structures on the property?"
click at [148, 225] on button "View Summary" at bounding box center [94, 222] width 119 height 32
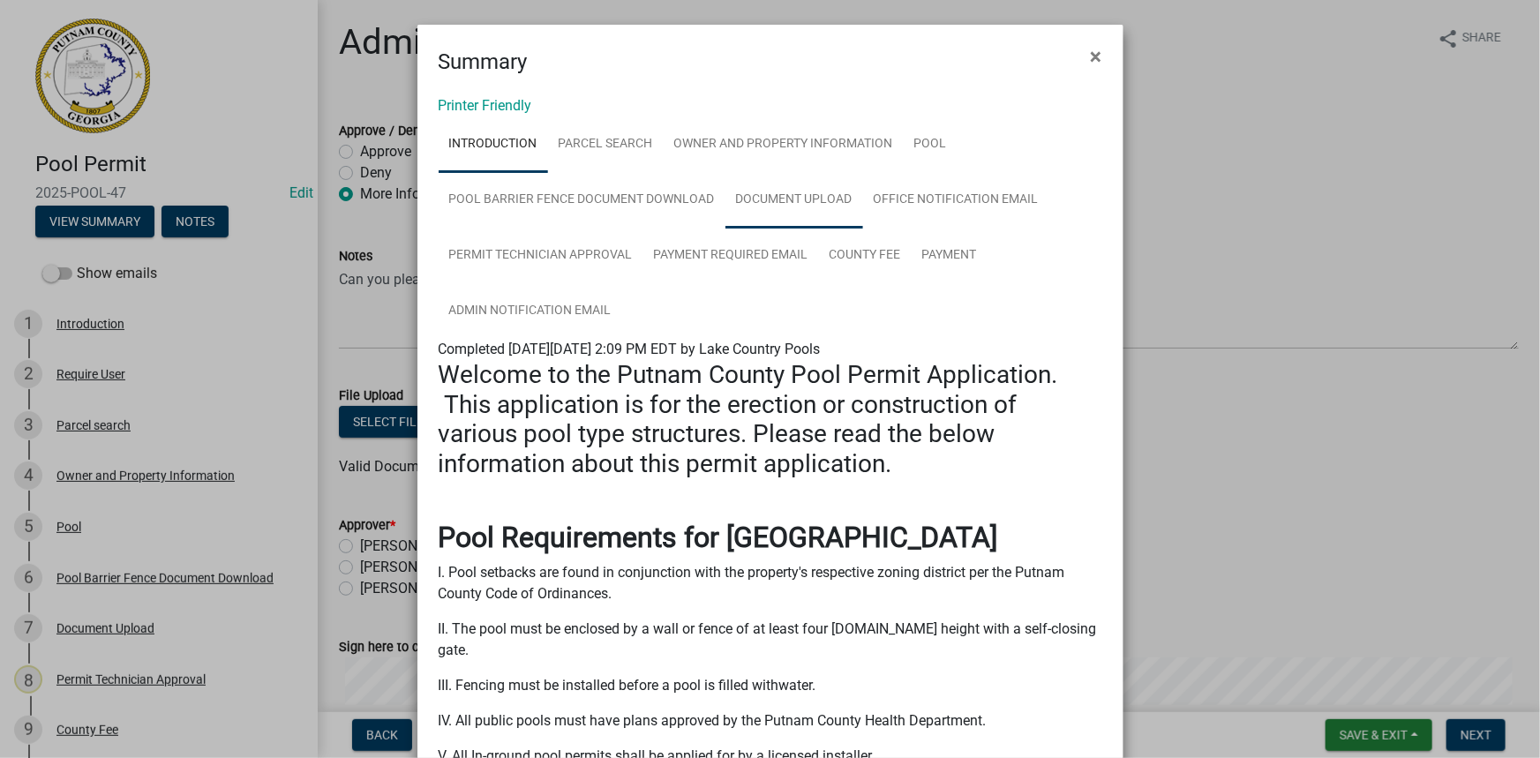
click at [808, 192] on link "Document Upload" at bounding box center [794, 200] width 138 height 56
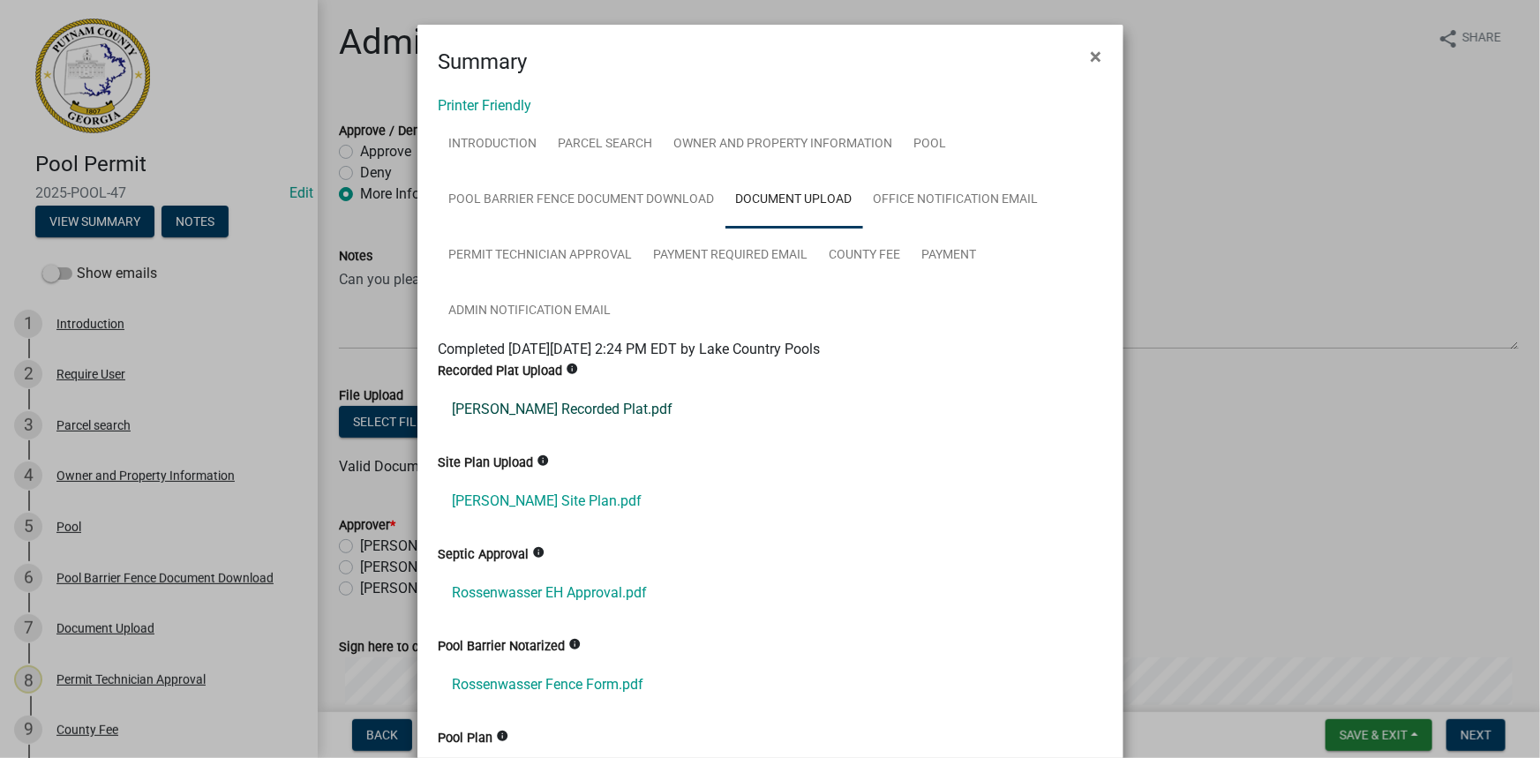
click at [590, 409] on link "Rosenwasser Recorded Plat.pdf" at bounding box center [771, 409] width 664 height 42
click at [571, 495] on link "Rosenwasser Site Plan.pdf" at bounding box center [771, 501] width 664 height 42
click at [509, 598] on link "Rossenwasser EH Approval.pdf" at bounding box center [771, 593] width 664 height 42
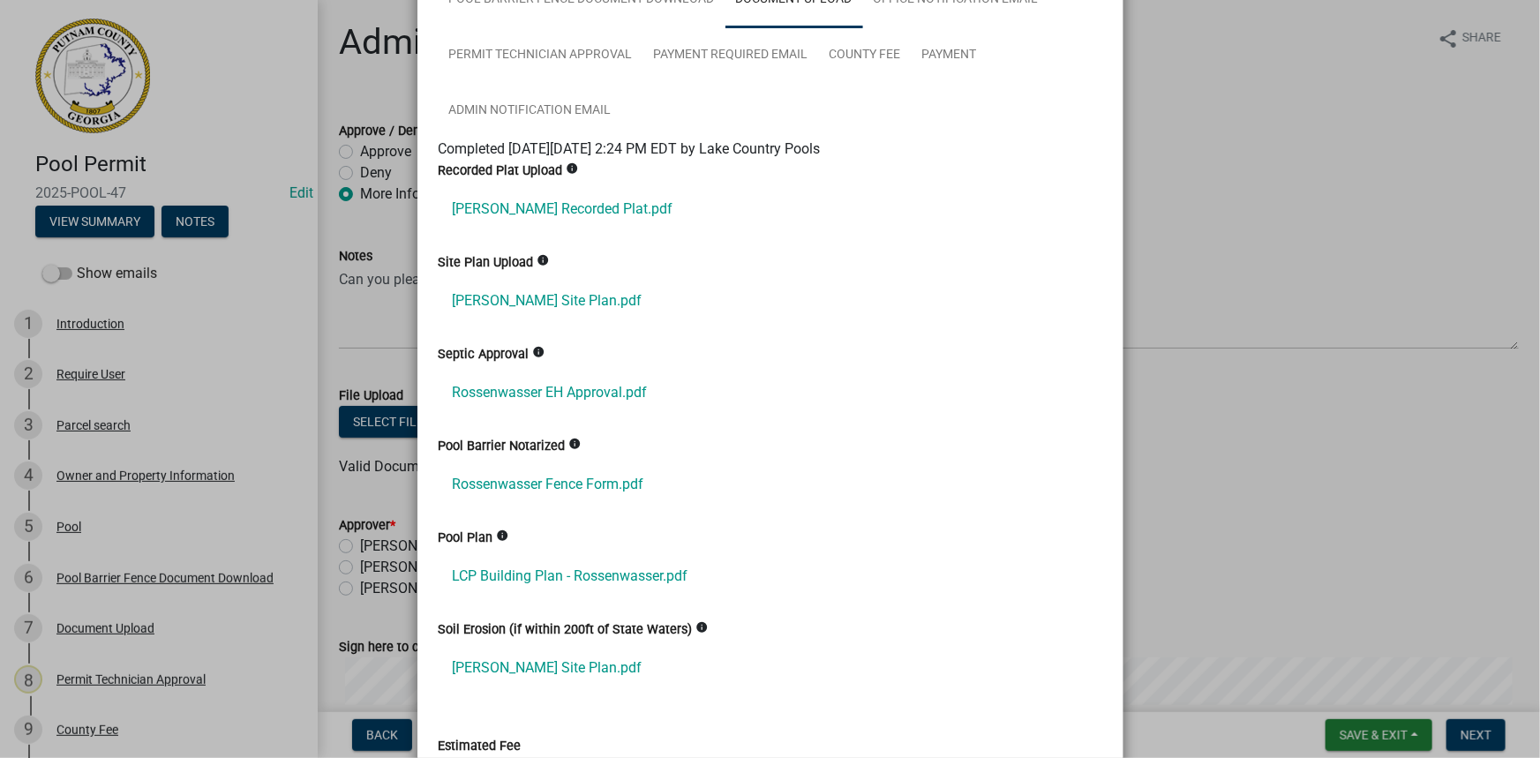
scroll to position [240, 0]
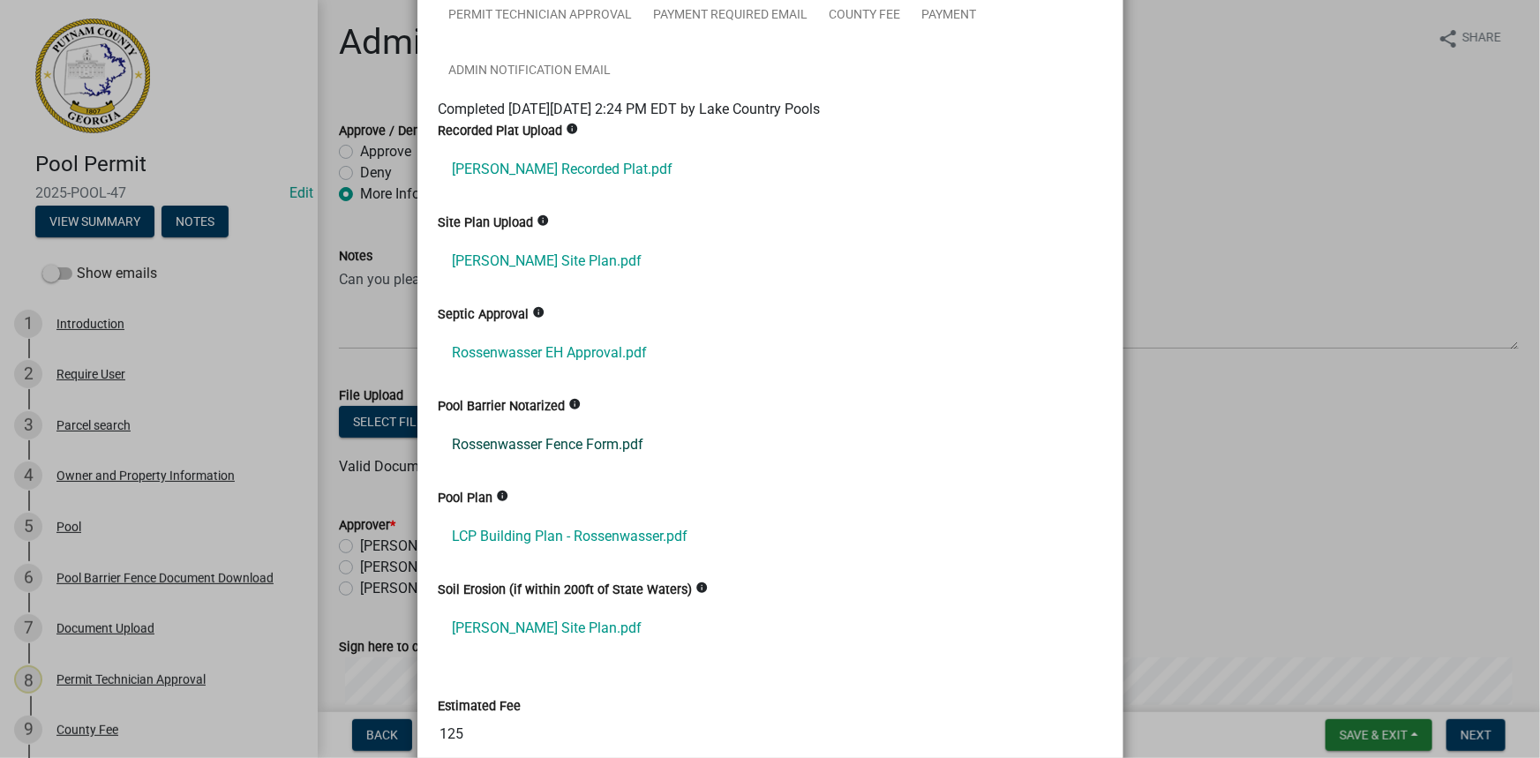
click at [609, 441] on link "Rossenwasser Fence Form.pdf" at bounding box center [771, 445] width 664 height 42
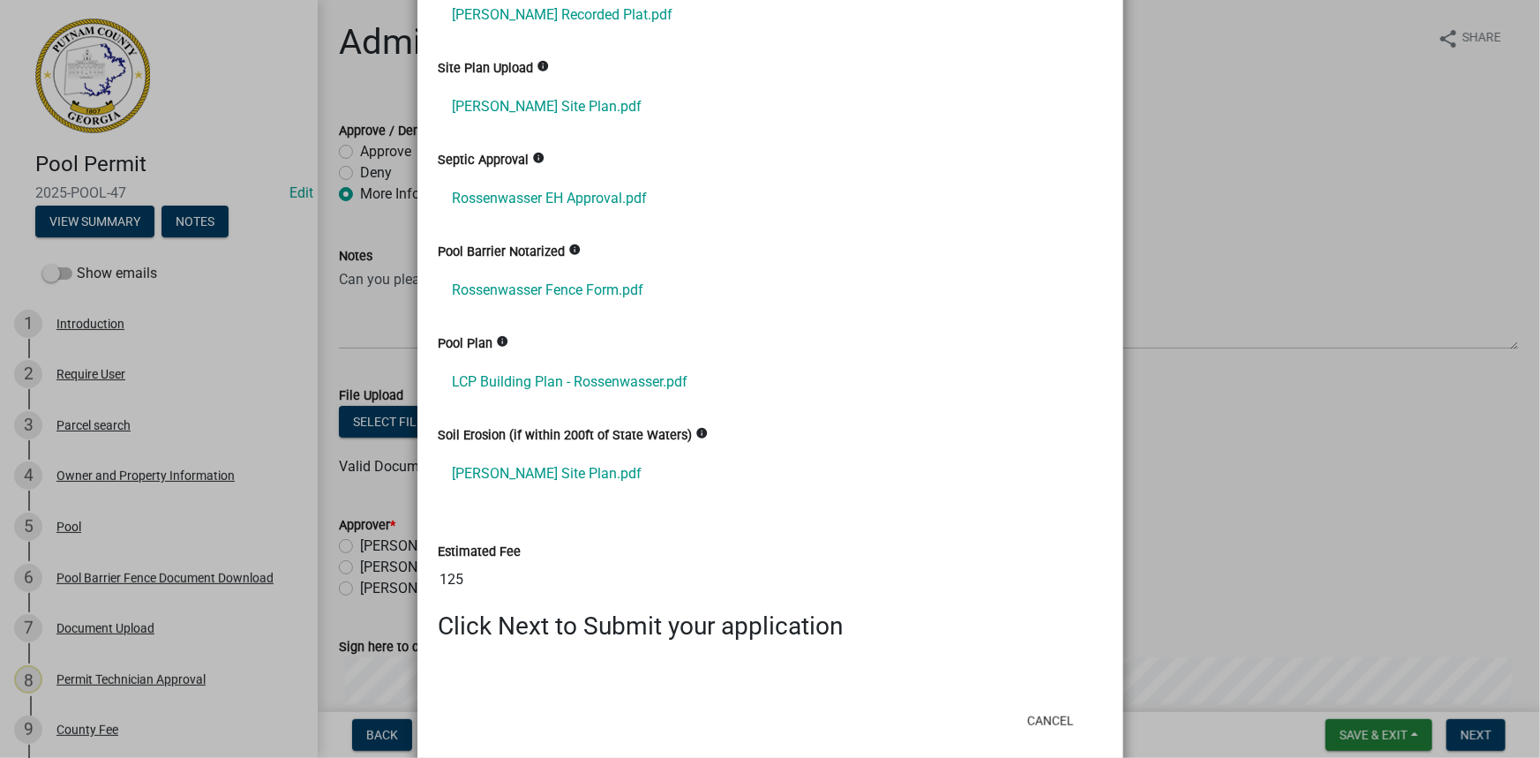
scroll to position [401, 0]
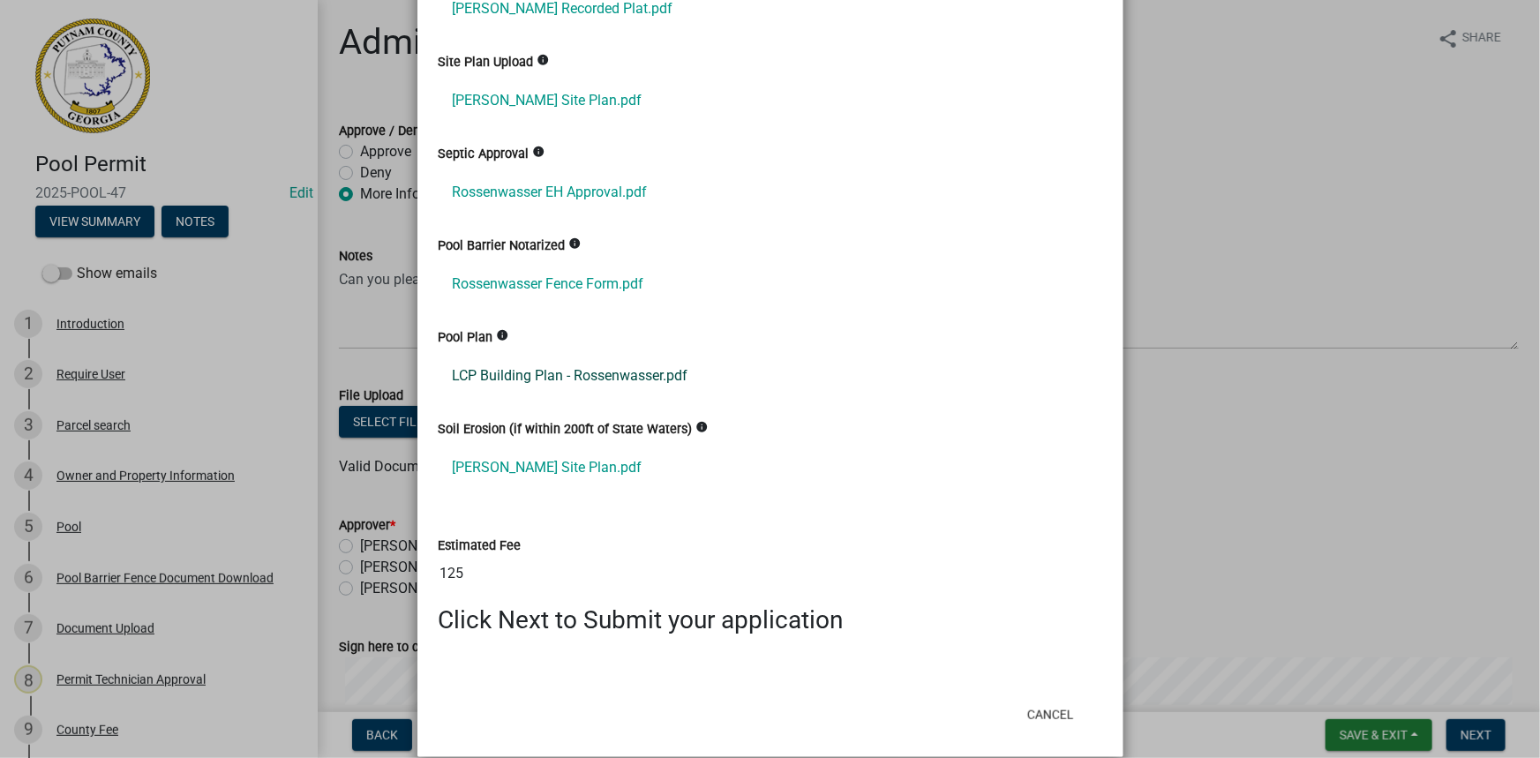
click at [550, 372] on link "LCP Building Plan - Rossenwasser.pdf" at bounding box center [771, 376] width 664 height 42
click at [589, 452] on link "Rosenwasser Site Plan.pdf" at bounding box center [771, 467] width 664 height 42
click at [1169, 264] on ngb-modal-window "Summary × Printer Friendly Introduction Parcel search Owner and Property Inform…" at bounding box center [770, 379] width 1540 height 758
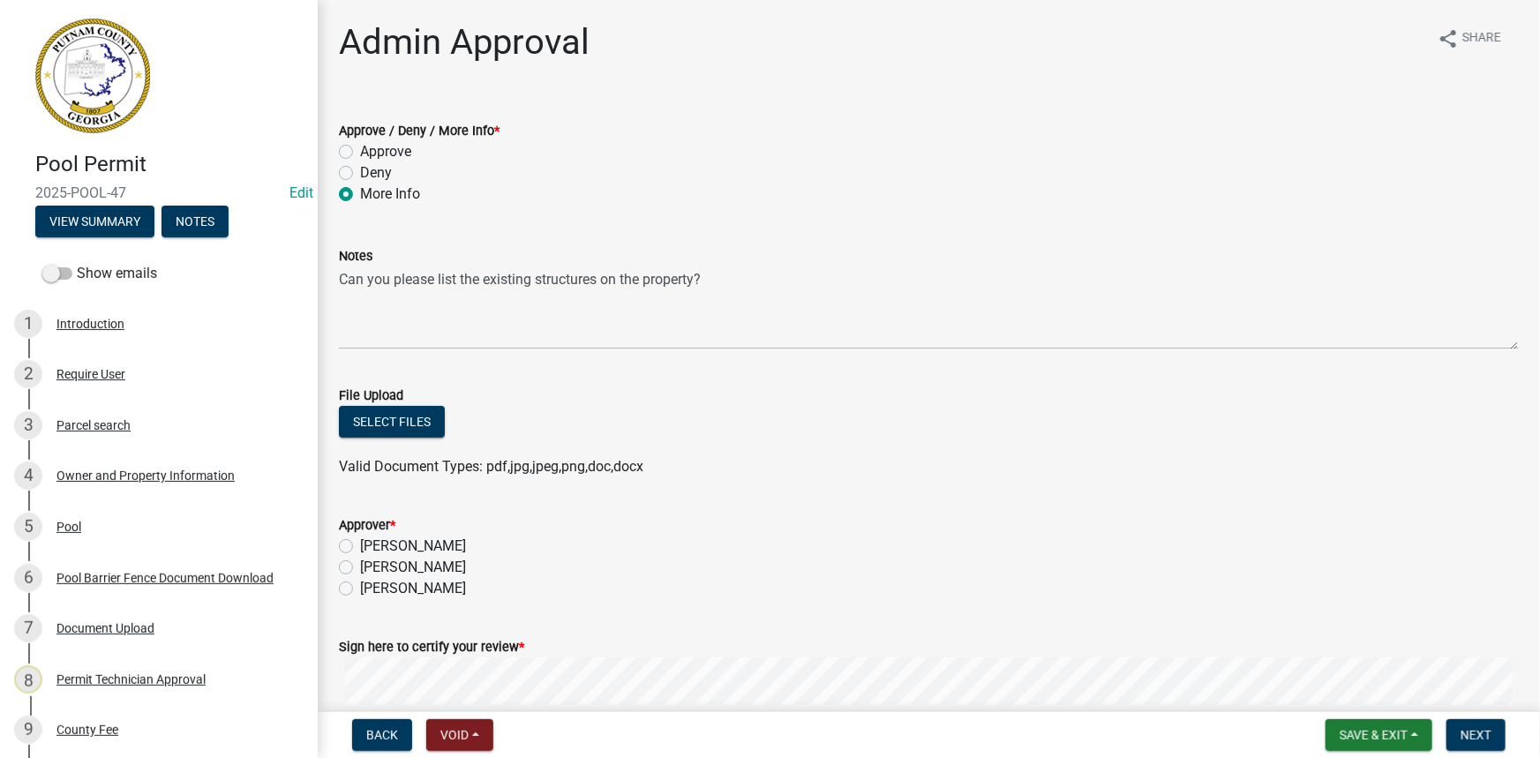
click at [394, 572] on label "[PERSON_NAME]" at bounding box center [413, 567] width 106 height 21
click at [371, 568] on input "[PERSON_NAME]" at bounding box center [365, 562] width 11 height 11
radio input "true"
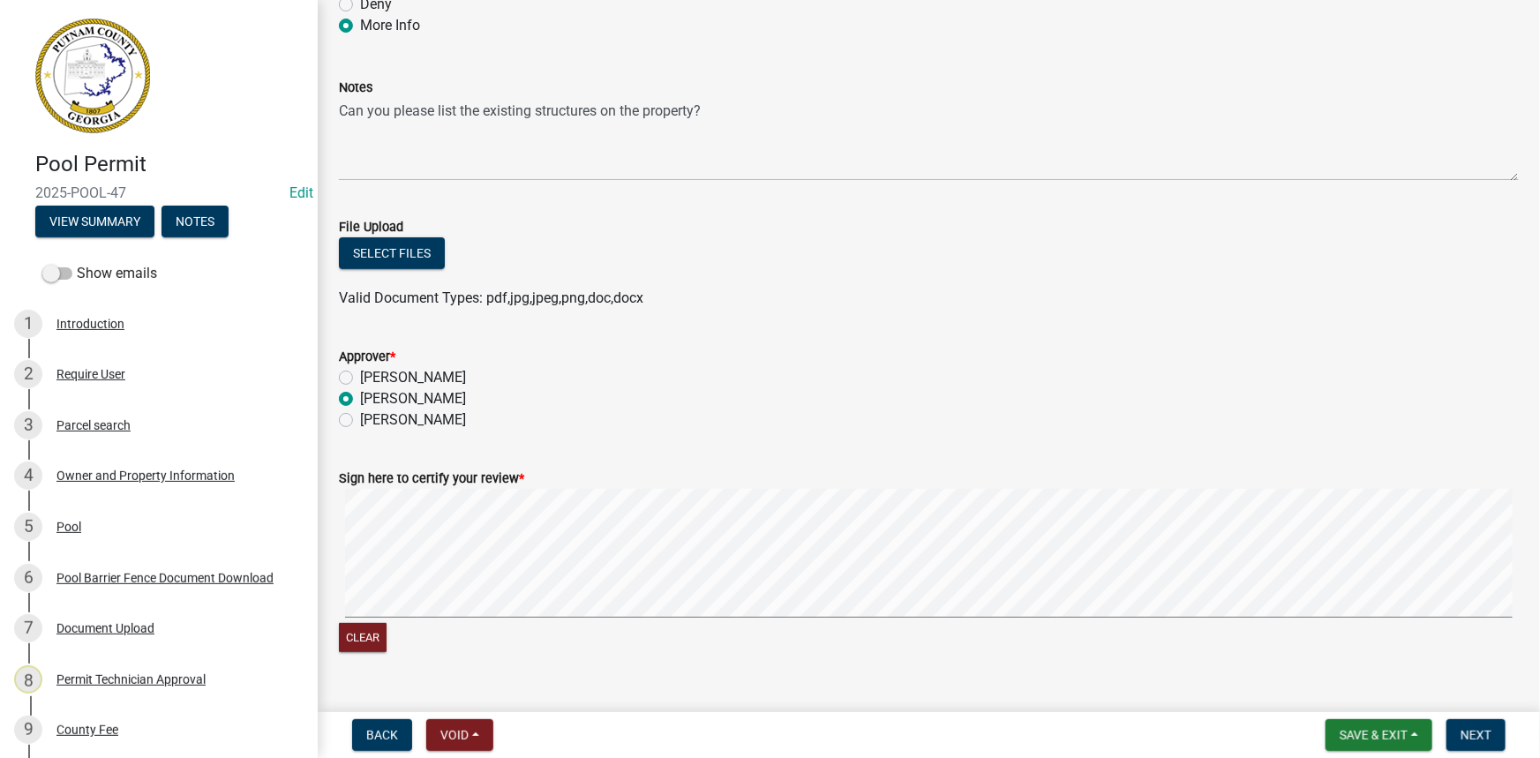
scroll to position [203, 0]
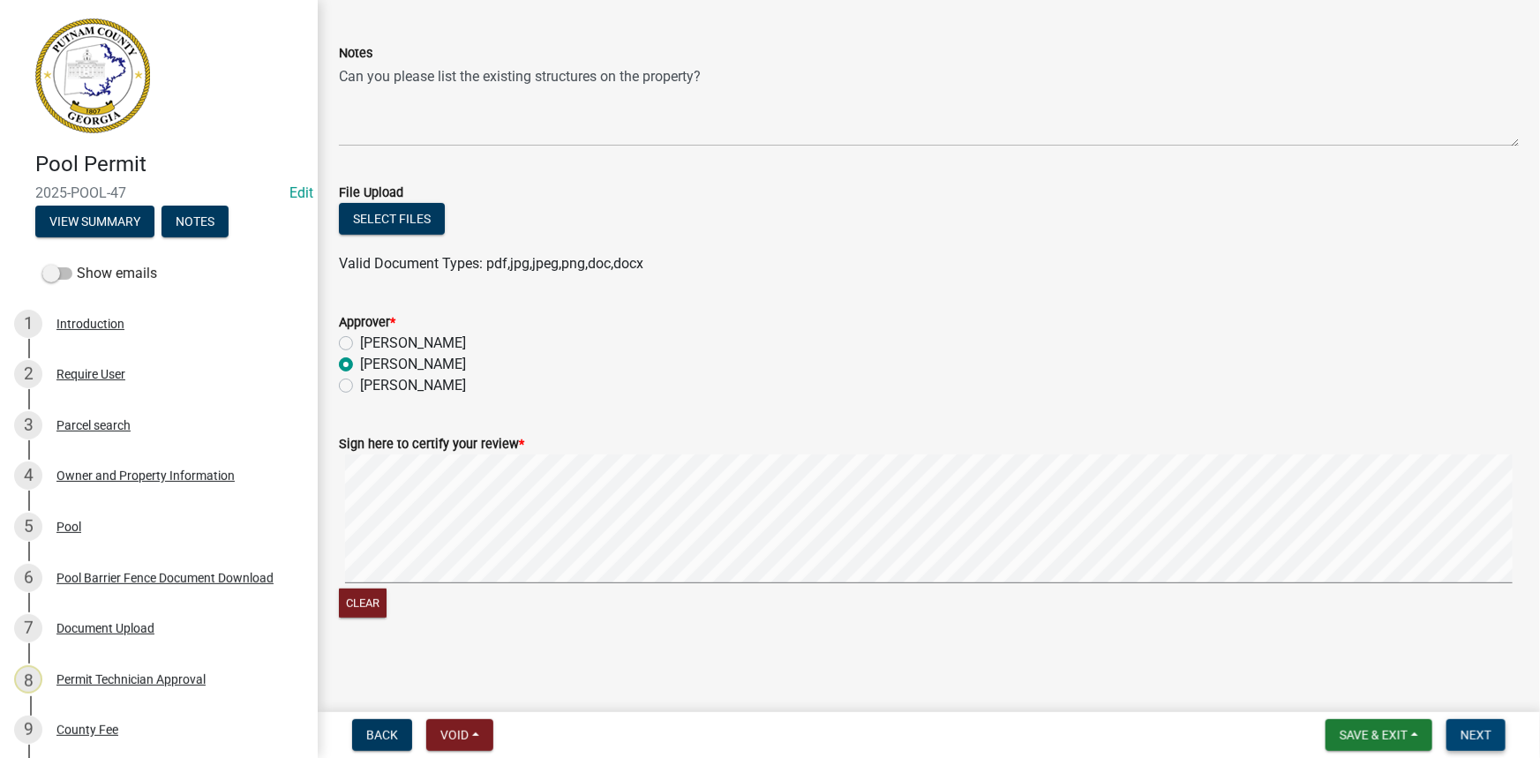
click at [1483, 735] on span "Next" at bounding box center [1475, 735] width 31 height 14
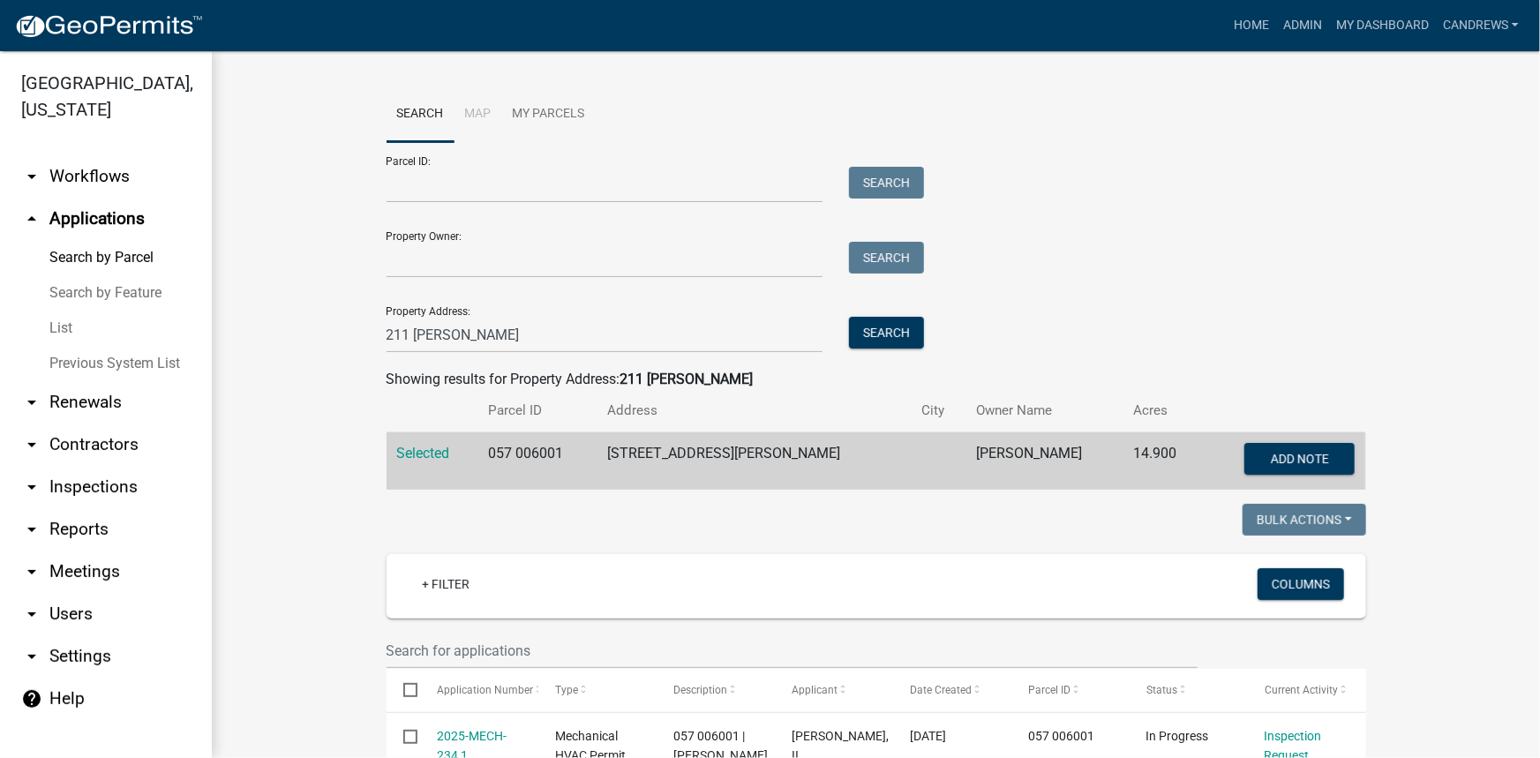
scroll to position [320, 0]
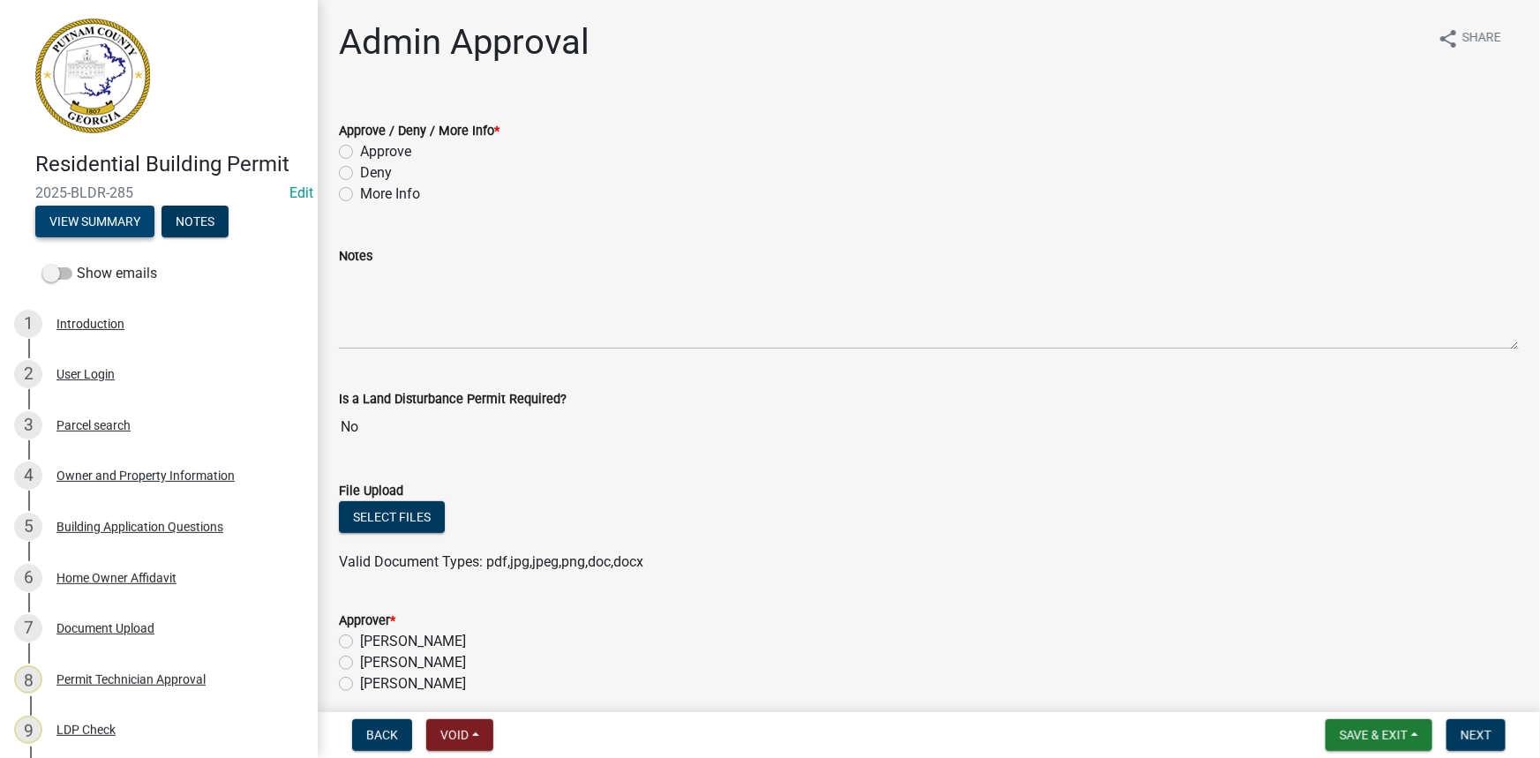
click at [119, 220] on button "View Summary" at bounding box center [94, 222] width 119 height 32
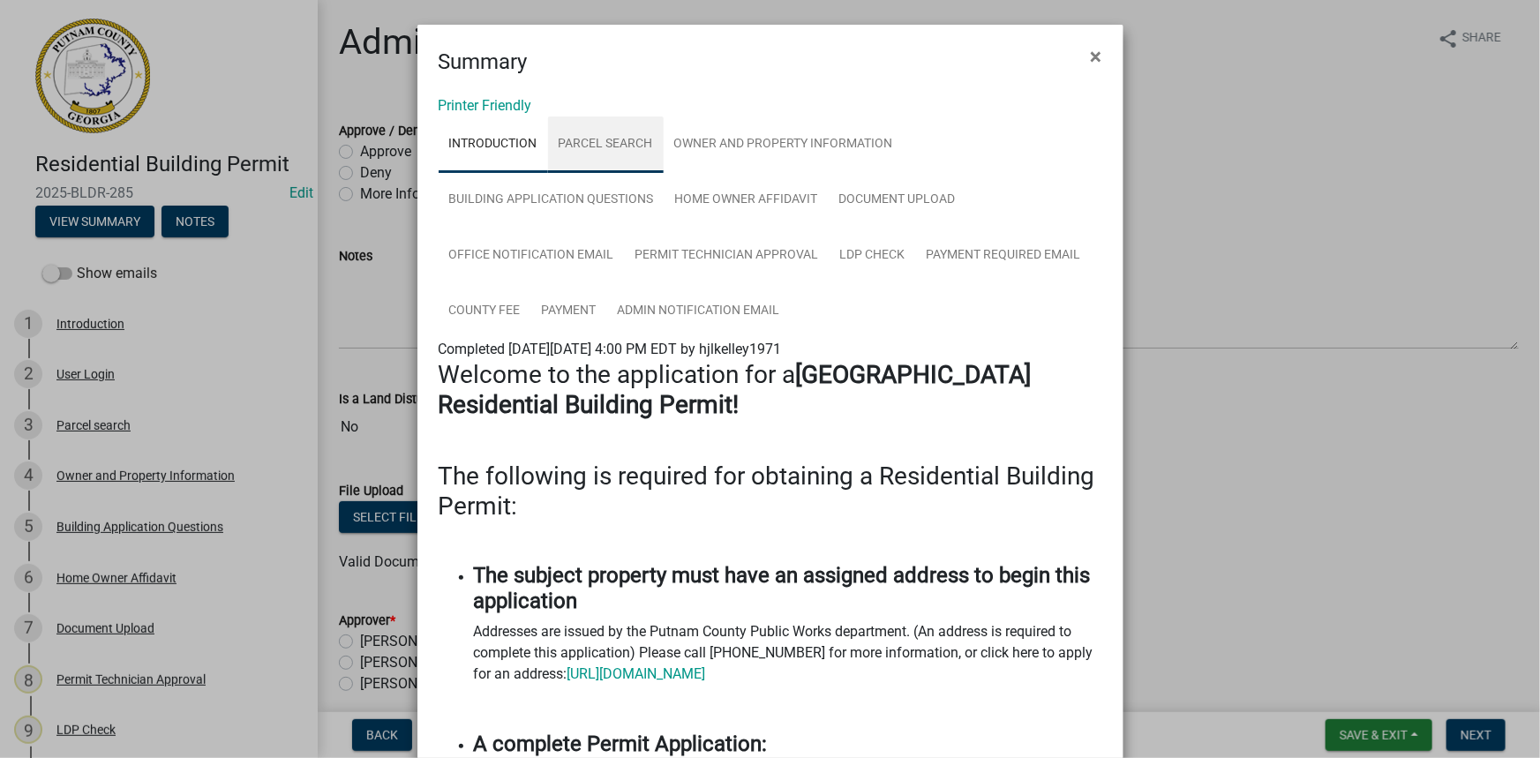
click at [603, 121] on link "Parcel search" at bounding box center [606, 144] width 116 height 56
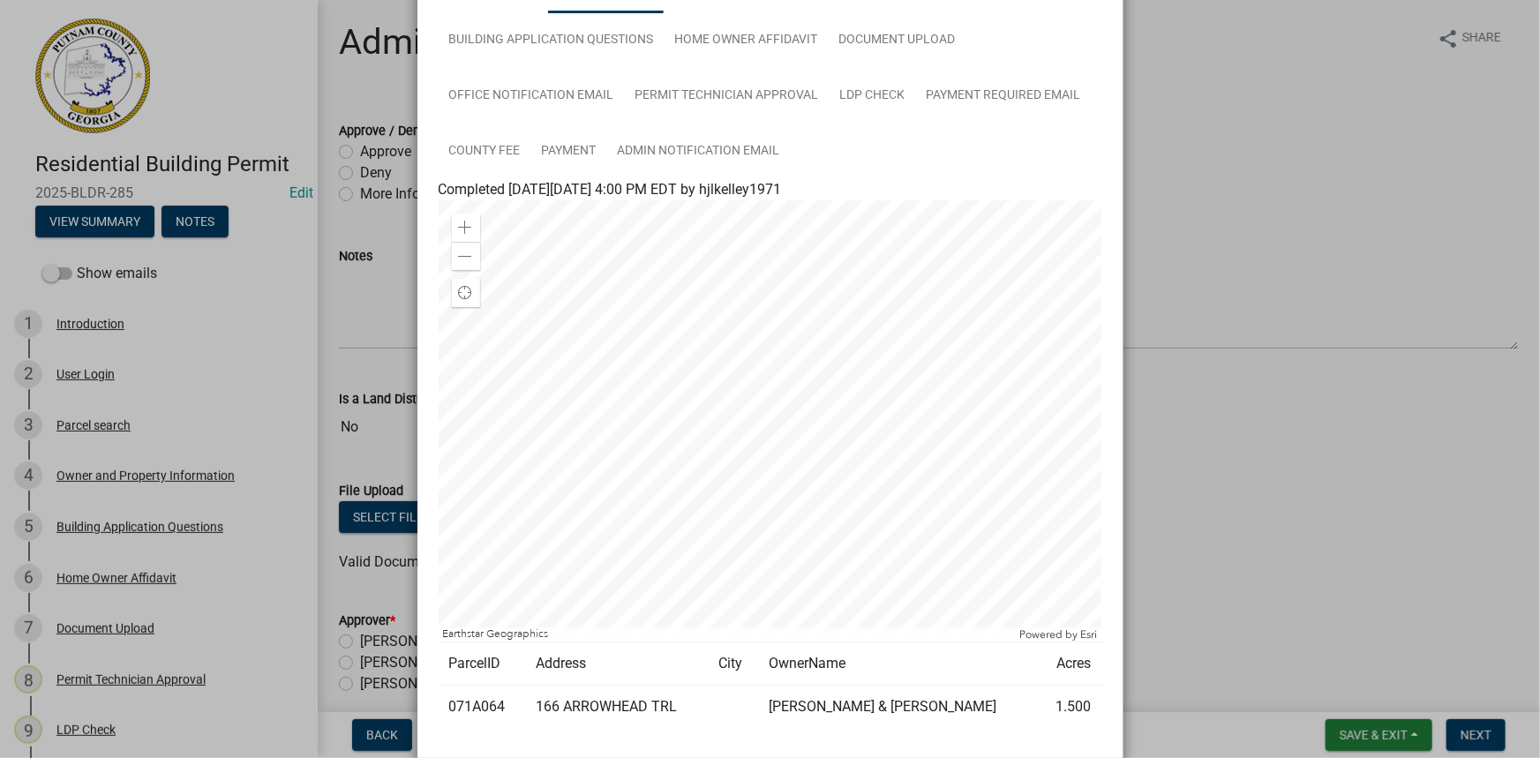
scroll to position [274, 0]
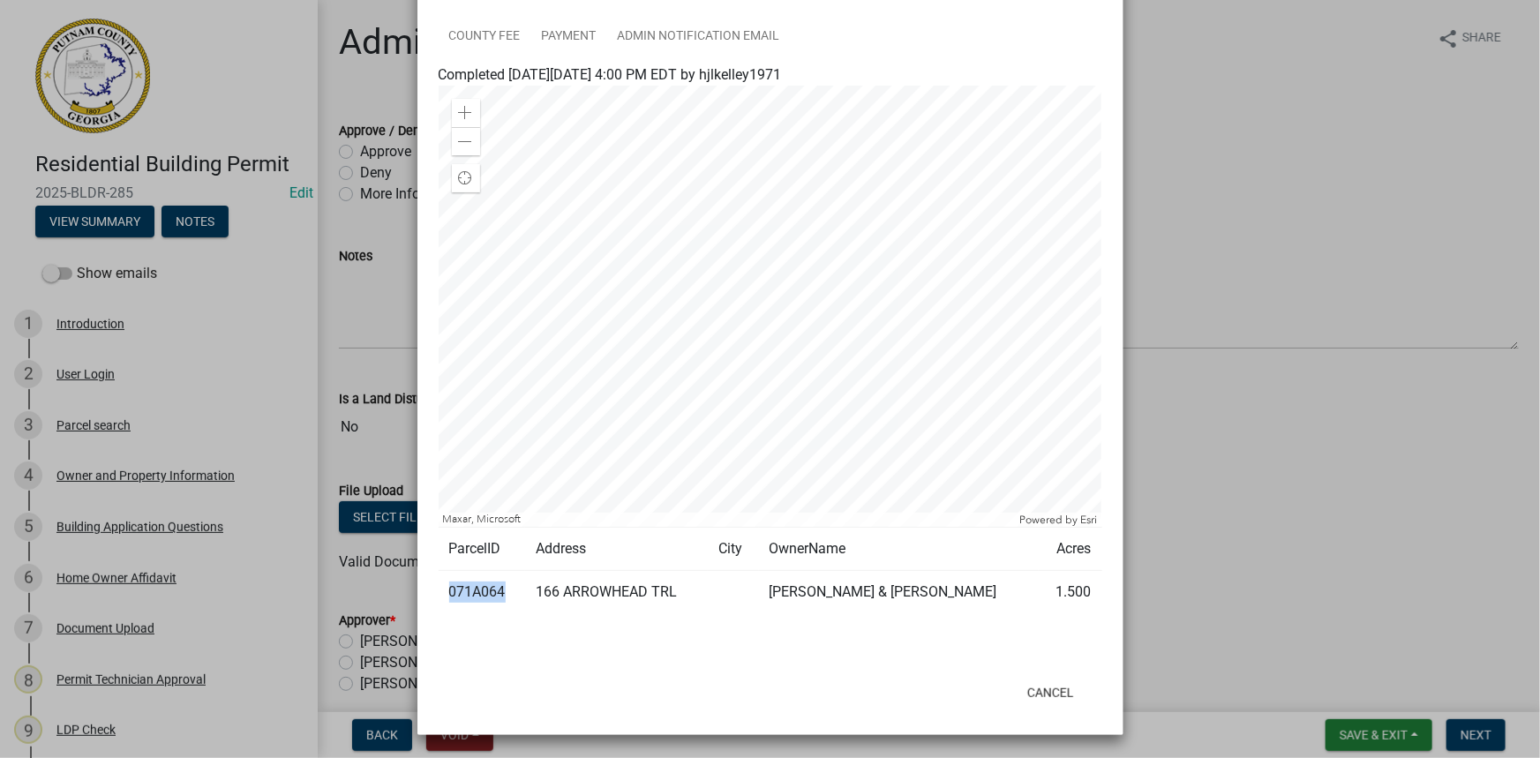
drag, startPoint x: 500, startPoint y: 594, endPoint x: 446, endPoint y: 592, distance: 53.9
click at [446, 592] on td "071A064" at bounding box center [482, 592] width 87 height 43
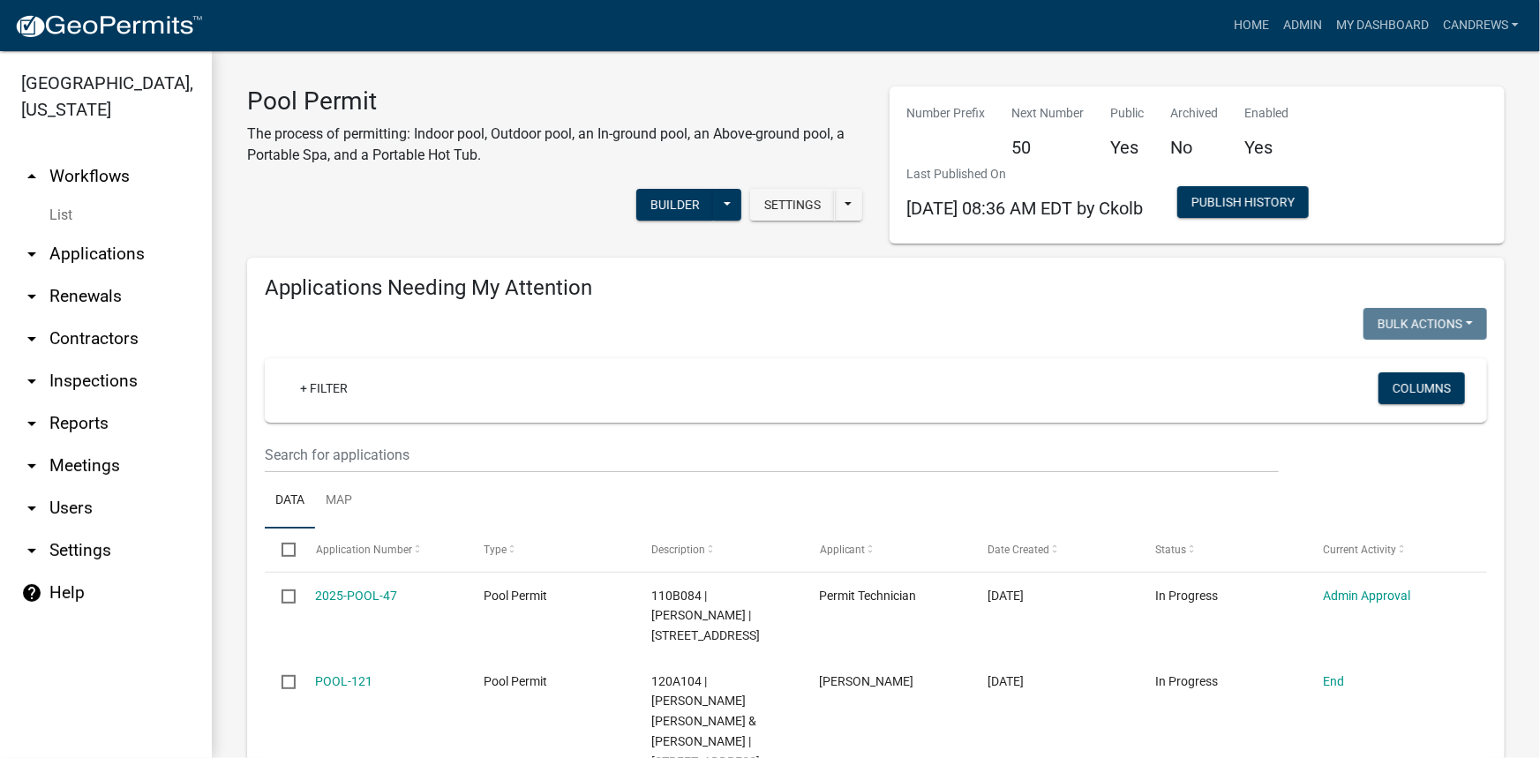
click at [139, 248] on link "arrow_drop_down Applications" at bounding box center [106, 254] width 212 height 42
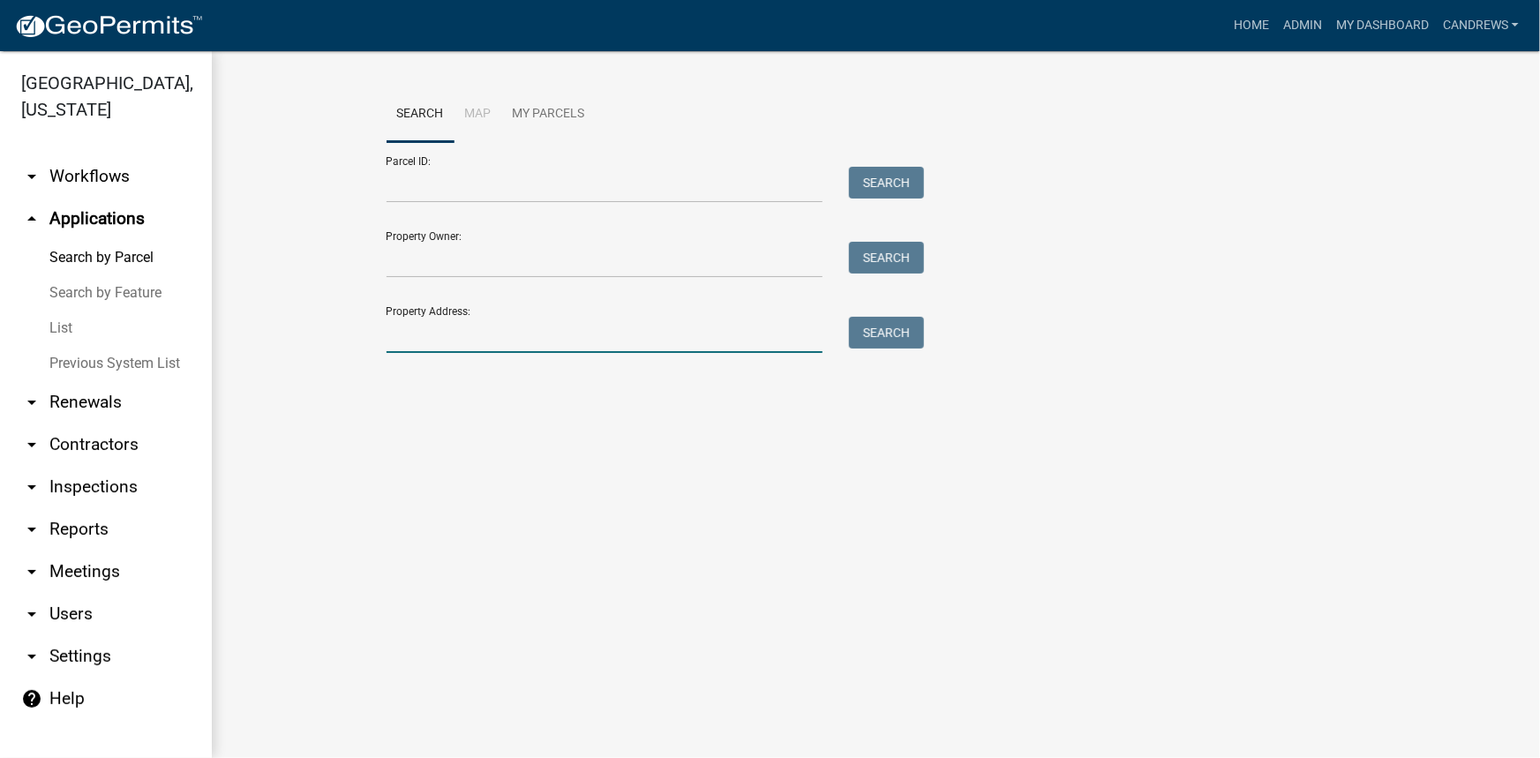
click at [459, 324] on input "Property Address:" at bounding box center [604, 335] width 437 height 36
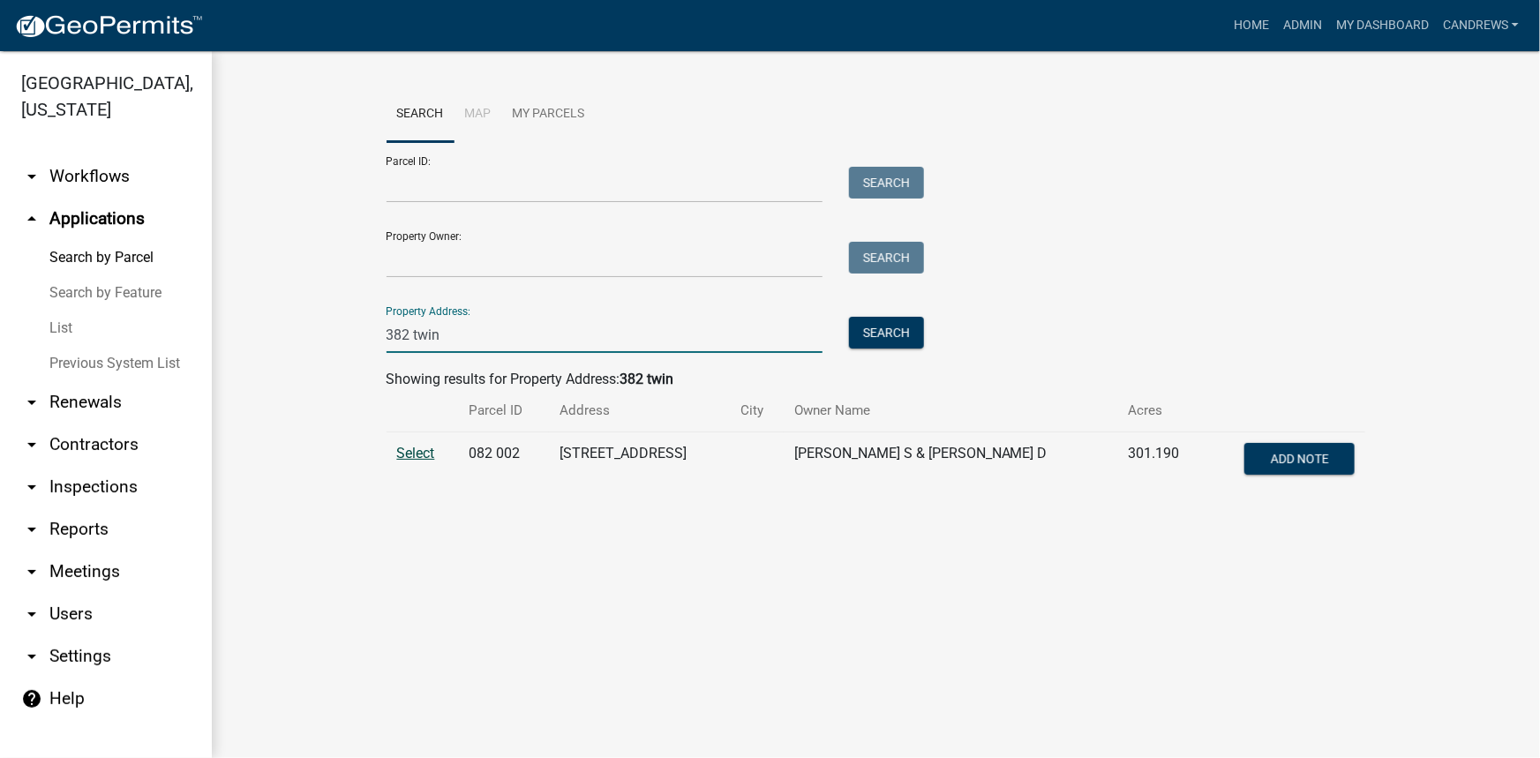
type input "382 twin"
click at [432, 449] on span "Select" at bounding box center [416, 453] width 38 height 17
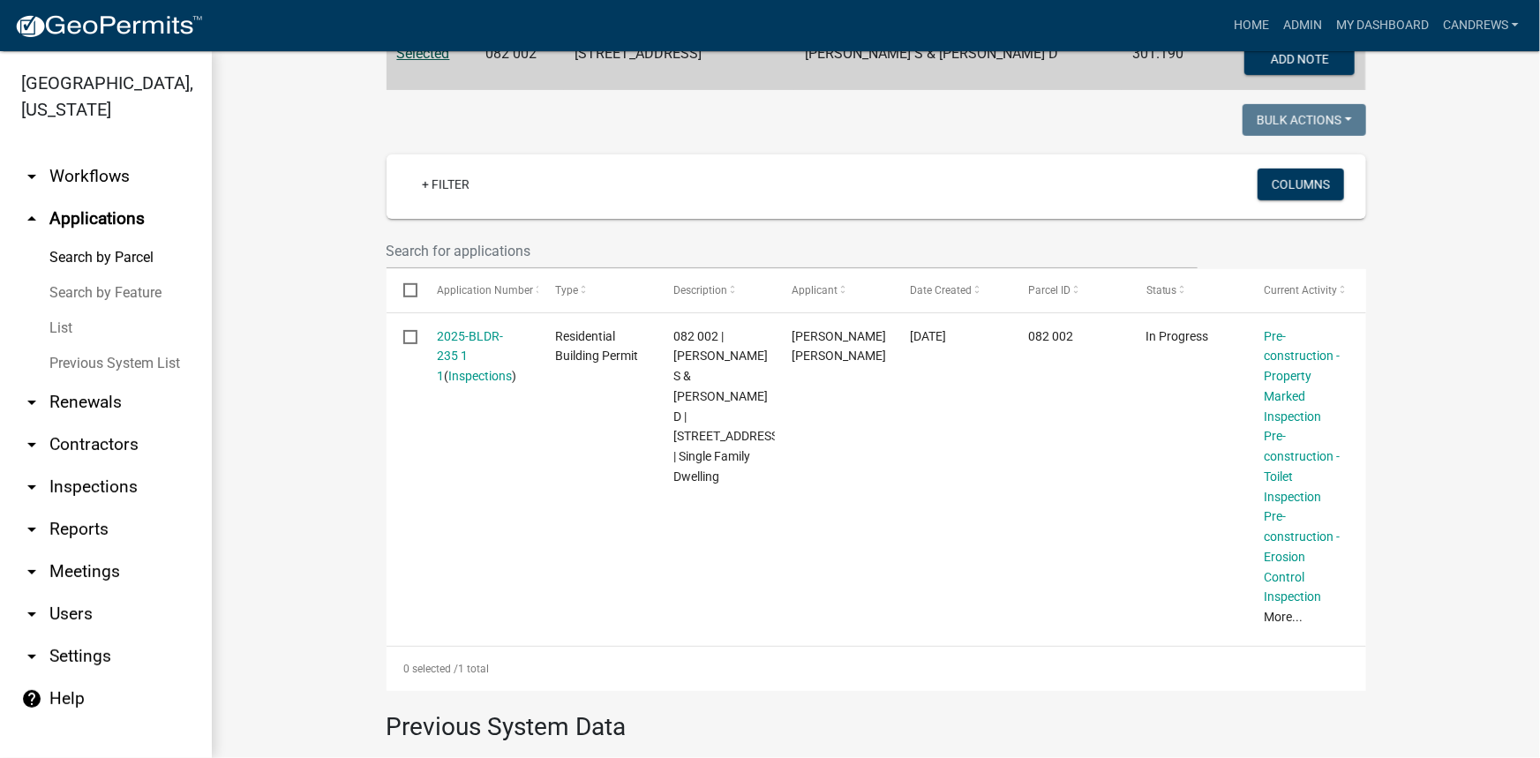
scroll to position [401, 0]
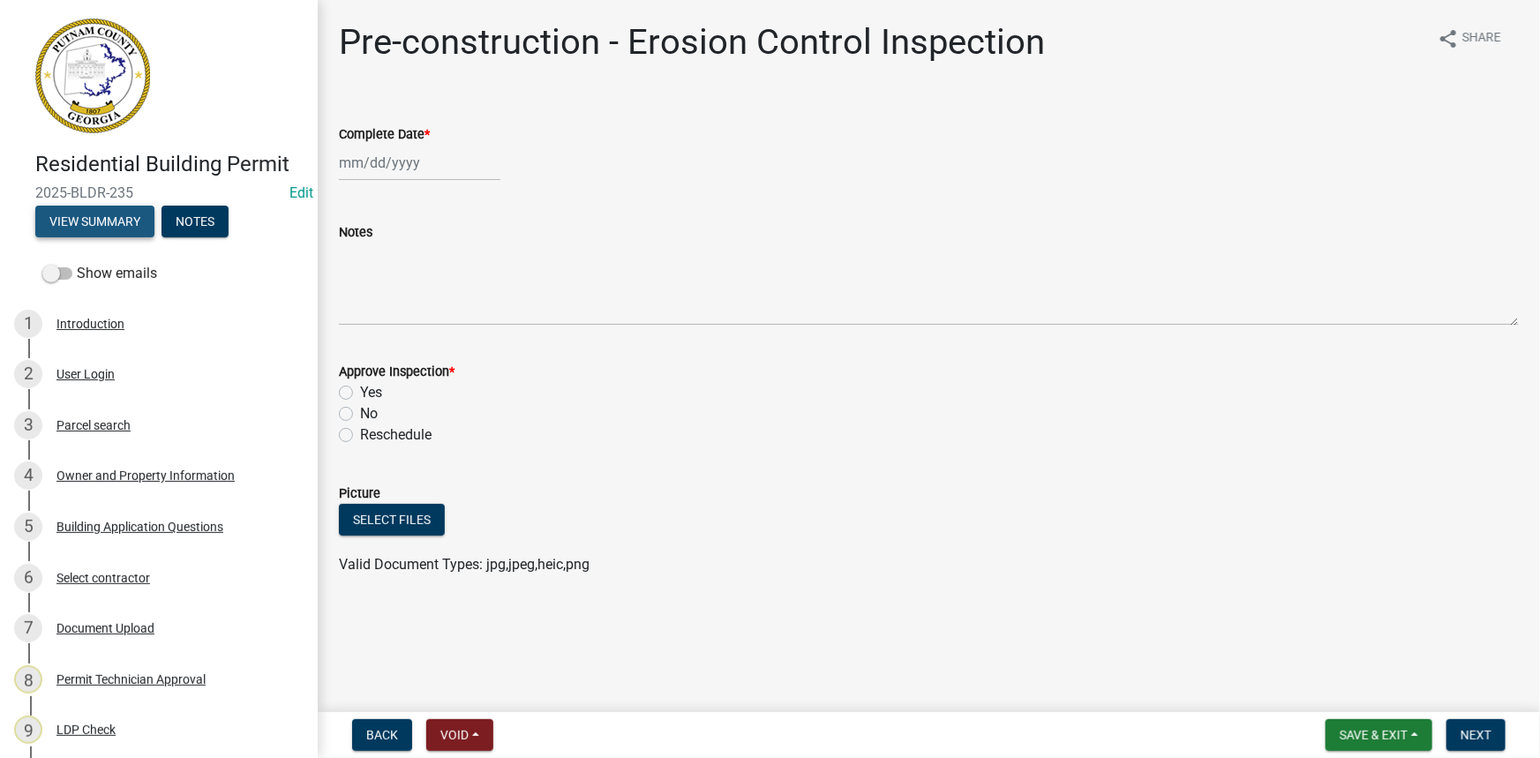
click at [90, 225] on button "View Summary" at bounding box center [94, 222] width 119 height 32
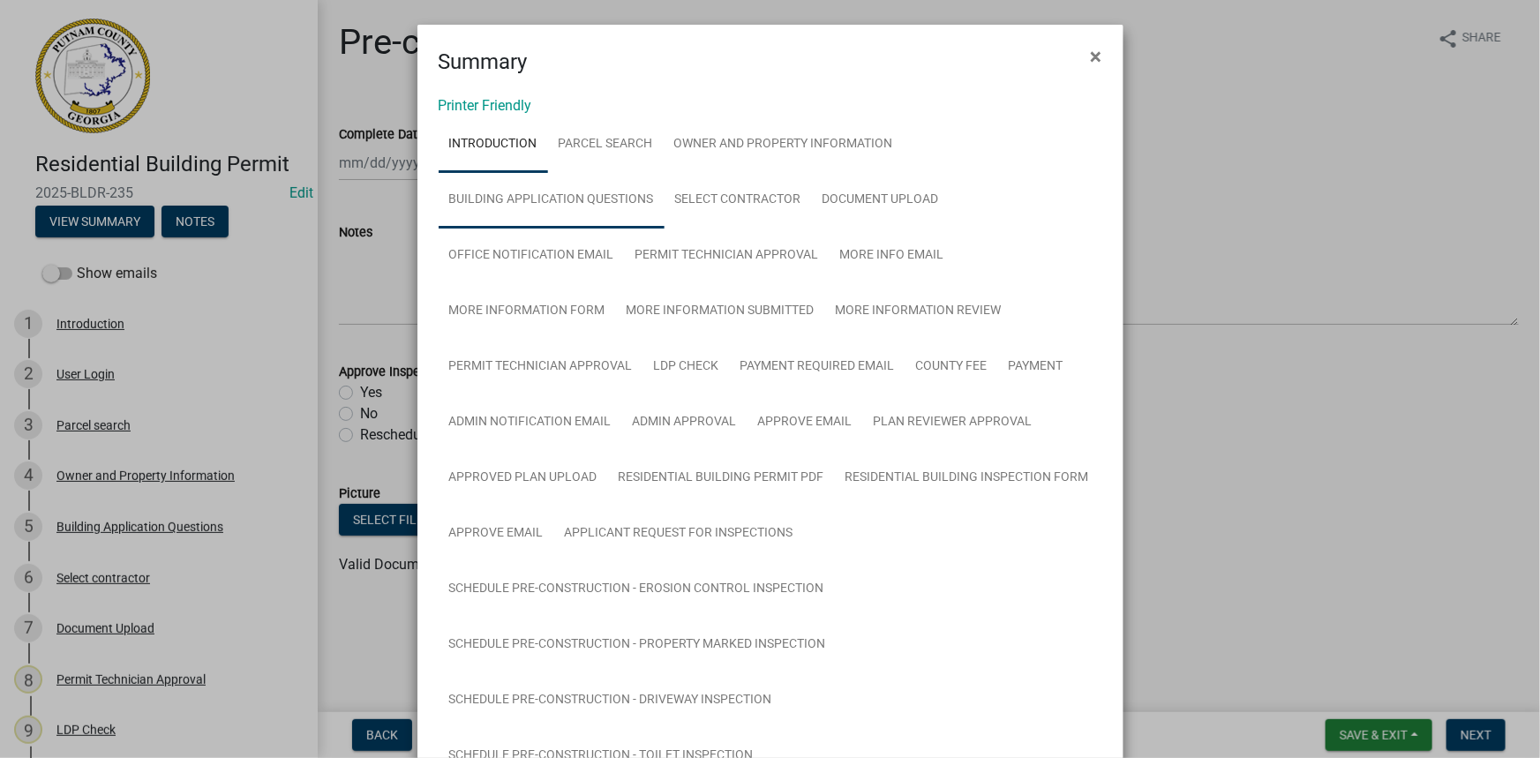
click at [625, 188] on link "Building Application Questions" at bounding box center [552, 200] width 226 height 56
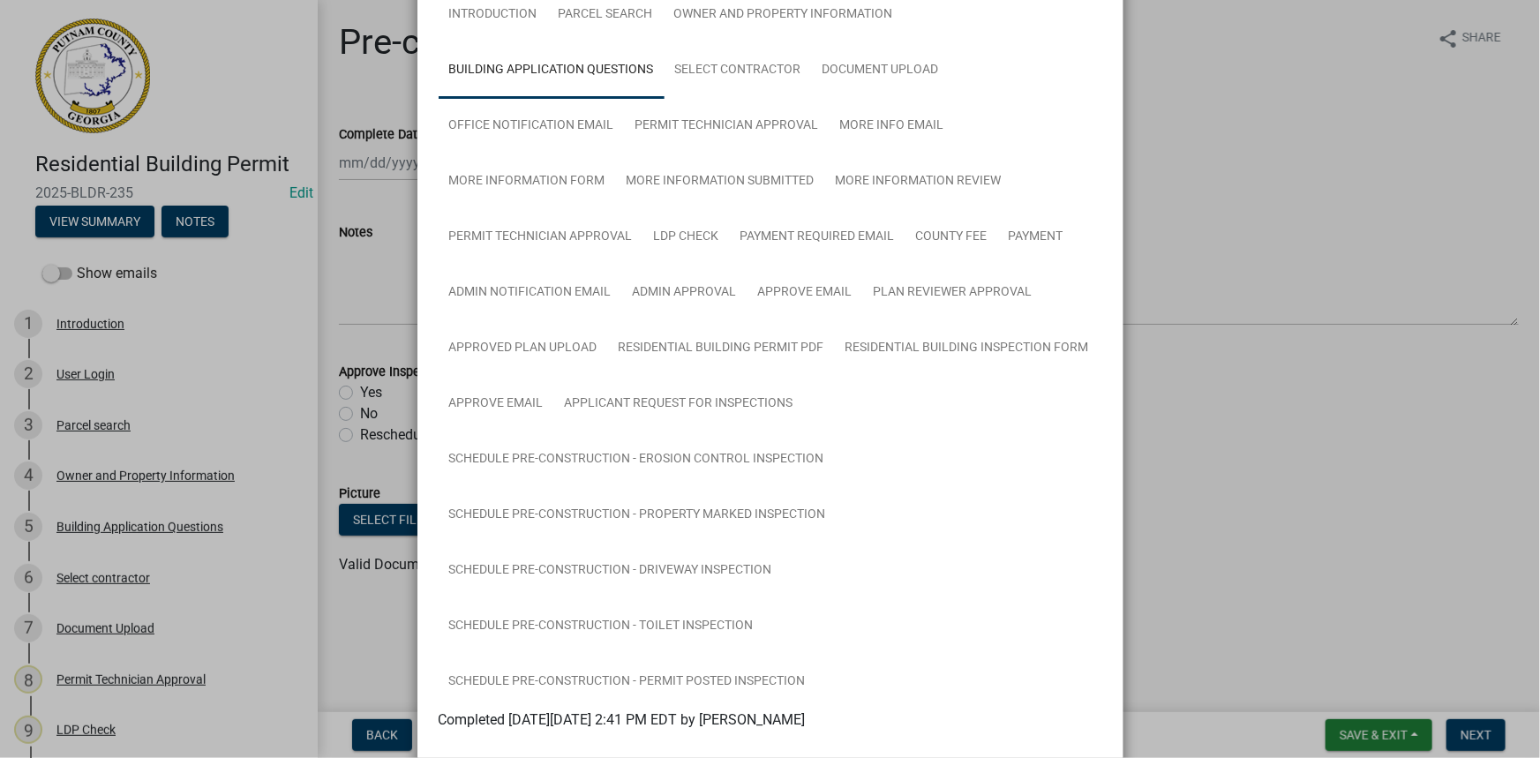
scroll to position [101, 0]
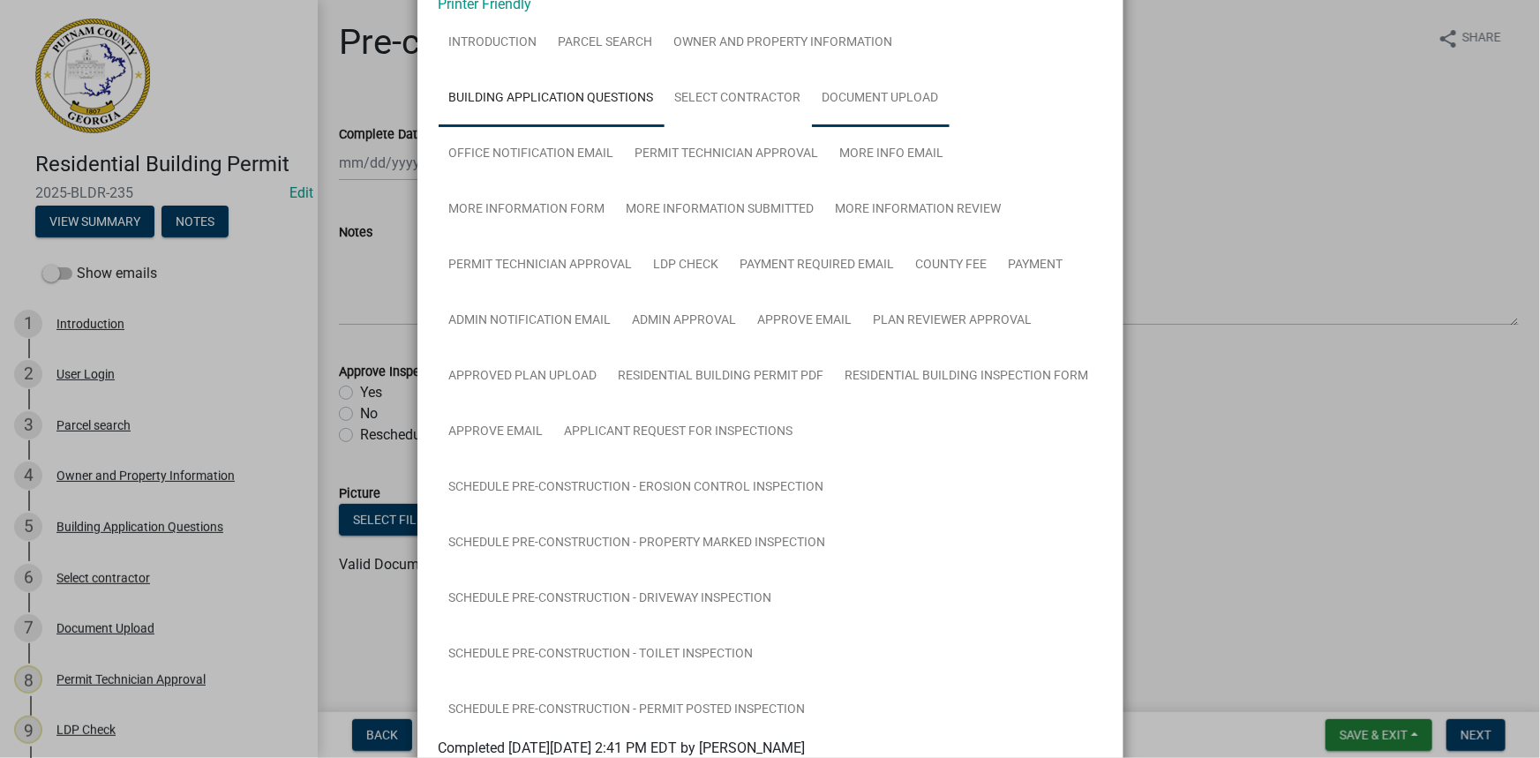
click at [830, 105] on link "Document Upload" at bounding box center [881, 99] width 138 height 56
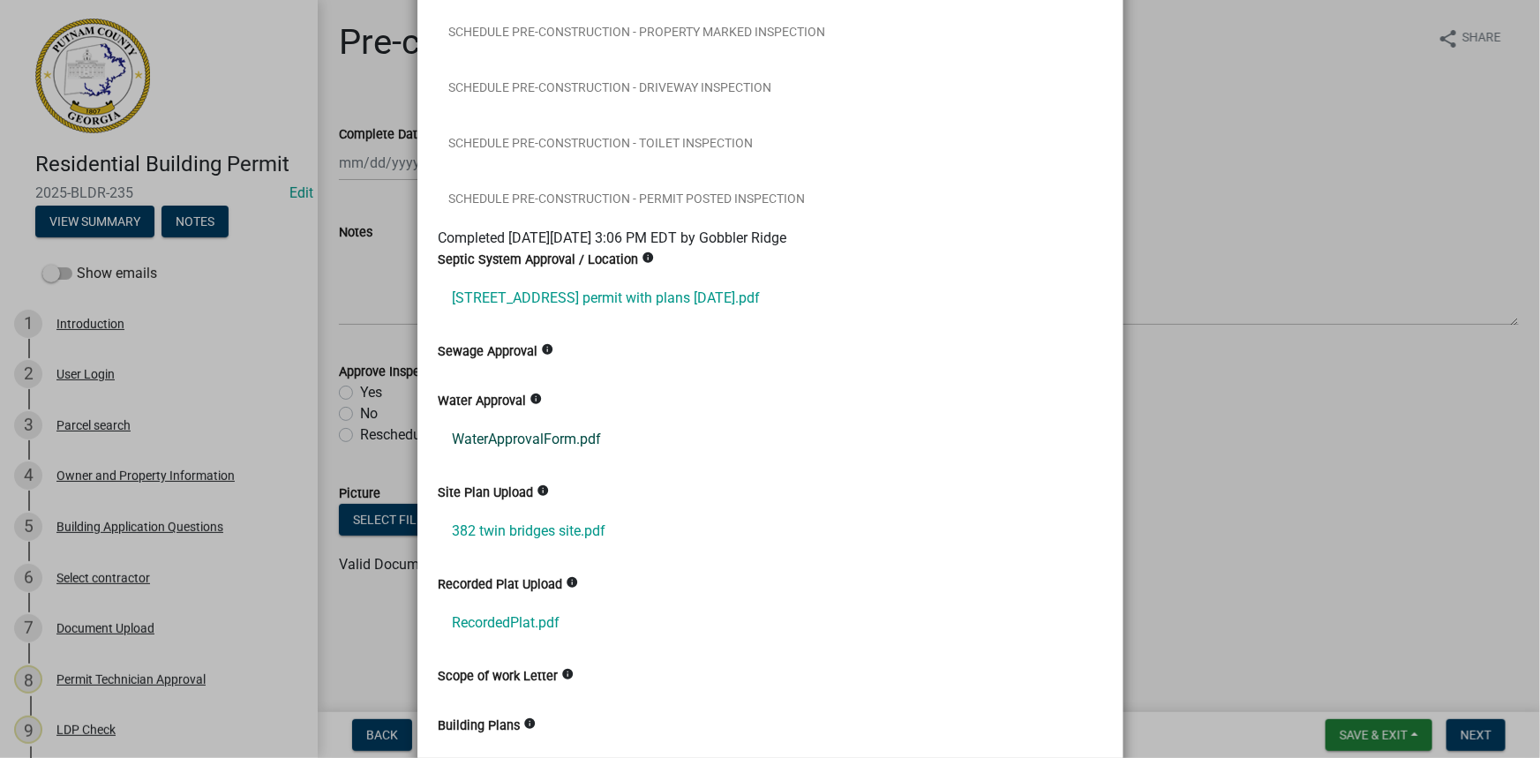
scroll to position [582, 0]
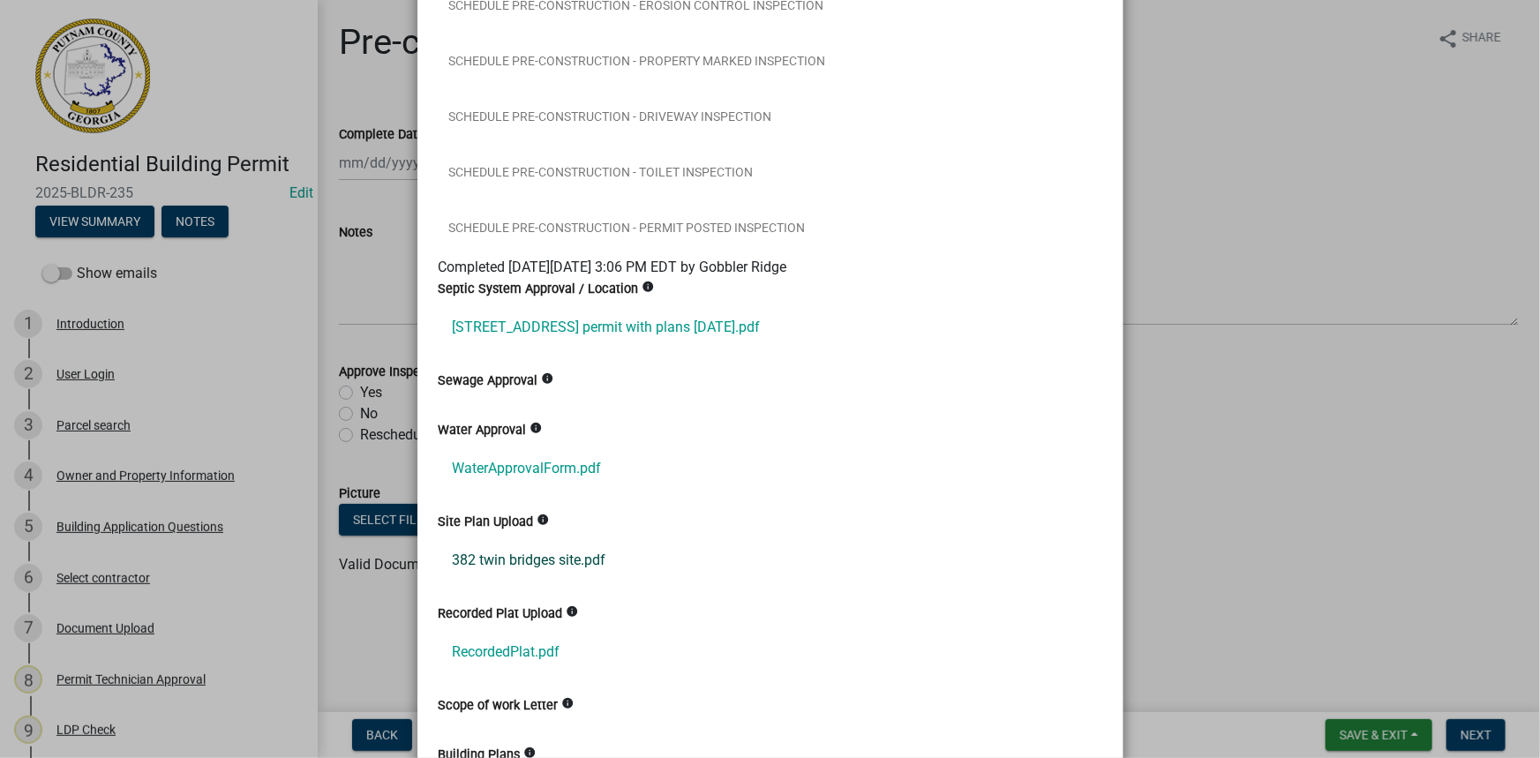
click at [565, 559] on link "382 twin bridges site.pdf" at bounding box center [771, 560] width 664 height 42
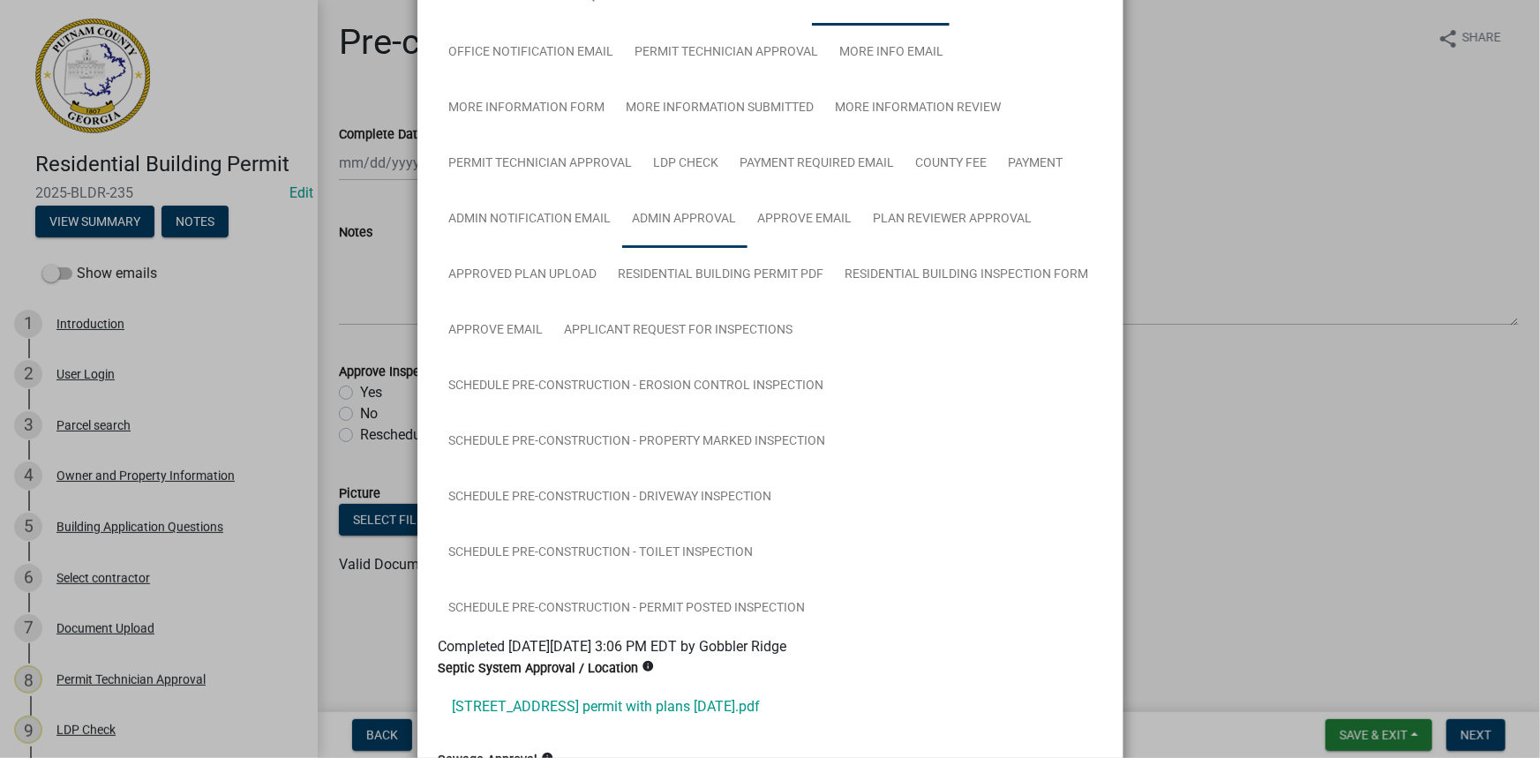
scroll to position [182, 0]
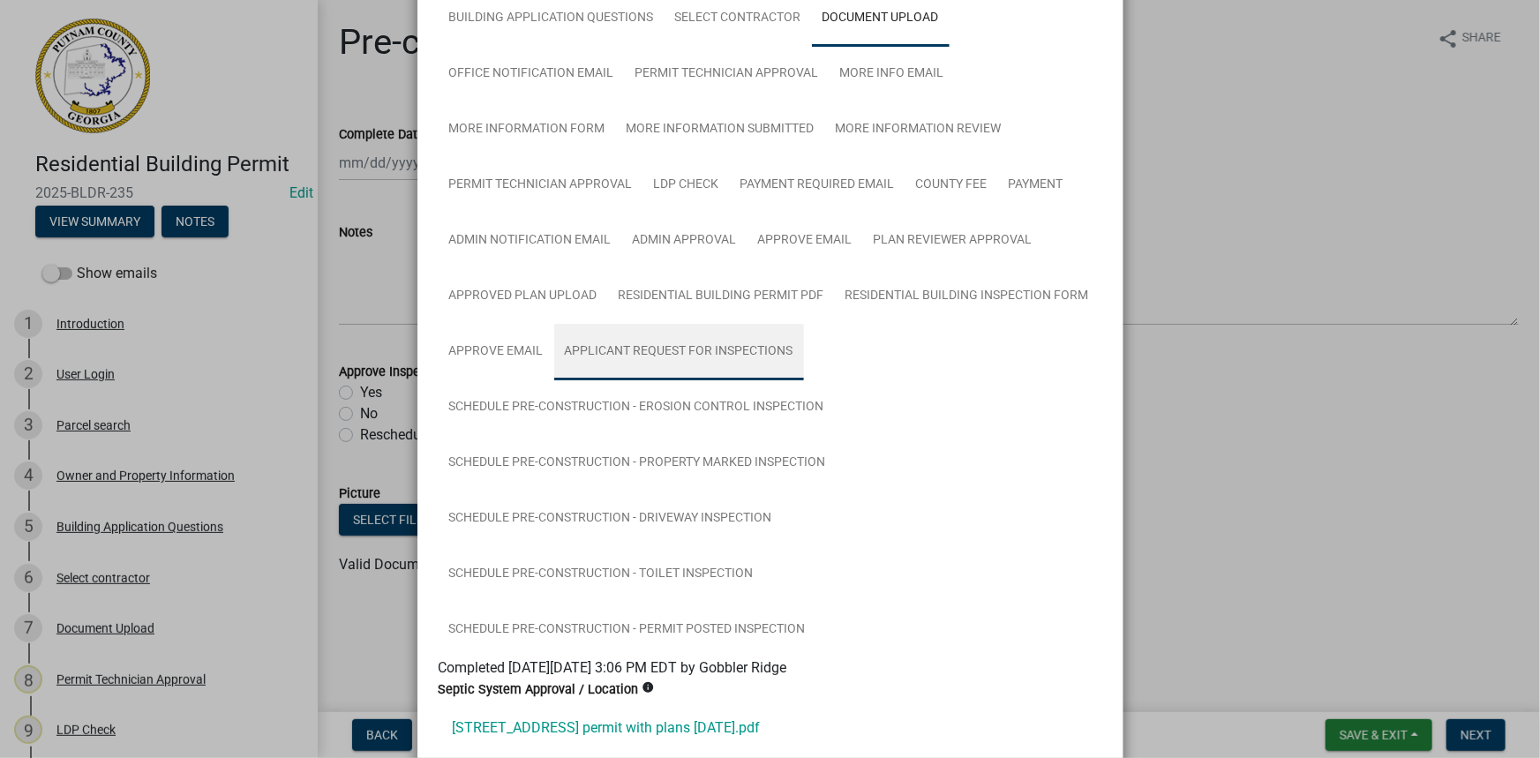
click at [671, 346] on link "Applicant Request for Inspections" at bounding box center [679, 352] width 250 height 56
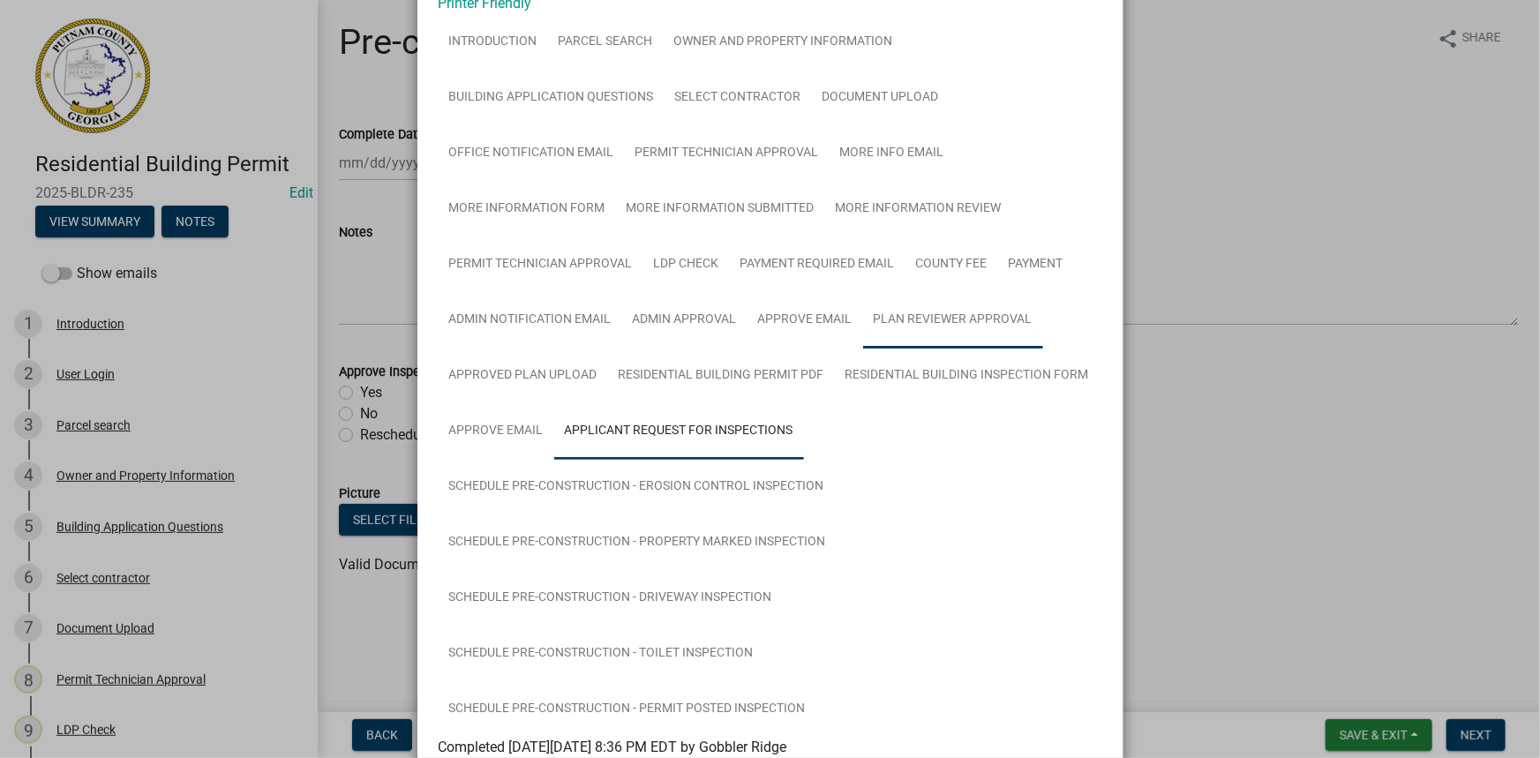
scroll to position [101, 0]
click at [670, 318] on link "Admin Approval" at bounding box center [684, 321] width 125 height 56
click at [899, 329] on link "Plan Reviewer Approval" at bounding box center [953, 321] width 180 height 56
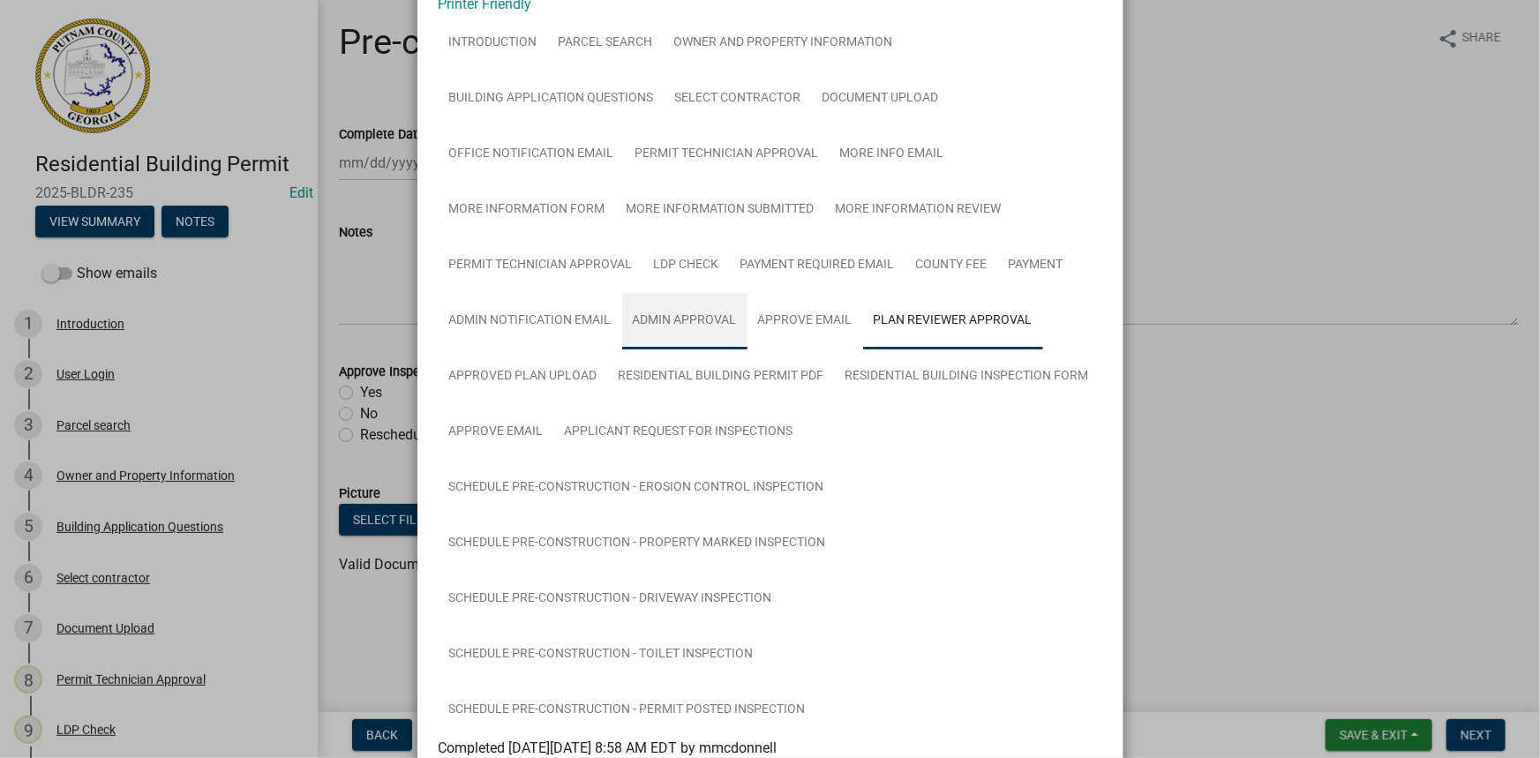
click at [644, 326] on link "Admin Approval" at bounding box center [684, 321] width 125 height 56
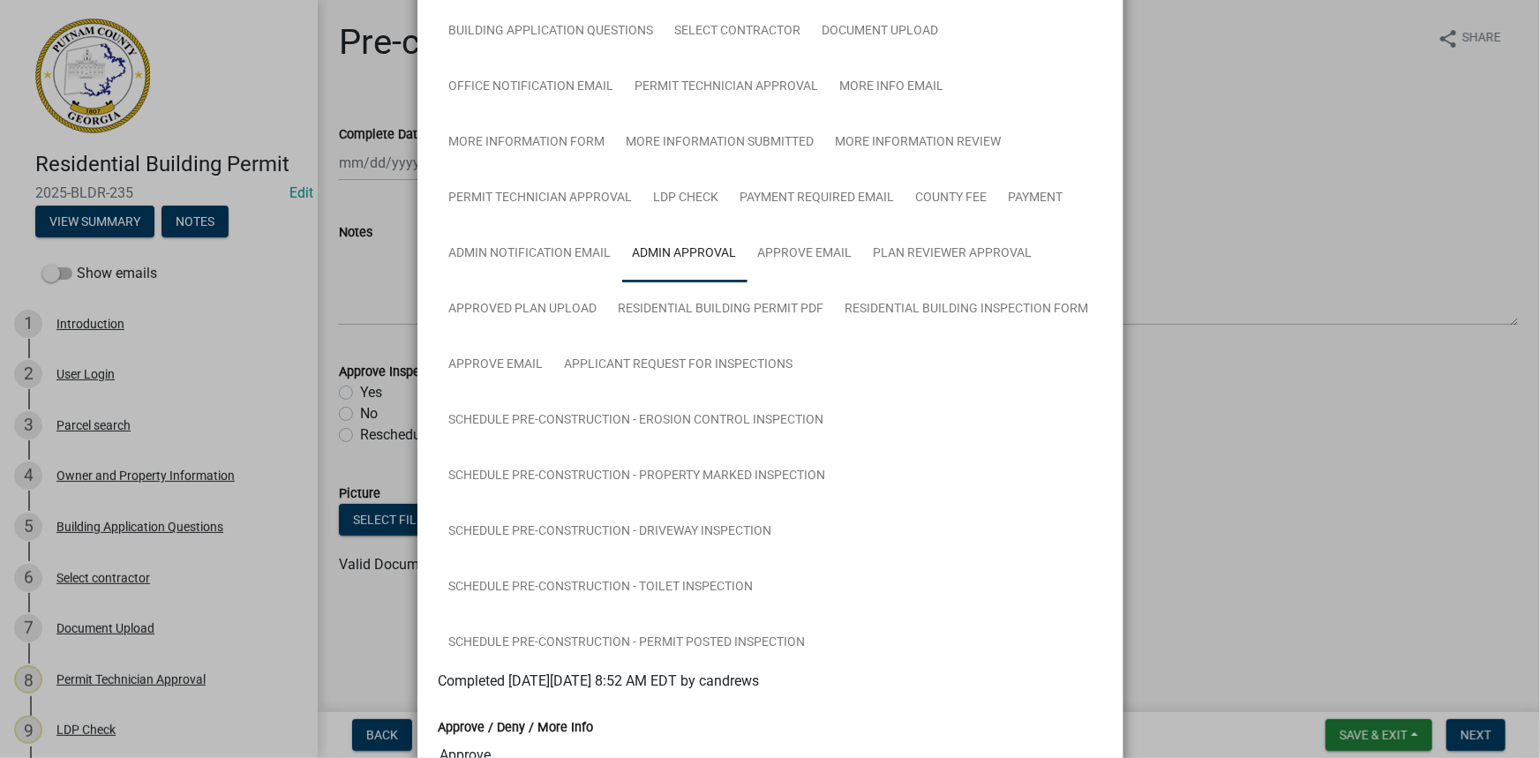
scroll to position [262, 0]
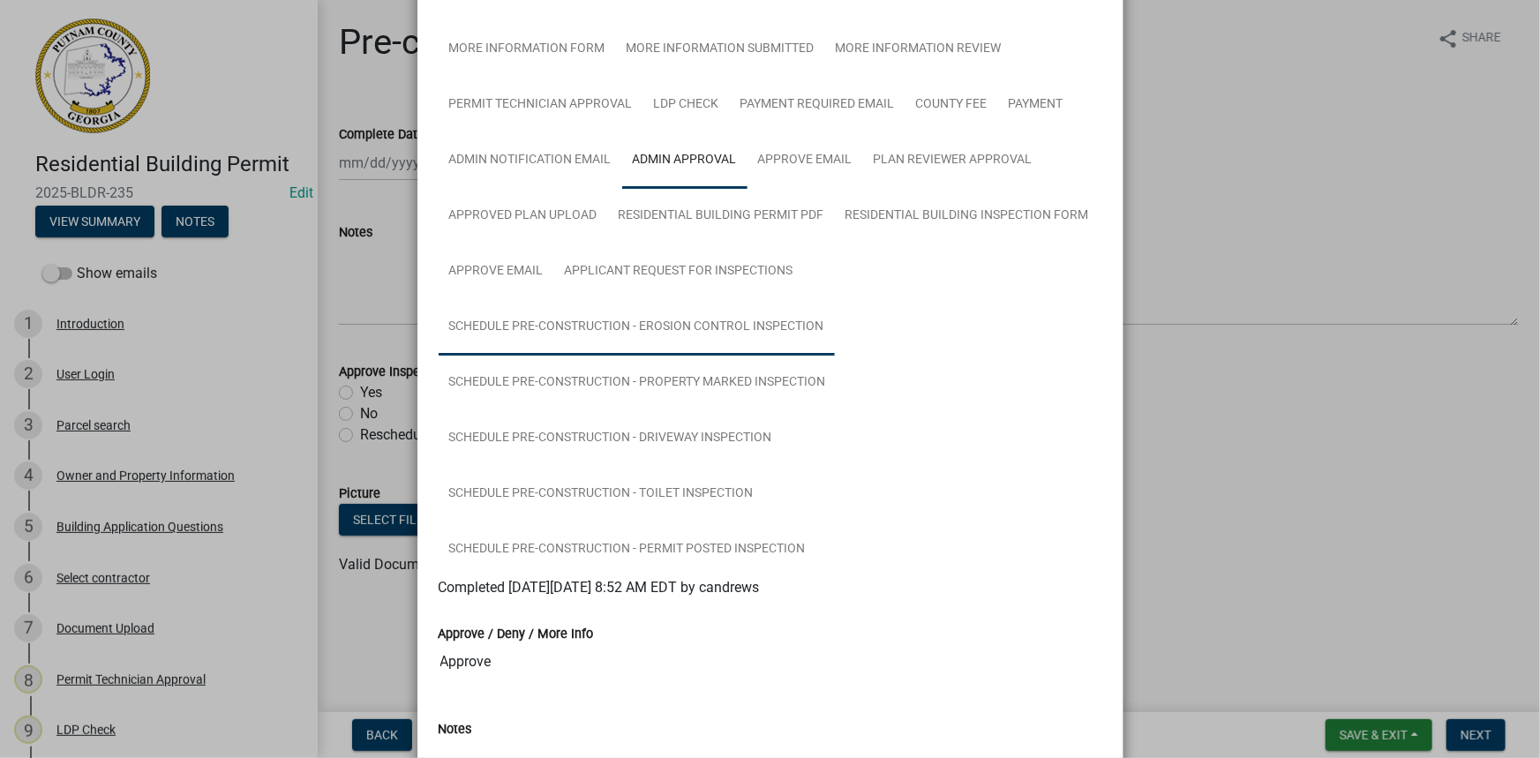
click at [612, 324] on link "Schedule Pre-construction - Erosion Control Inspection" at bounding box center [637, 327] width 396 height 56
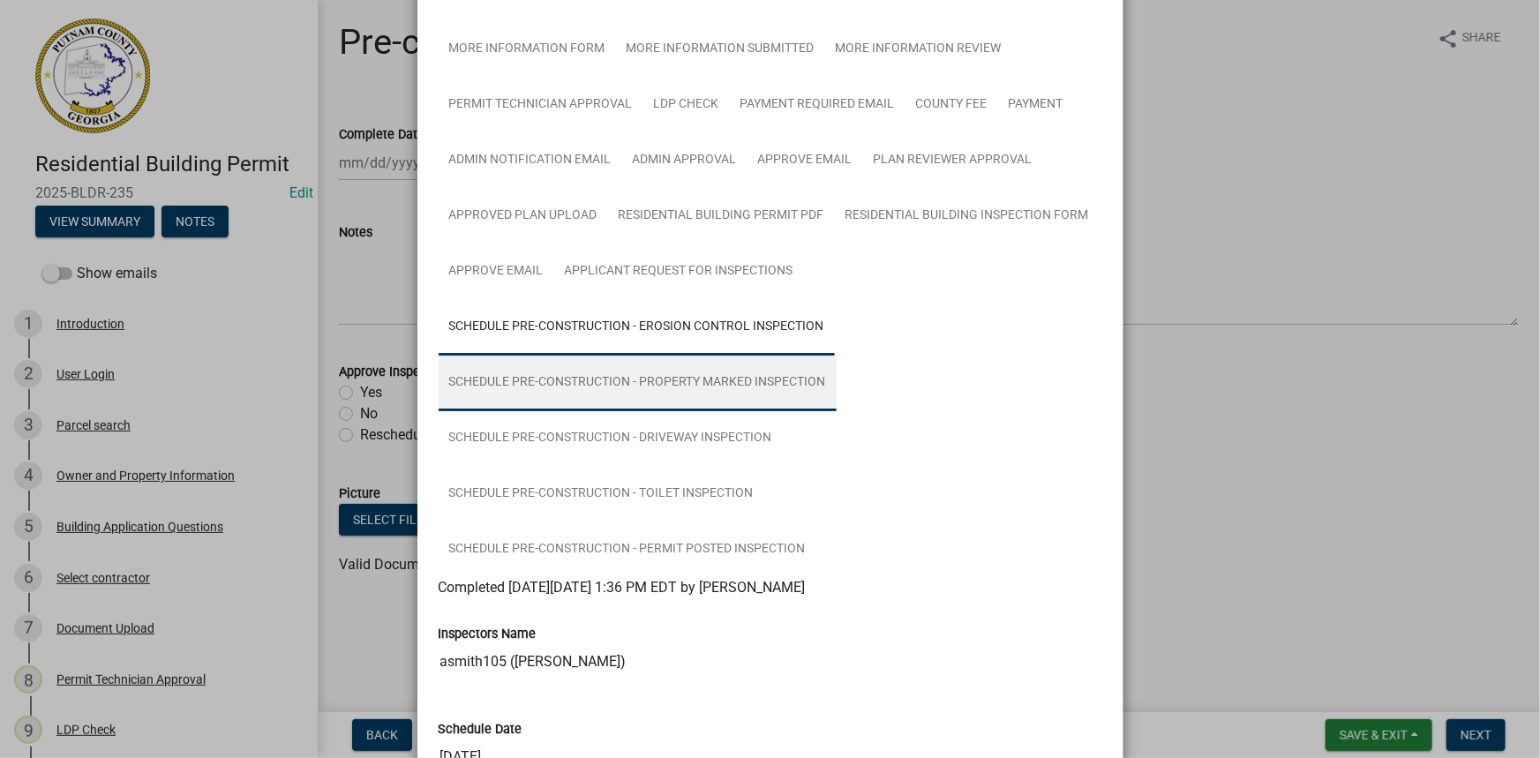
click at [685, 364] on link "Schedule Pre-construction - Property Marked Inspection" at bounding box center [638, 383] width 398 height 56
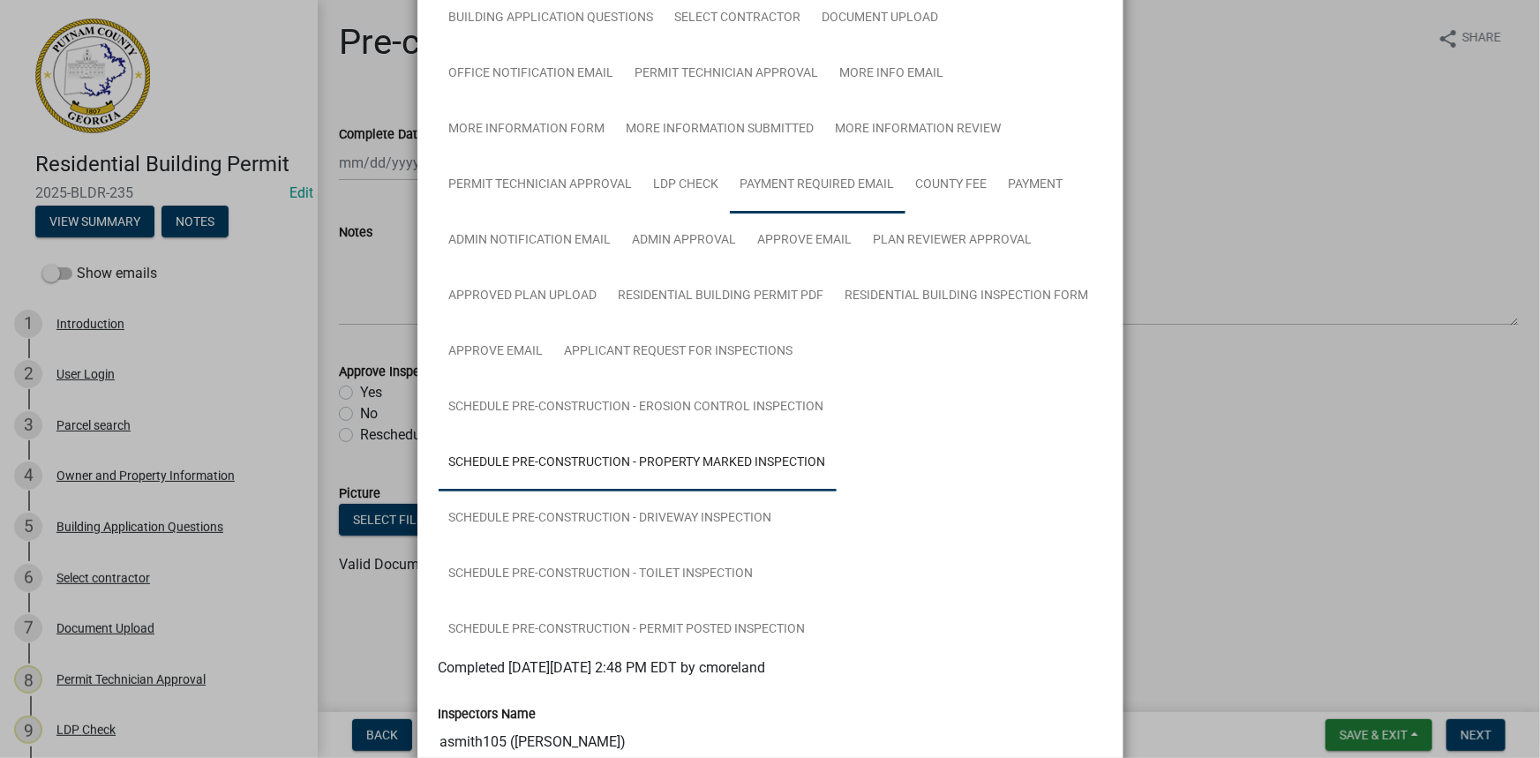
scroll to position [101, 0]
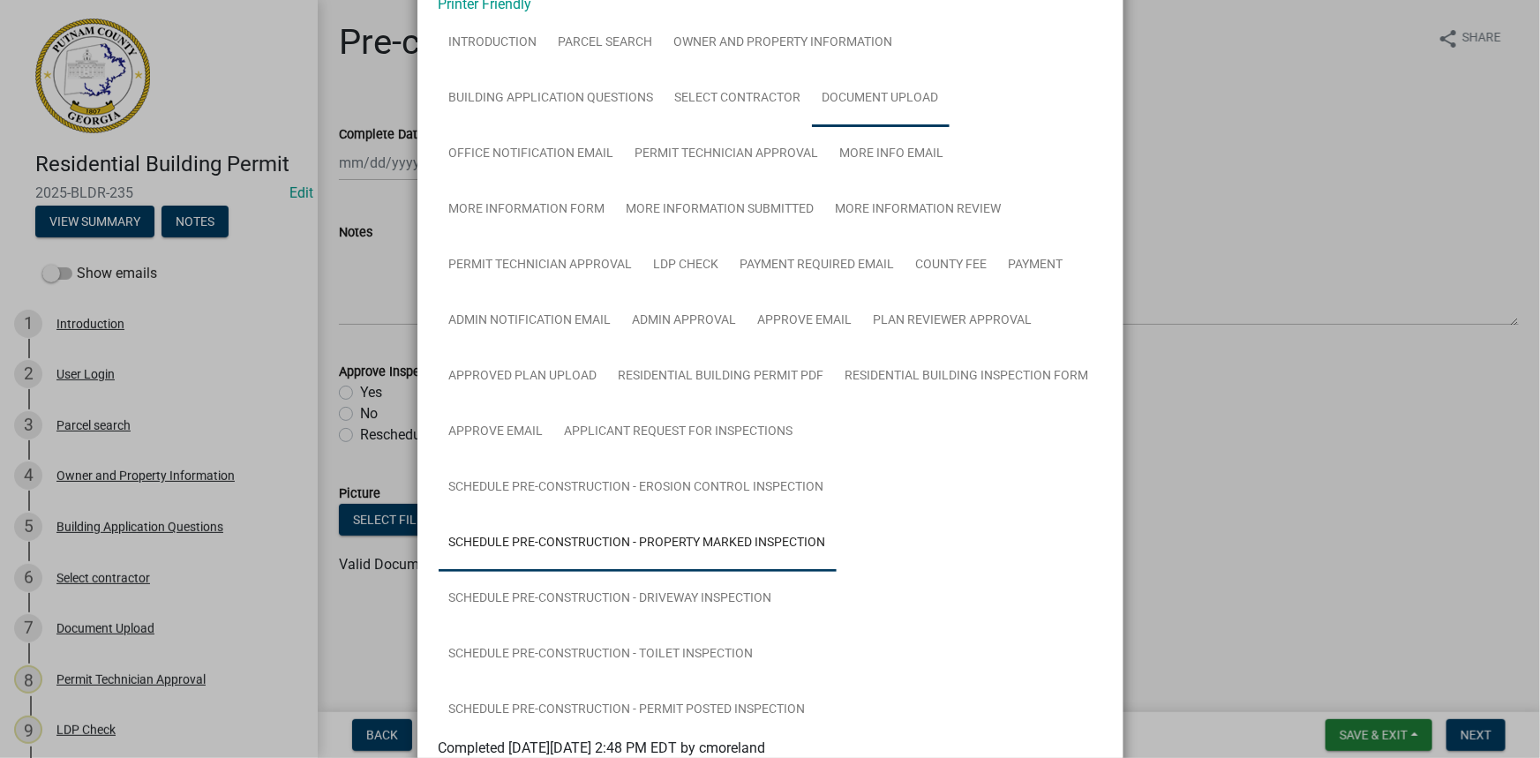
click at [884, 115] on link "Document Upload" at bounding box center [881, 99] width 138 height 56
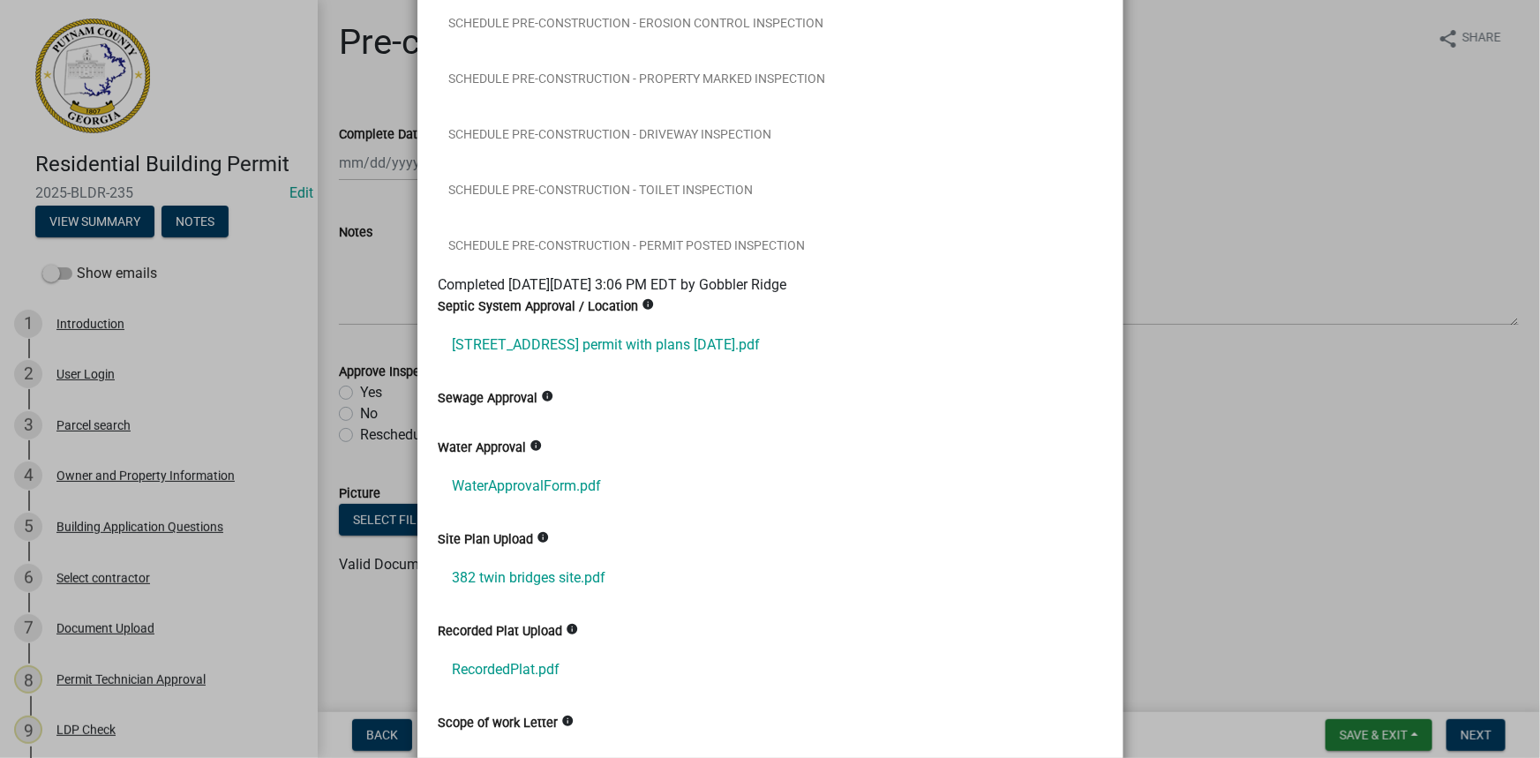
scroll to position [663, 0]
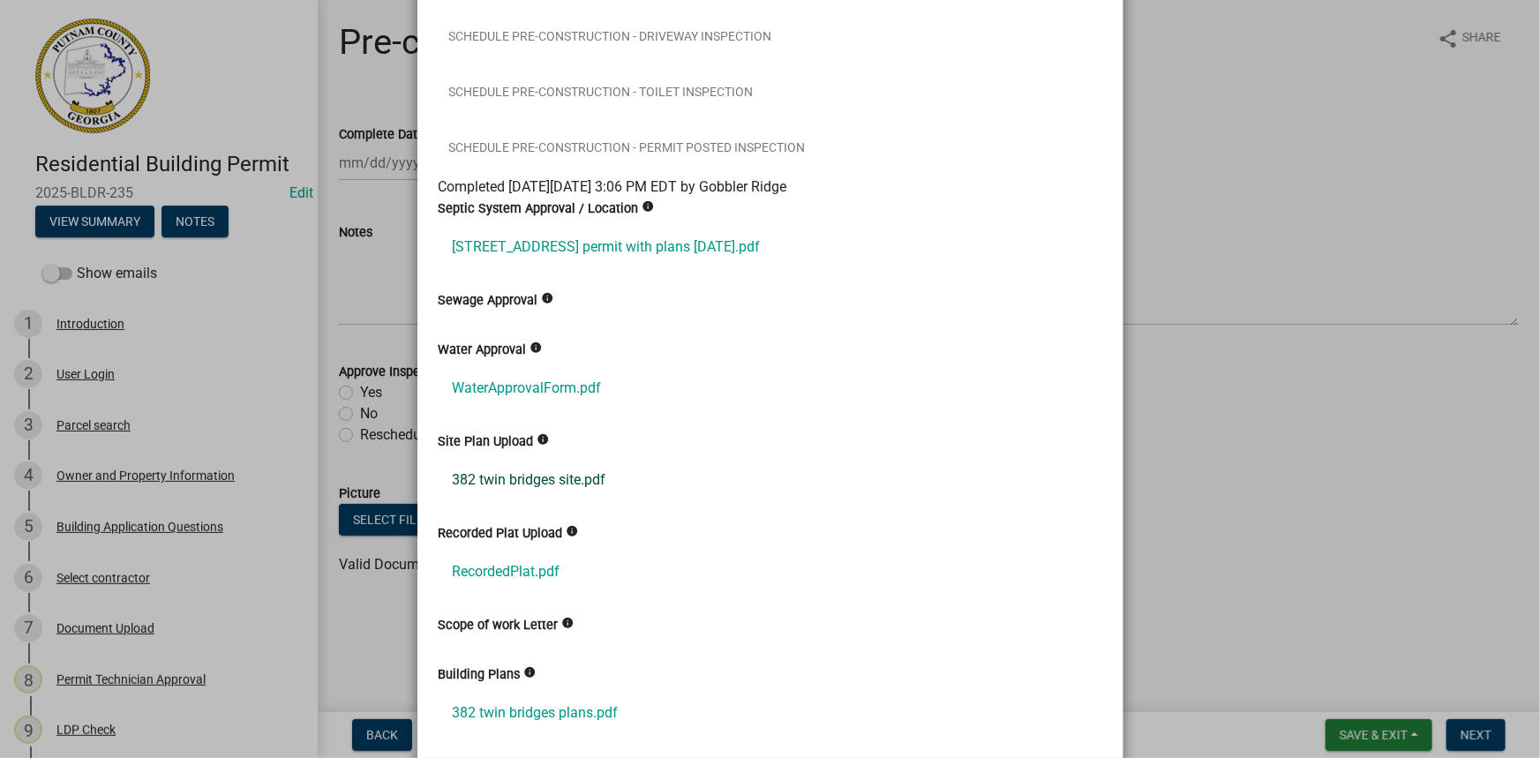
click at [499, 475] on link "382 twin bridges site.pdf" at bounding box center [771, 480] width 664 height 42
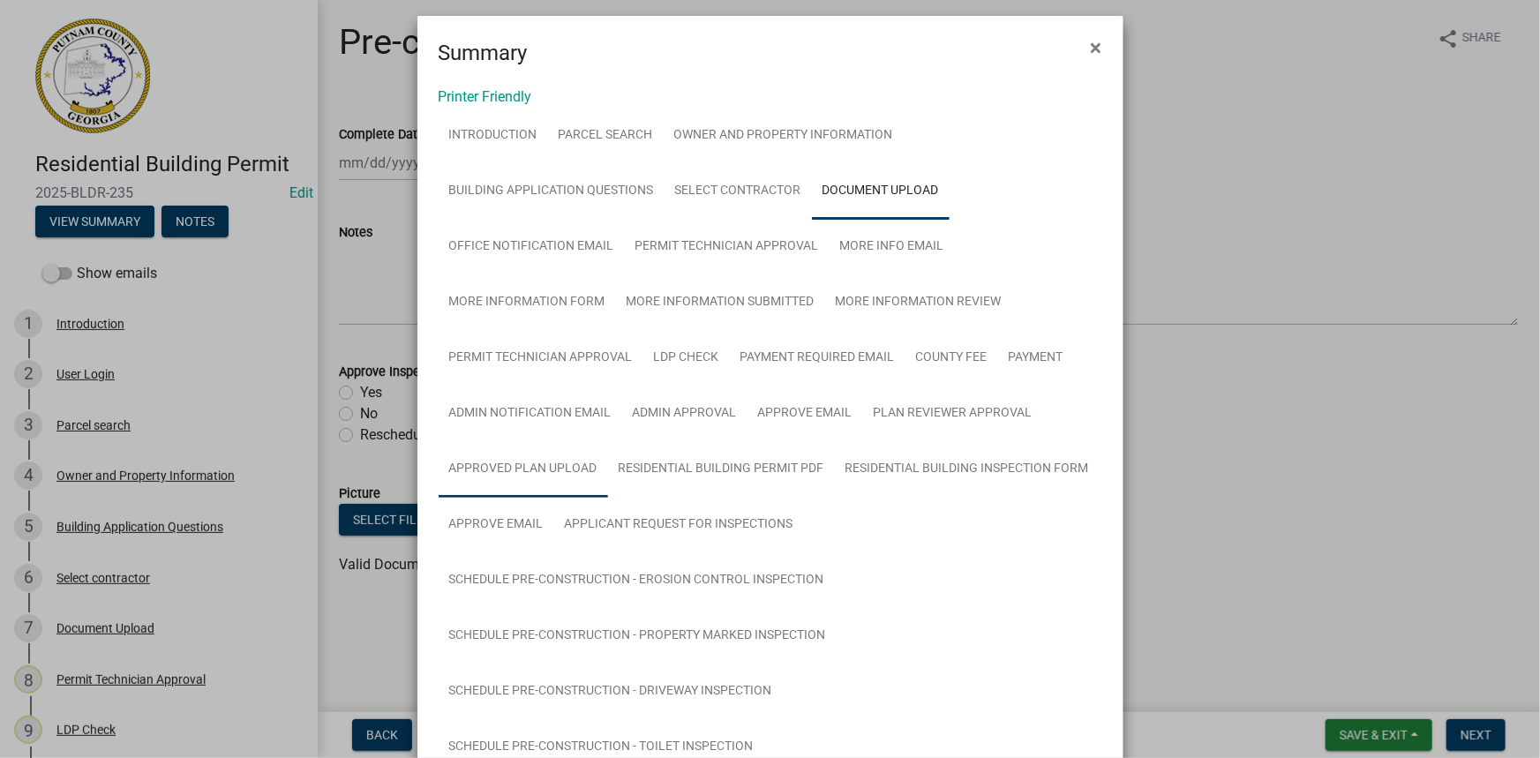
scroll to position [0, 0]
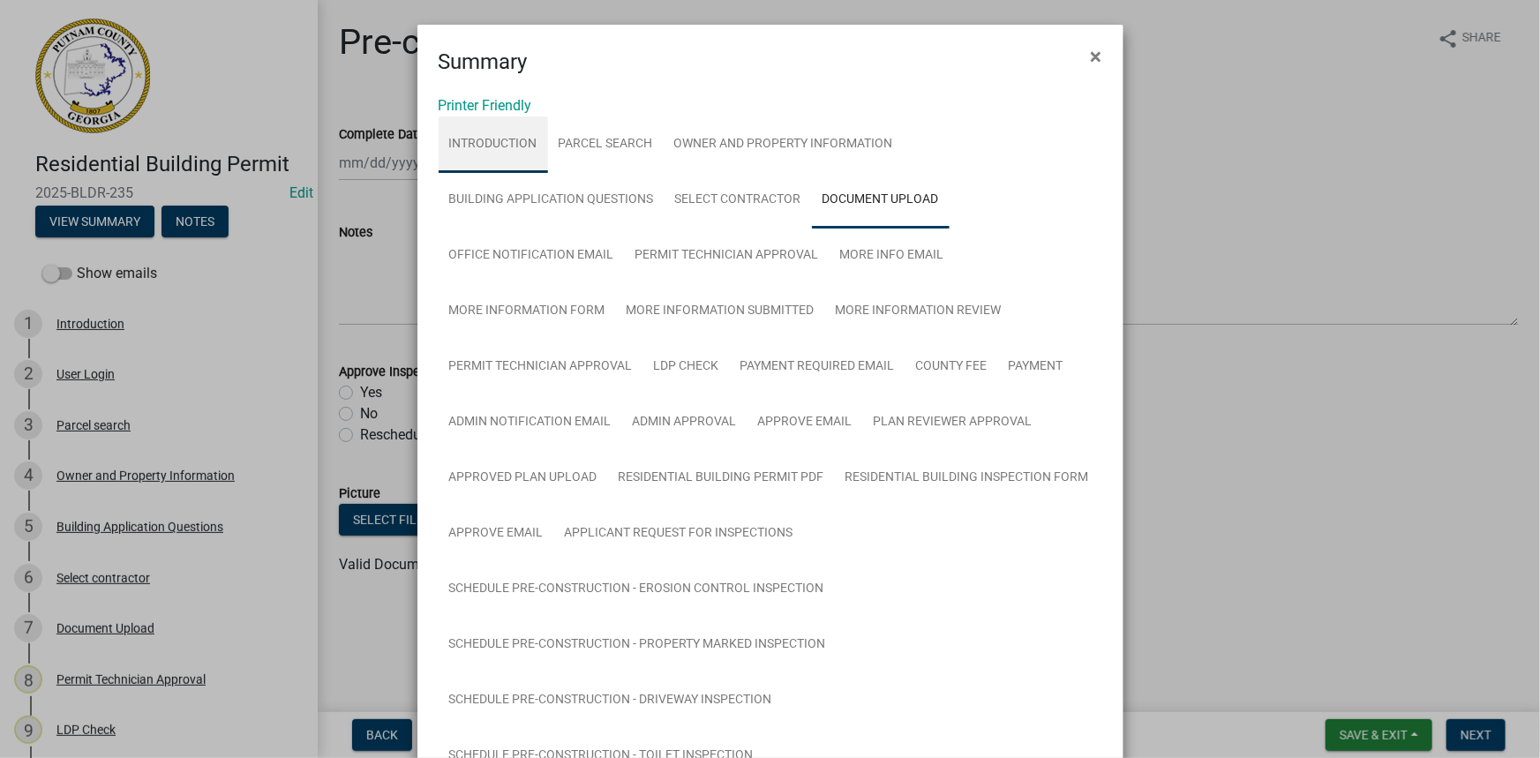
click at [513, 138] on link "Introduction" at bounding box center [493, 144] width 109 height 56
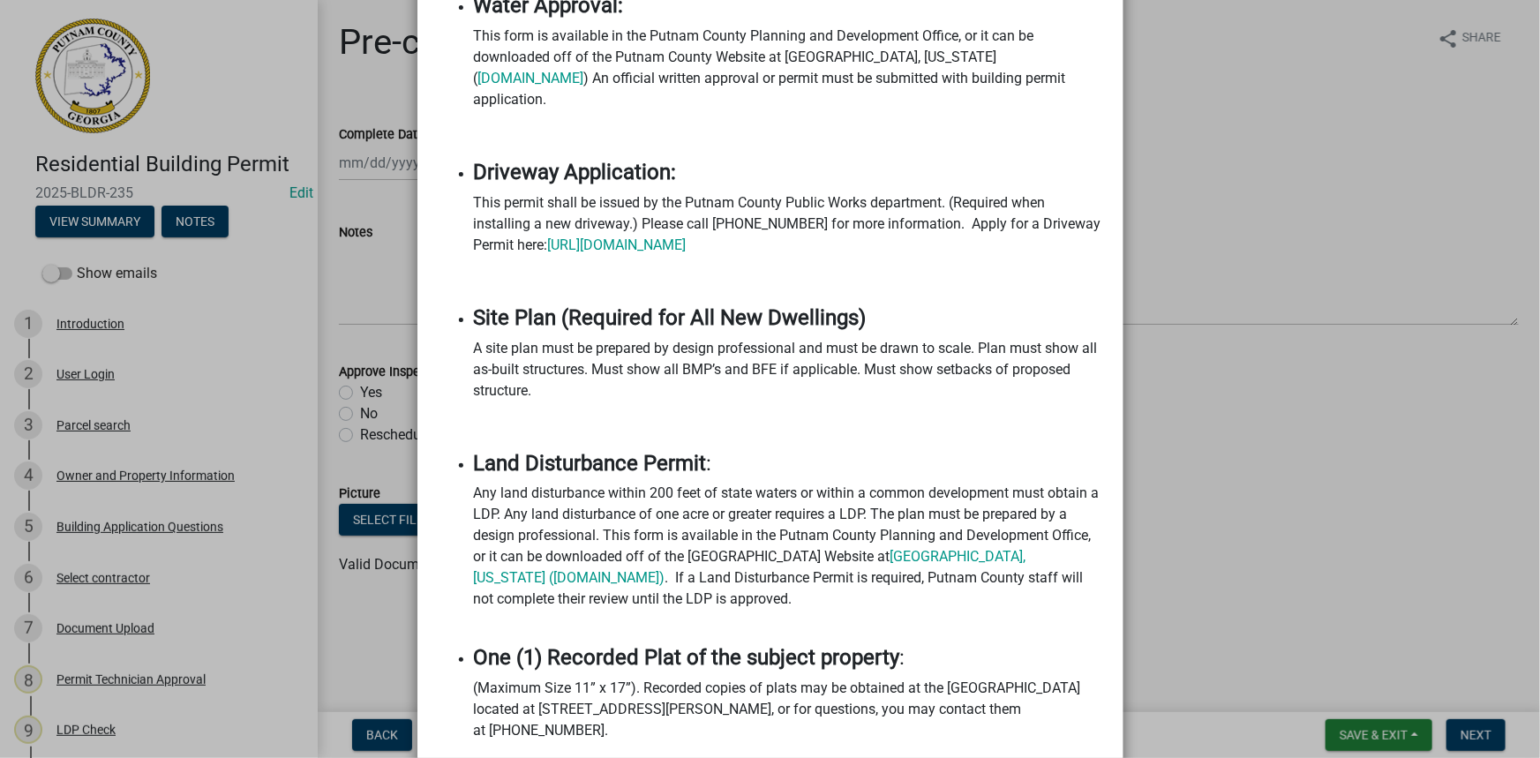
scroll to position [1765, 0]
